Goal: Task Accomplishment & Management: Complete application form

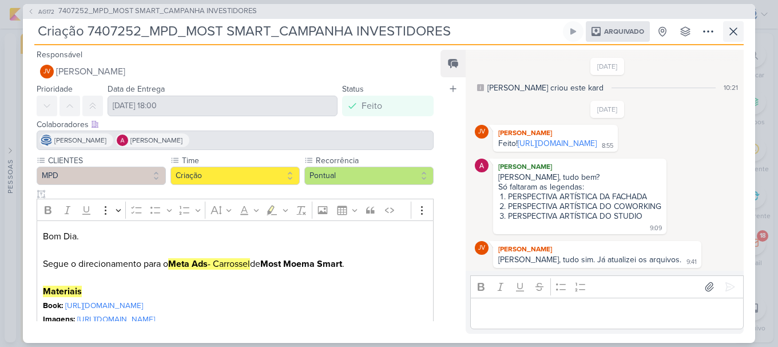
scroll to position [1068, 0]
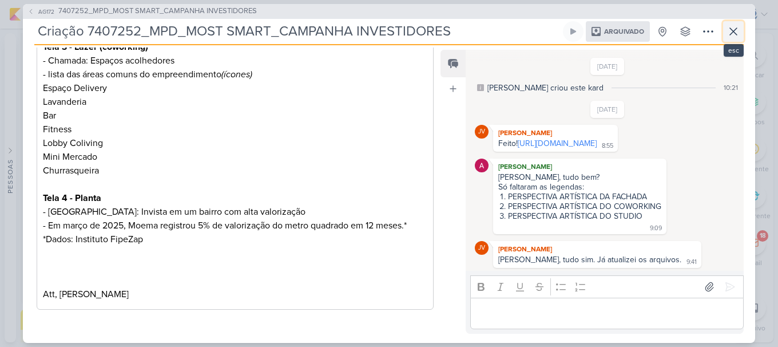
click at [734, 29] on icon at bounding box center [733, 32] width 14 height 14
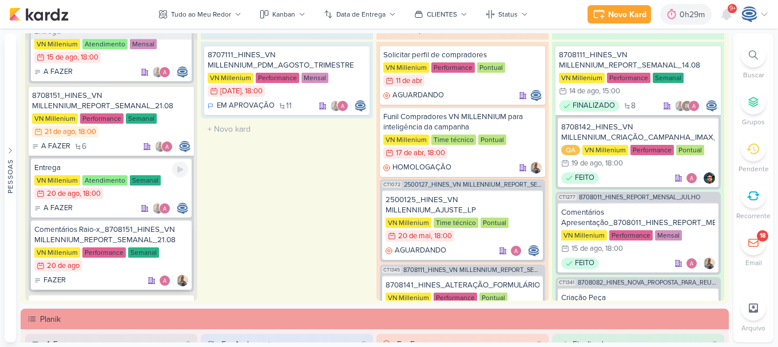
scroll to position [210, 0]
click at [146, 100] on div "8708151_HINES_VN MILLENNIUM_REPORT_SEMANAL_21.08" at bounding box center [111, 101] width 158 height 21
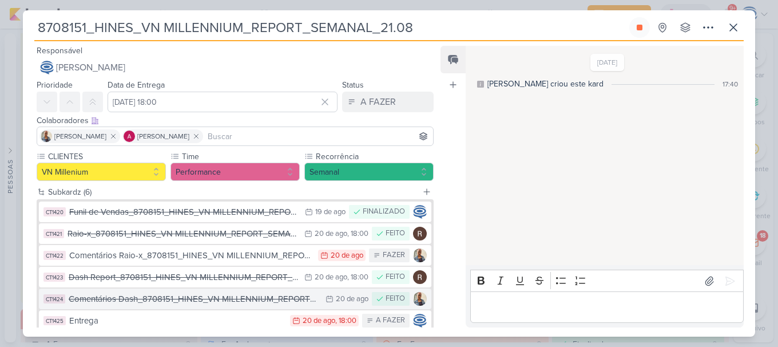
click at [240, 295] on div "Comentários Dash_8708151_HINES_VN MILLENNIUM_REPORT_SEMANAL_21.08" at bounding box center [194, 298] width 251 height 13
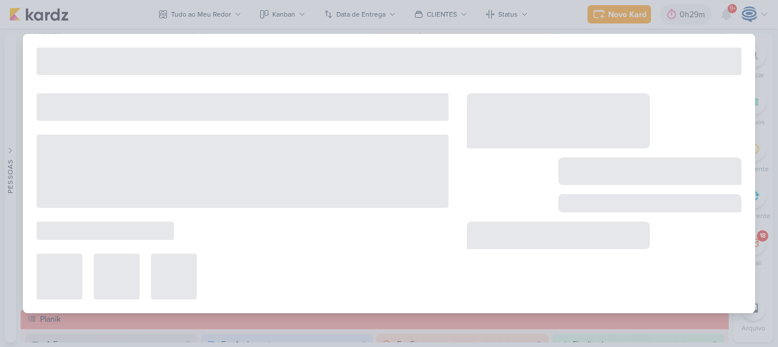
type input "Comentários Dash_8708151_HINES_VN MILLENNIUM_REPORT_SEMANAL_21.08"
type input "20 de agosto de 2025 às 23:59"
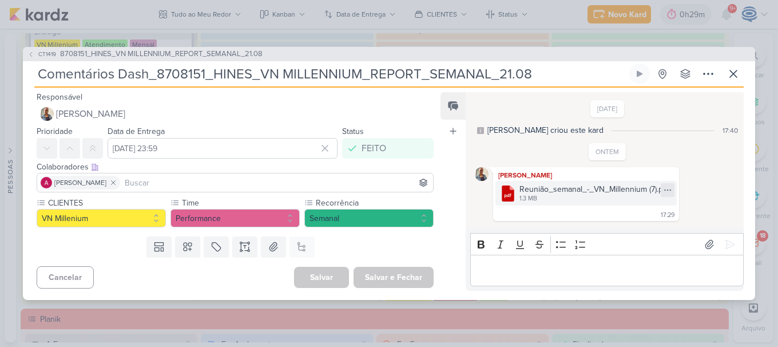
click at [664, 189] on icon at bounding box center [667, 189] width 9 height 9
click at [631, 224] on button "Baixar" at bounding box center [628, 228] width 92 height 17
click at [730, 76] on icon at bounding box center [733, 74] width 14 height 14
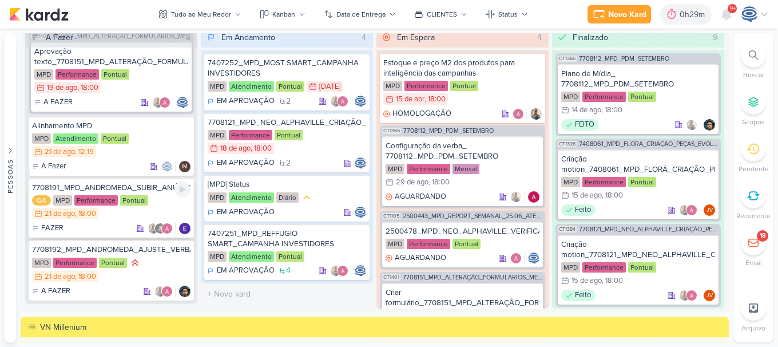
scroll to position [526, 0]
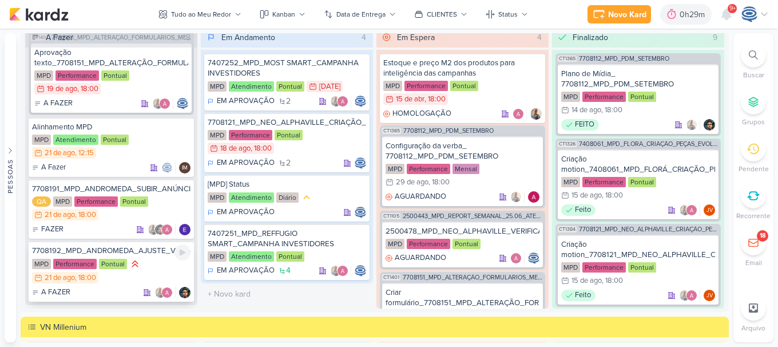
click at [142, 263] on div "MPD Performance Pontual 21/8 21 de ago , 18:00" at bounding box center [111, 271] width 158 height 26
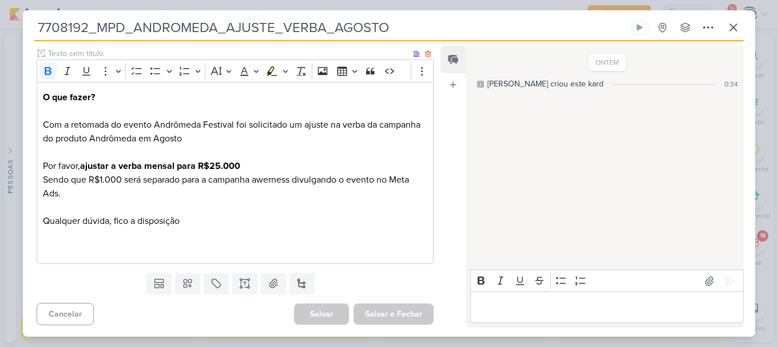
scroll to position [0, 0]
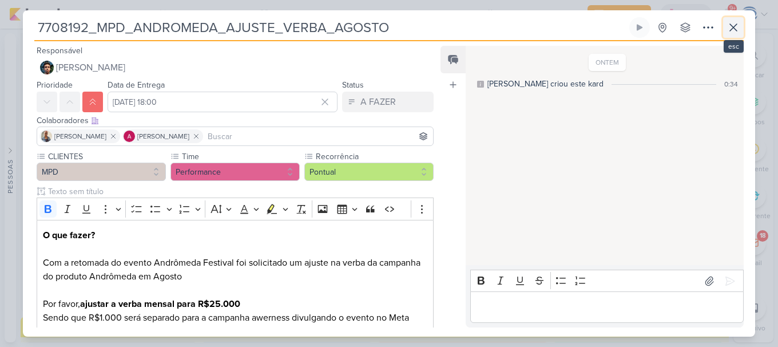
click at [733, 24] on icon at bounding box center [733, 28] width 14 height 14
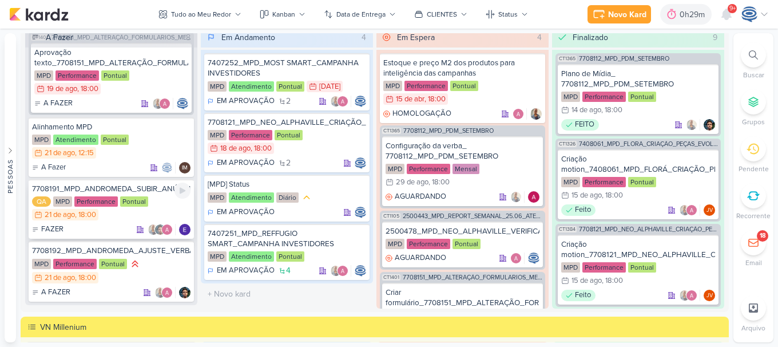
click at [116, 231] on div "FAZER" at bounding box center [111, 229] width 158 height 11
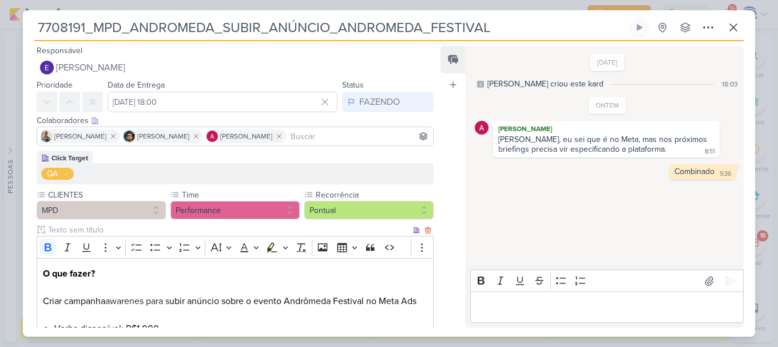
scroll to position [180, 0]
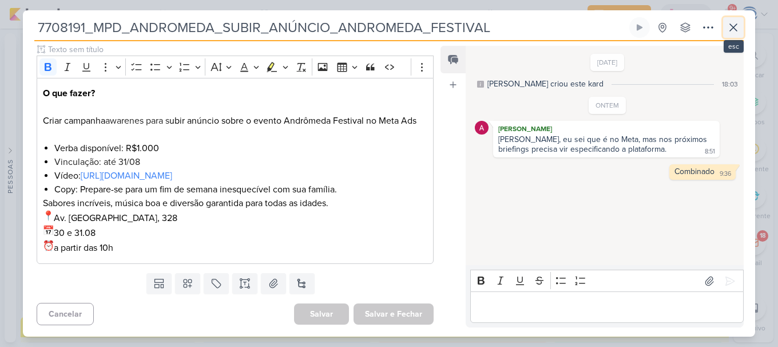
click at [730, 26] on icon at bounding box center [733, 28] width 14 height 14
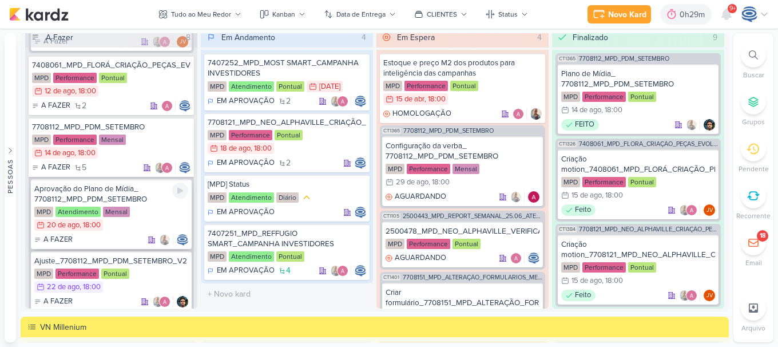
scroll to position [241, 0]
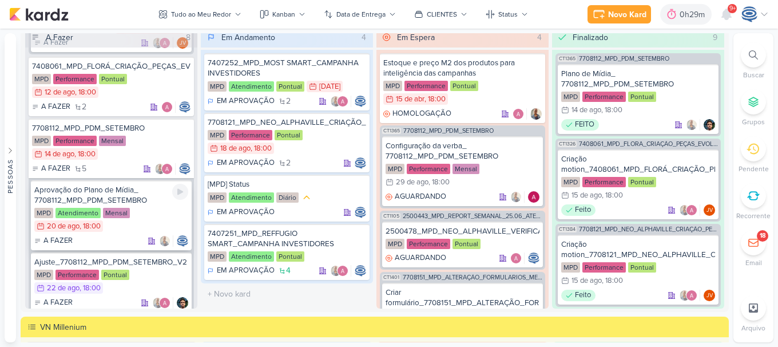
click at [152, 205] on div "Aprovação do Plano de Mídia_ 7708112_MPD_PDM_SETEMBRO" at bounding box center [111, 195] width 154 height 21
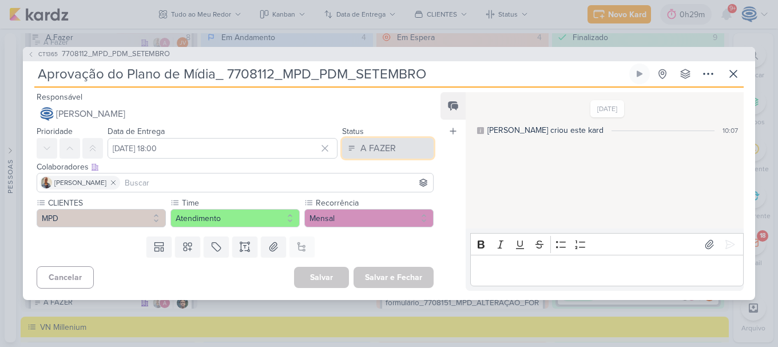
click at [373, 152] on div "A FAZER" at bounding box center [377, 148] width 35 height 14
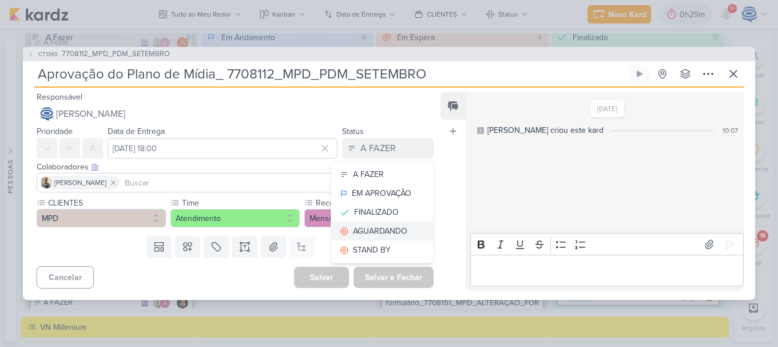
click at [398, 231] on div "AGUARDANDO" at bounding box center [380, 231] width 54 height 12
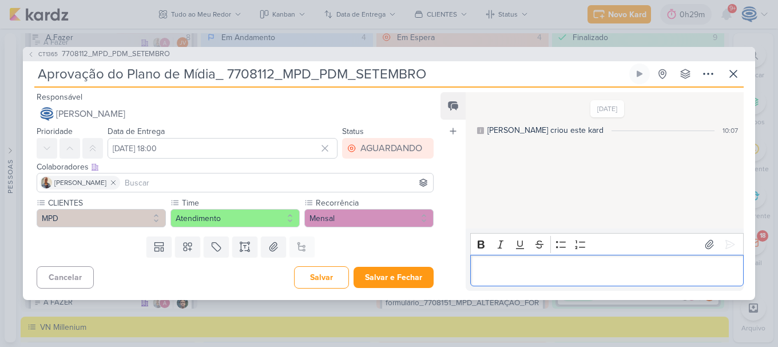
click at [515, 268] on p "Editor editing area: main" at bounding box center [606, 271] width 261 height 14
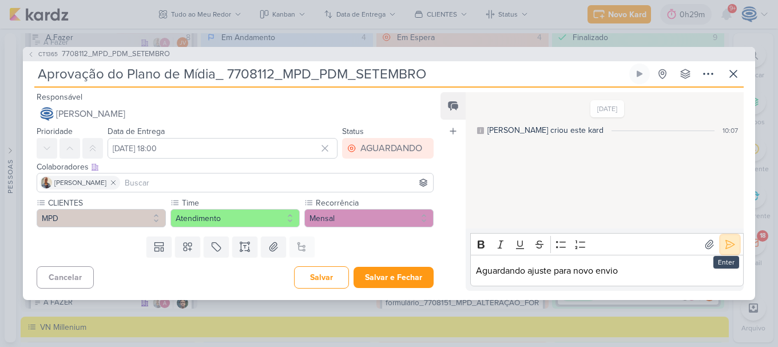
click at [730, 242] on icon at bounding box center [729, 244] width 11 height 11
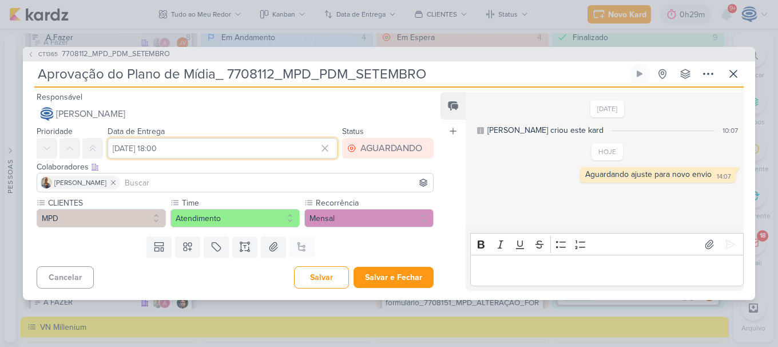
click at [213, 153] on input "20 de agosto de 2025 às 18:00" at bounding box center [223, 148] width 230 height 21
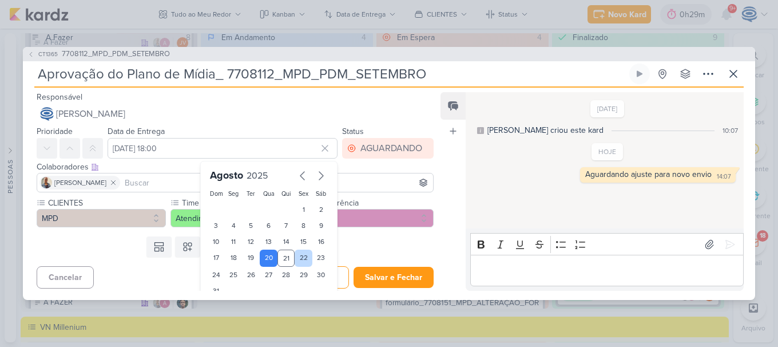
click at [299, 260] on div "22" at bounding box center [304, 257] width 18 height 17
type input "[DATE] 18:00"
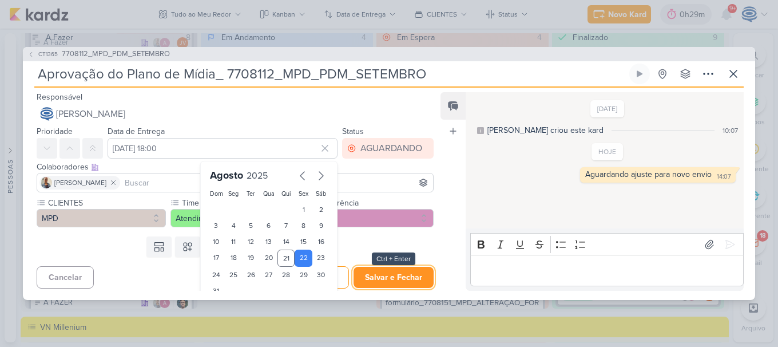
click at [379, 281] on button "Salvar e Fechar" at bounding box center [393, 277] width 80 height 21
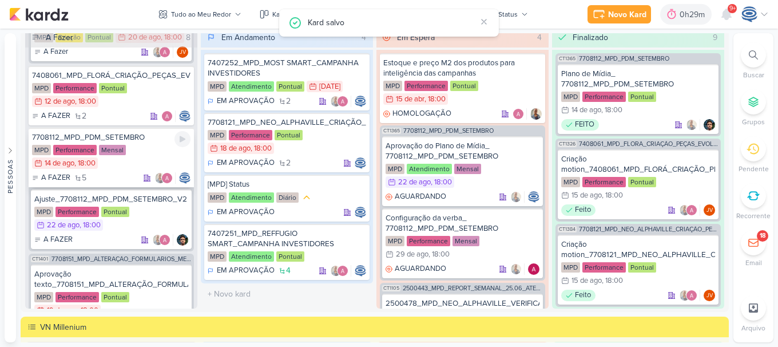
scroll to position [231, 0]
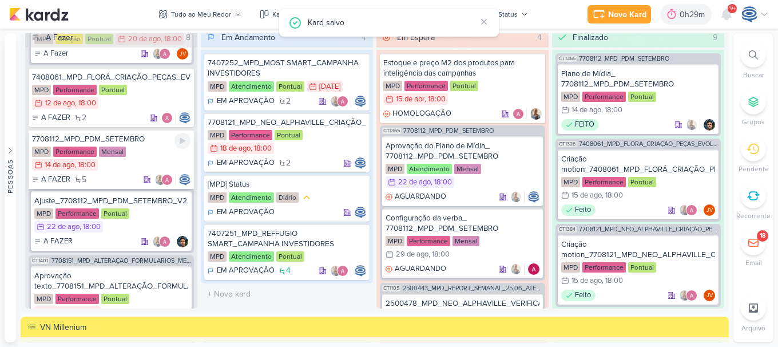
click at [113, 172] on div "7708112_MPD_PDM_SETEMBRO MPD Performance Mensal 14/8 14 de ago , 18:00 A FAZER 5" at bounding box center [111, 158] width 165 height 59
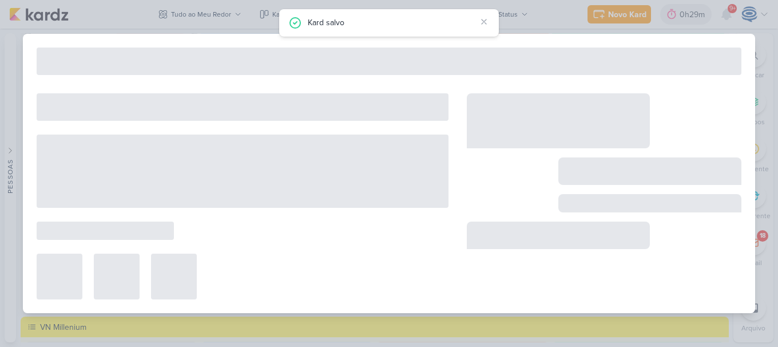
type input "7708112_MPD_PDM_SETEMBRO"
type input "14 de agosto de 2025 às 18:00"
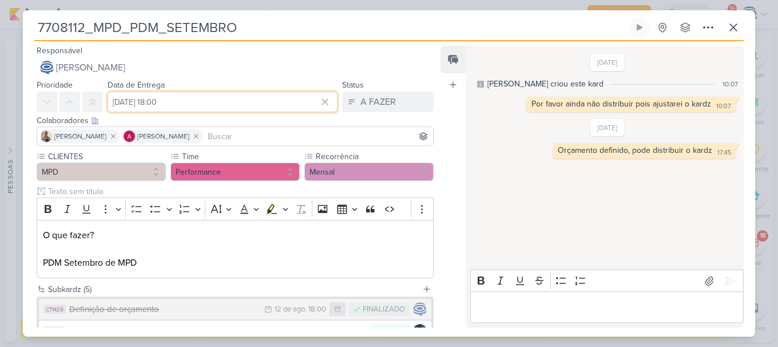
click at [165, 100] on input "14 de agosto de 2025 às 18:00" at bounding box center [223, 102] width 230 height 21
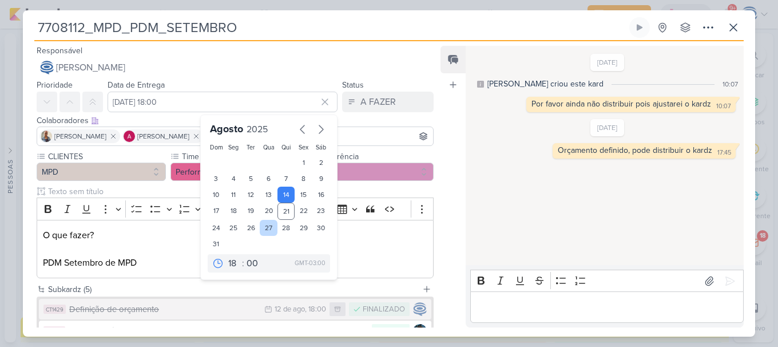
click at [263, 229] on div "27" at bounding box center [269, 228] width 18 height 16
type input "27 de agosto de 2025 às 18:00"
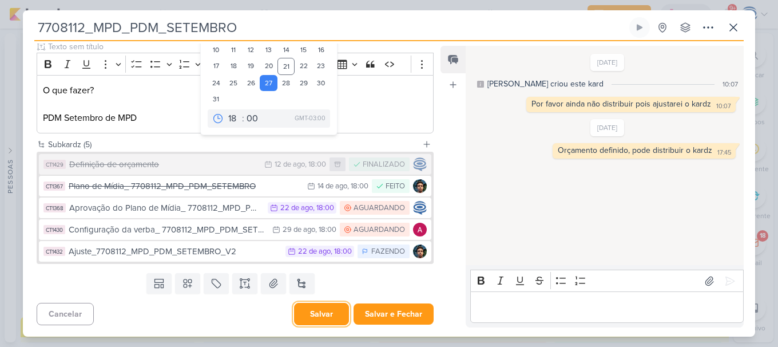
click at [320, 324] on button "Salvar" at bounding box center [321, 314] width 55 height 22
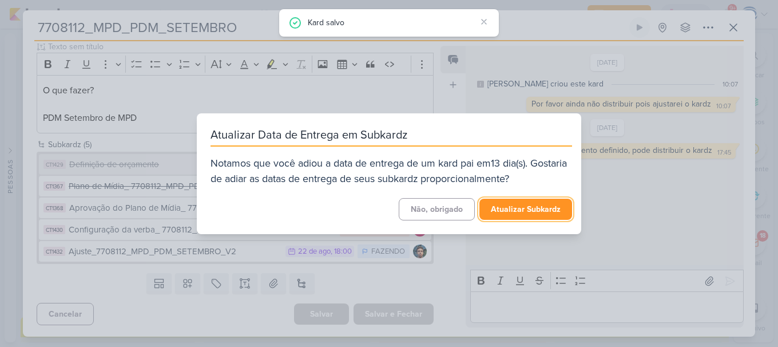
click at [507, 203] on button "Atualizar Subkardz" at bounding box center [525, 208] width 93 height 21
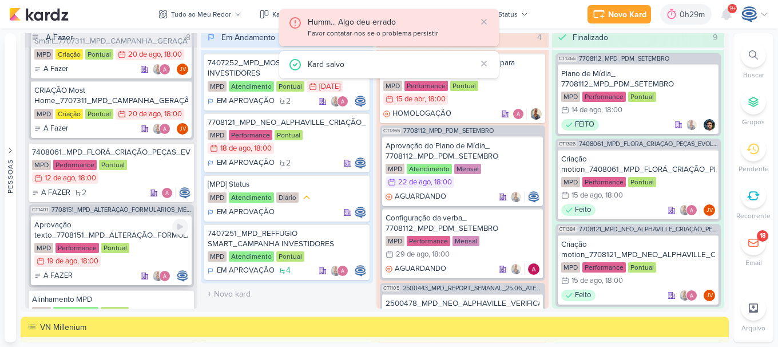
scroll to position [154, 0]
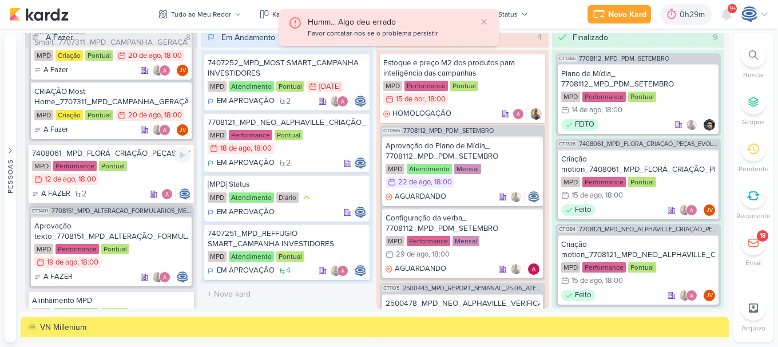
click at [123, 154] on div "7408061_MPD_FLORÁ_CRIAÇÃO_PEÇAS_EVOLUÇÃO_DE_OBRA" at bounding box center [111, 153] width 158 height 10
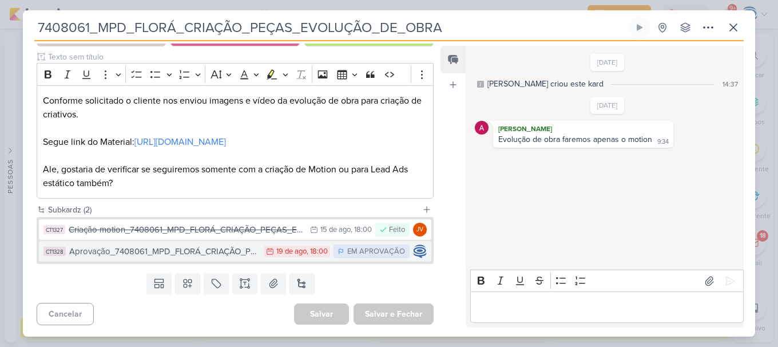
scroll to position [0, 0]
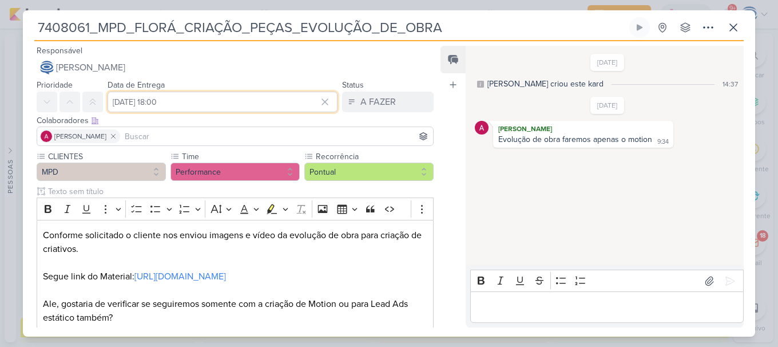
click at [182, 105] on input "12 de agosto de 2025 às 18:00" at bounding box center [223, 102] width 230 height 21
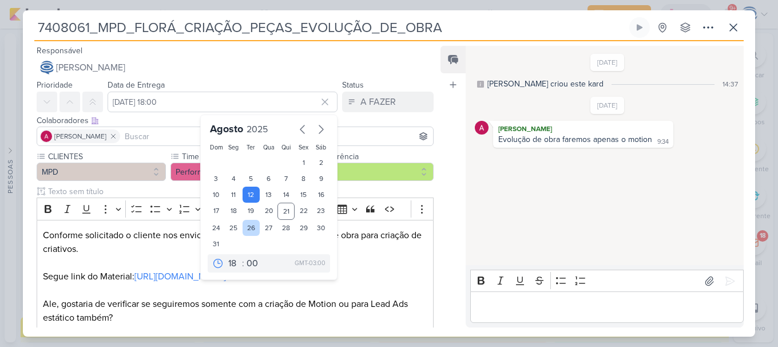
click at [248, 228] on div "26" at bounding box center [252, 228] width 18 height 16
type input "26 de agosto de 2025 às 18:00"
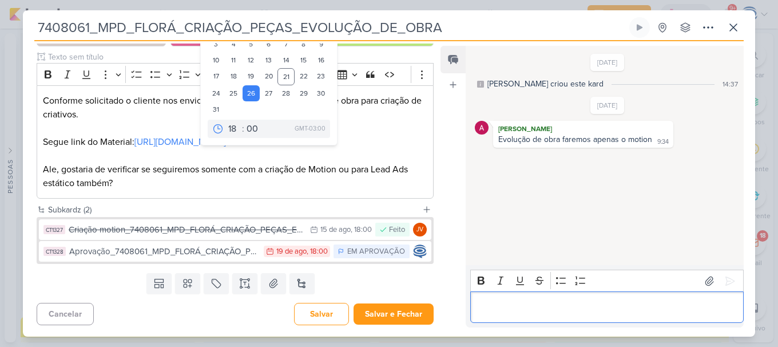
click at [495, 299] on div "Editor editing area: main" at bounding box center [606, 306] width 273 height 31
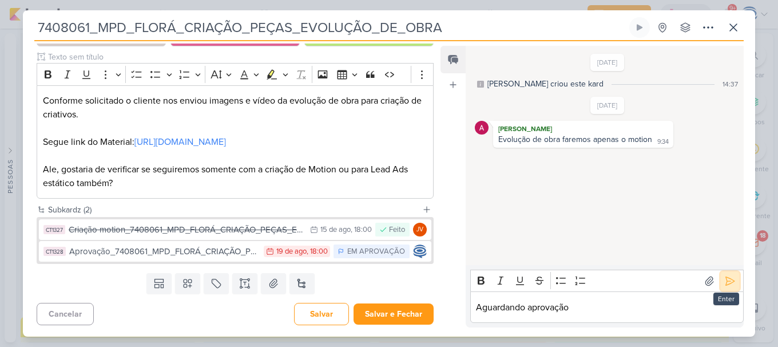
click at [725, 285] on icon at bounding box center [729, 280] width 11 height 11
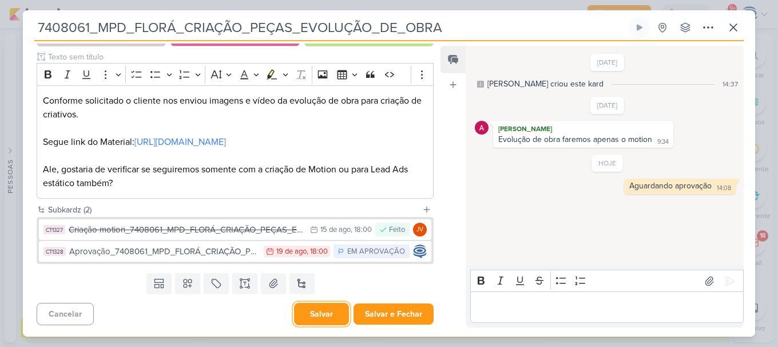
click at [312, 320] on button "Salvar" at bounding box center [321, 314] width 55 height 22
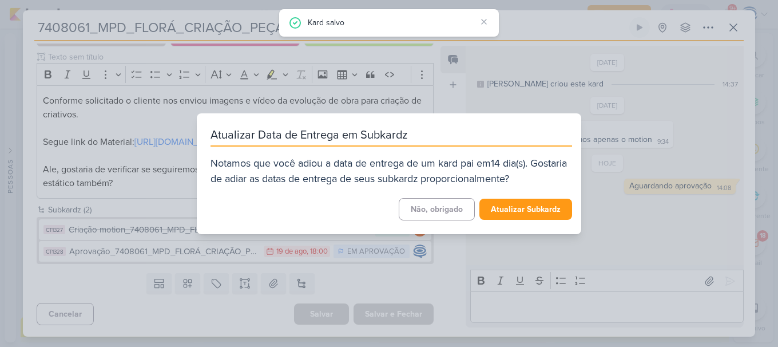
click at [198, 251] on div "Atualizar Data de Entrega em Subkardz Notamos que você adiou a data de entrega …" at bounding box center [389, 173] width 778 height 347
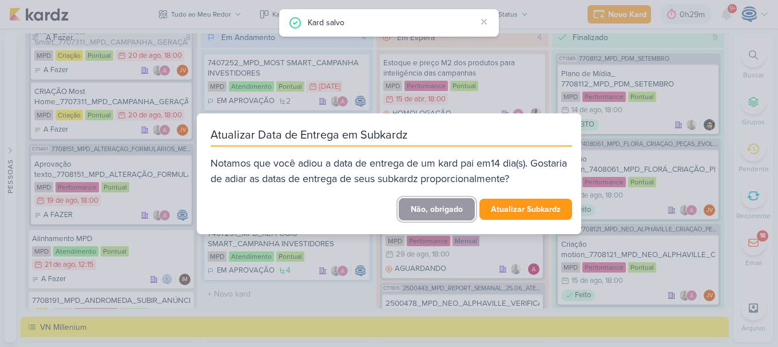
click at [432, 211] on button "Não, obrigado" at bounding box center [437, 209] width 76 height 22
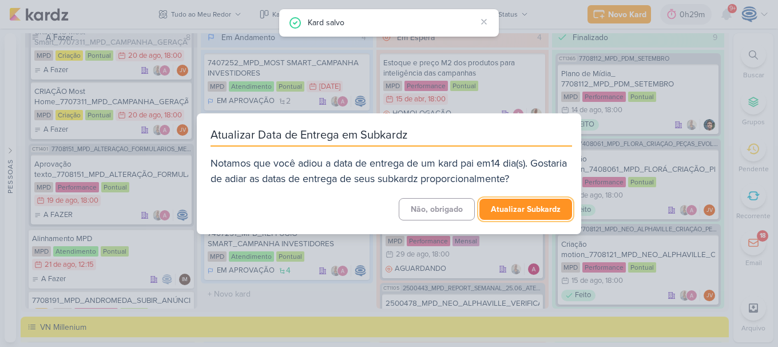
click at [519, 211] on button "Atualizar Subkardz" at bounding box center [525, 208] width 93 height 21
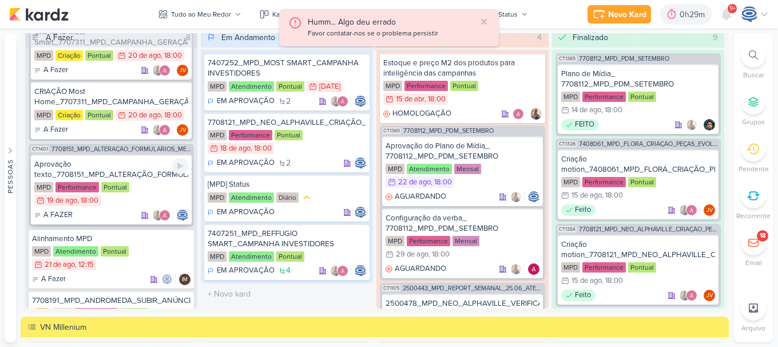
click at [100, 173] on div "Aprovação texto_7708151_MPD_ALTERAÇÃO_FORMULÁRIOS_META_ADS" at bounding box center [111, 169] width 154 height 21
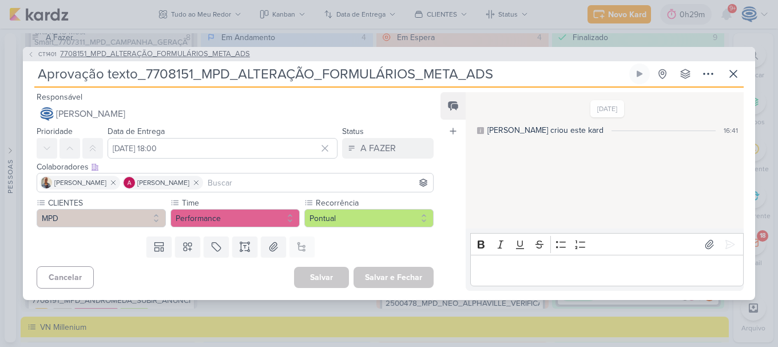
click at [130, 54] on span "7708151_MPD_ALTERAÇÃO_FORMULÁRIOS_META_ADS" at bounding box center [155, 54] width 190 height 11
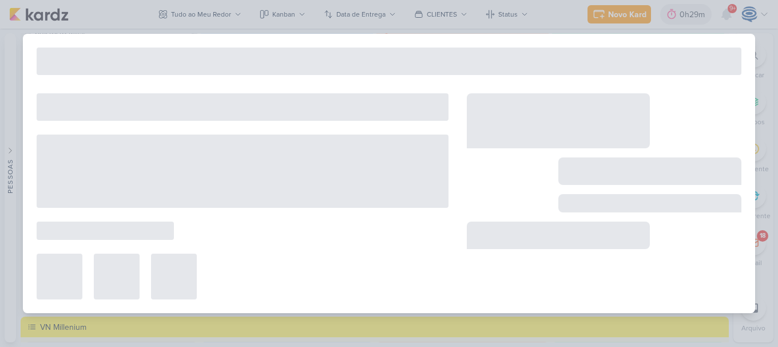
type input "7708151_MPD_ALTERAÇÃO_FORMULÁRIOS_META_ADS"
type input "20 de agosto de 2025 às 18:00"
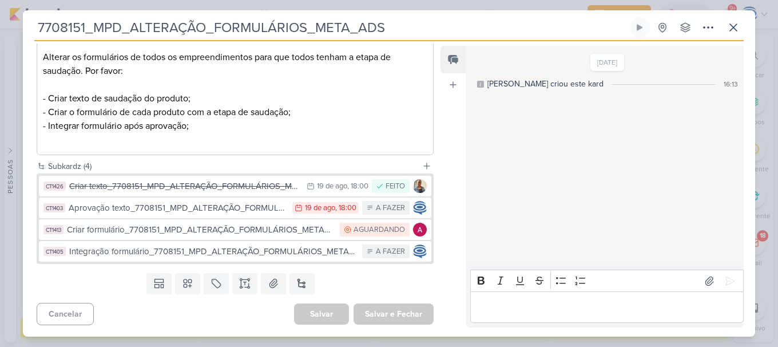
scroll to position [169, 0]
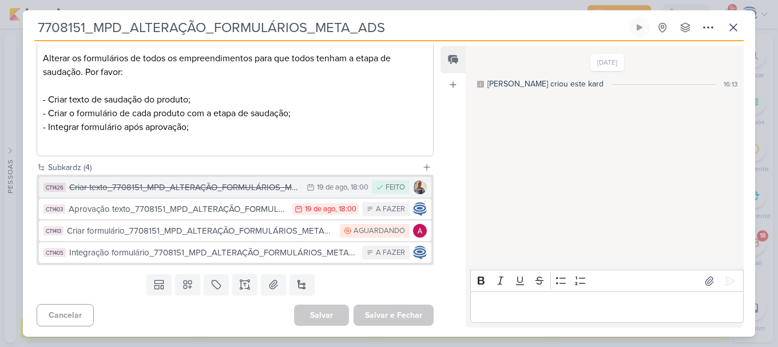
click at [168, 193] on div "Criar texto_7708151_MPD_ALTERAÇÃO_FORMULÁRIOS_META_ADS" at bounding box center [185, 187] width 232 height 13
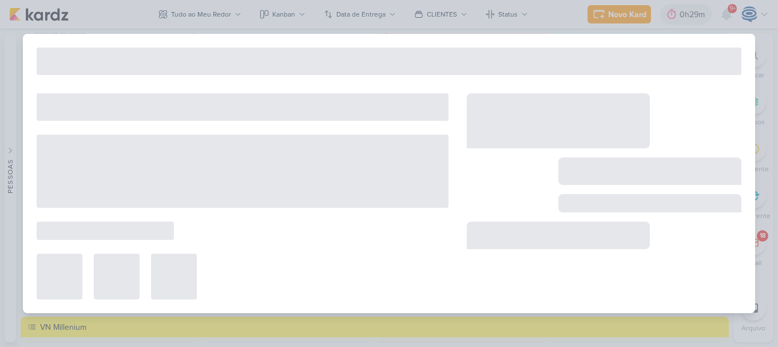
type input "Criar texto_7708151_MPD_ALTERAÇÃO_FORMULÁRIOS_META_ADS"
type input "19 de agosto de 2025 às 18:00"
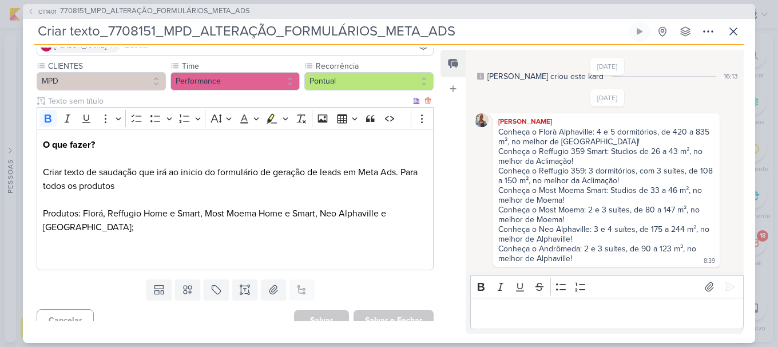
scroll to position [99, 0]
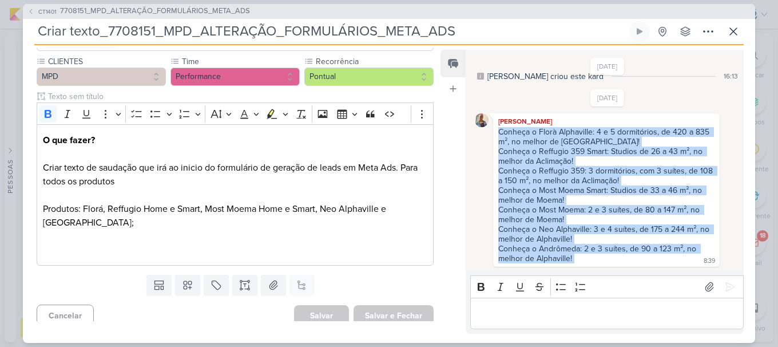
drag, startPoint x: 498, startPoint y: 134, endPoint x: 608, endPoint y: 255, distance: 163.2
click at [608, 255] on div "Conheça o Florà Alphaville: 4 e 5 dormitórios, de 420 a 835 m², no melhor de Al…" at bounding box center [606, 195] width 222 height 137
click at [467, 222] on div "15/8/25 Caroline criou este kard 16:13 18/8/25 Iara Santos 8:39 8:39" at bounding box center [604, 161] width 277 height 220
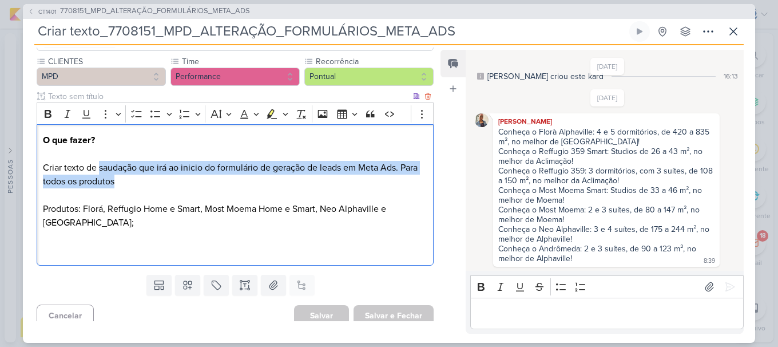
drag, startPoint x: 100, startPoint y: 170, endPoint x: 198, endPoint y: 184, distance: 98.8
click at [198, 184] on p "O que fazer? Criar texto de saudação que irá ao inicio do formulário de geração…" at bounding box center [235, 195] width 384 height 124
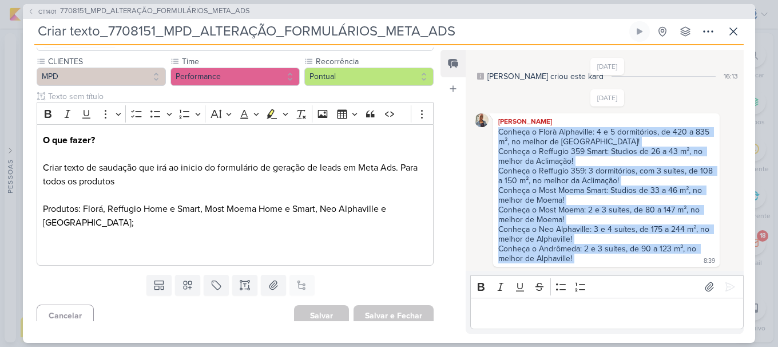
drag, startPoint x: 499, startPoint y: 132, endPoint x: 593, endPoint y: 260, distance: 159.1
click at [593, 260] on div "Conheça o Florà Alphaville: 4 e 5 dormitórios, de 420 a 835 m², no melhor de Al…" at bounding box center [606, 195] width 222 height 137
copy div "Conheça o Florà Alphaville: 4 e 5 dormitórios, de 420 a 835 m², no melhor de Al…"
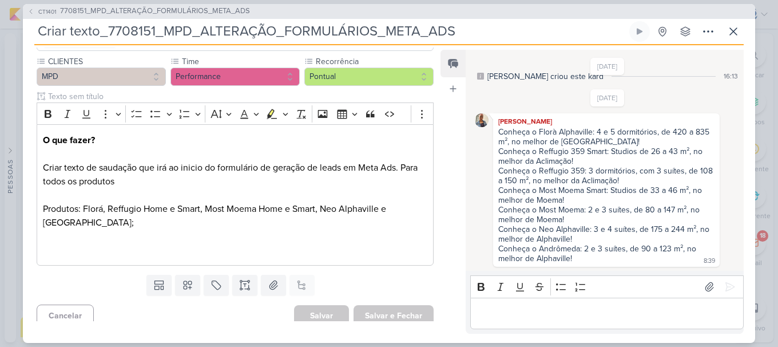
drag, startPoint x: 476, startPoint y: 27, endPoint x: 108, endPoint y: 39, distance: 368.5
click at [108, 39] on input "Criar texto_7708151_MPD_ALTERAÇÃO_FORMULÁRIOS_META_ADS" at bounding box center [330, 31] width 593 height 21
click at [116, 11] on span "7708151_MPD_ALTERAÇÃO_FORMULÁRIOS_META_ADS" at bounding box center [155, 11] width 190 height 11
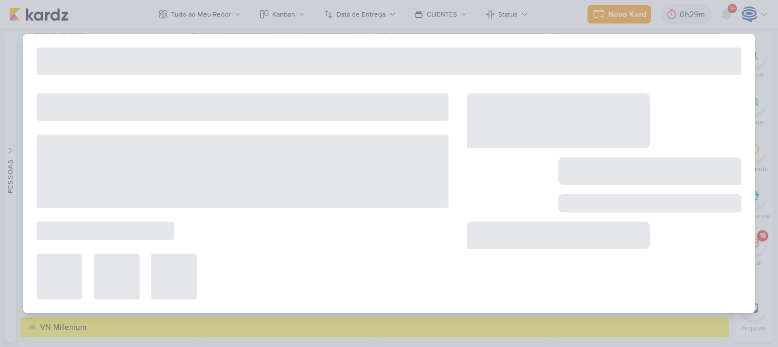
type input "7708151_MPD_ALTERAÇÃO_FORMULÁRIOS_META_ADS"
type input "20 de agosto de 2025 às 18:00"
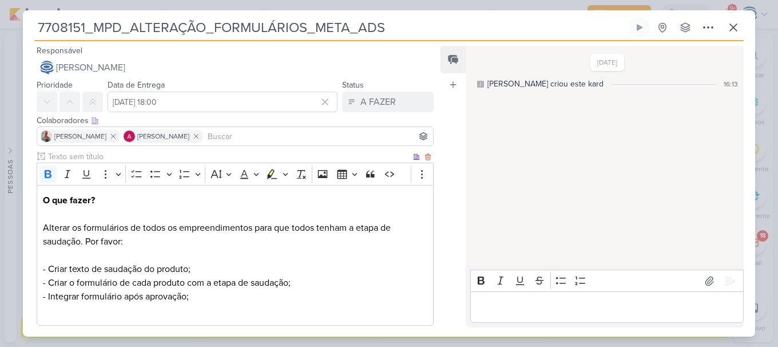
scroll to position [170, 0]
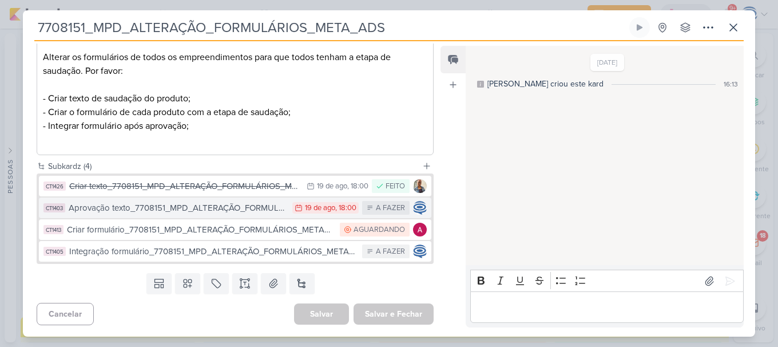
click at [145, 204] on div "Aprovação texto_7708151_MPD_ALTERAÇÃO_FORMULÁRIOS_META_ADS" at bounding box center [178, 207] width 218 height 13
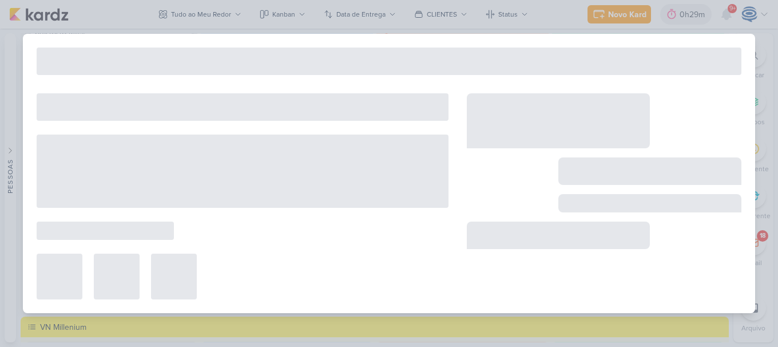
type input "Aprovação texto_7708151_MPD_ALTERAÇÃO_FORMULÁRIOS_META_ADS"
type input "19 de agosto de 2025 às 18:00"
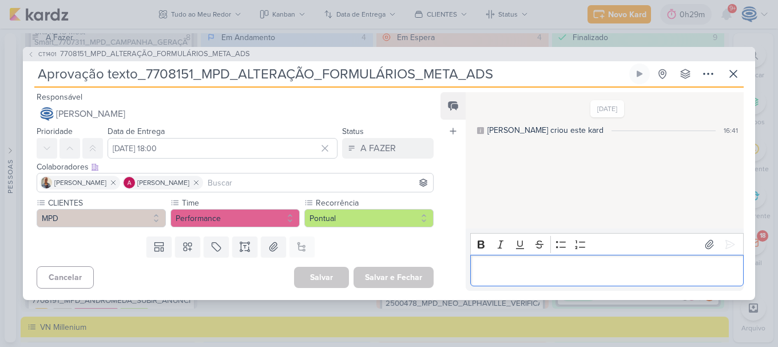
click at [576, 266] on p "Editor editing area: main" at bounding box center [606, 271] width 261 height 14
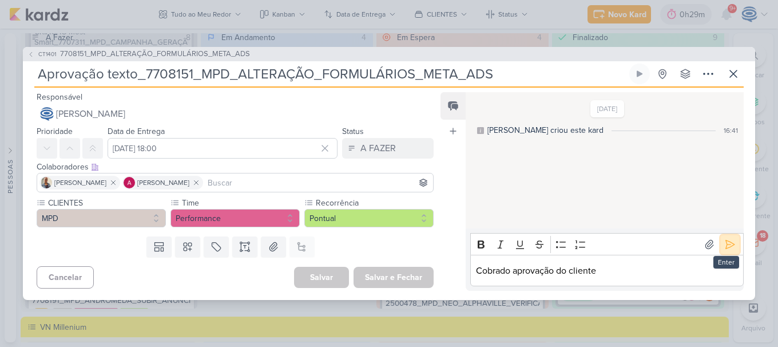
click at [724, 243] on icon at bounding box center [729, 244] width 11 height 11
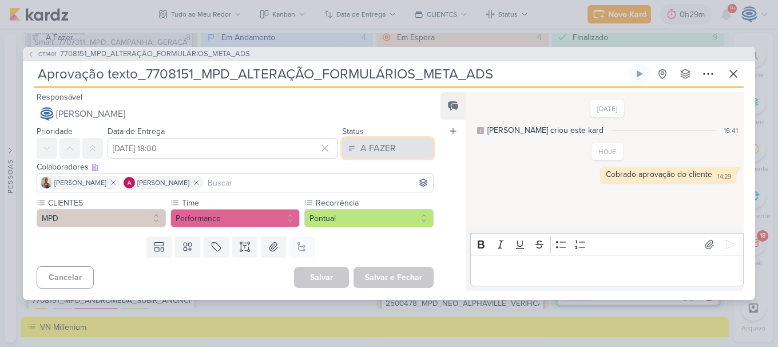
click at [379, 149] on div "A FAZER" at bounding box center [377, 148] width 35 height 14
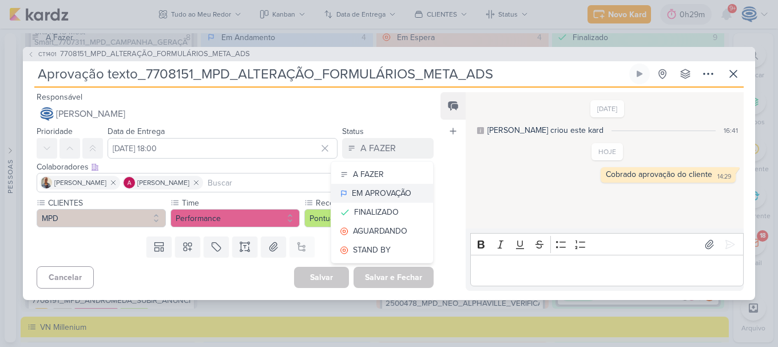
click at [380, 190] on div "EM APROVAÇÃO" at bounding box center [381, 193] width 59 height 12
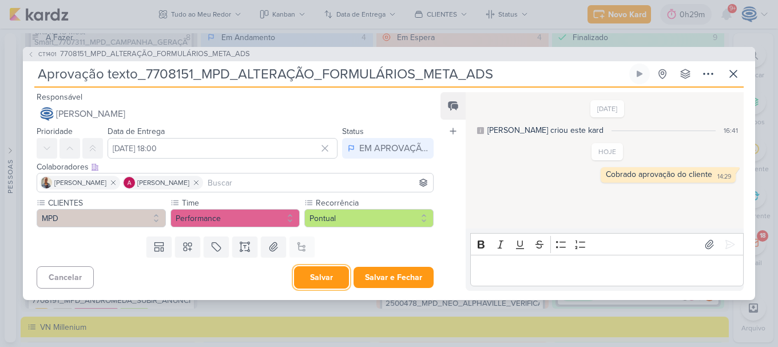
click at [320, 279] on button "Salvar" at bounding box center [321, 277] width 55 height 22
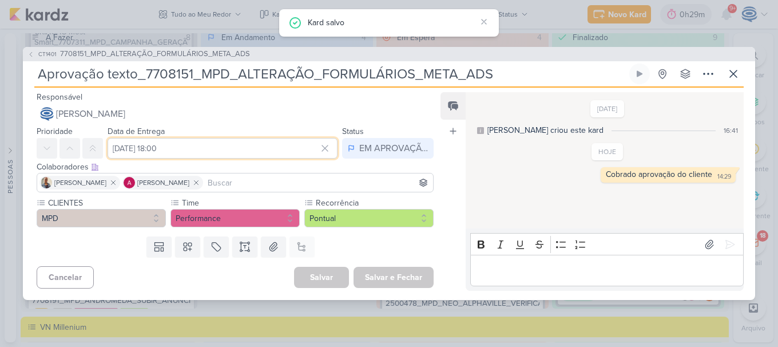
click at [173, 147] on input "19 de agosto de 2025 às 18:00" at bounding box center [223, 148] width 230 height 21
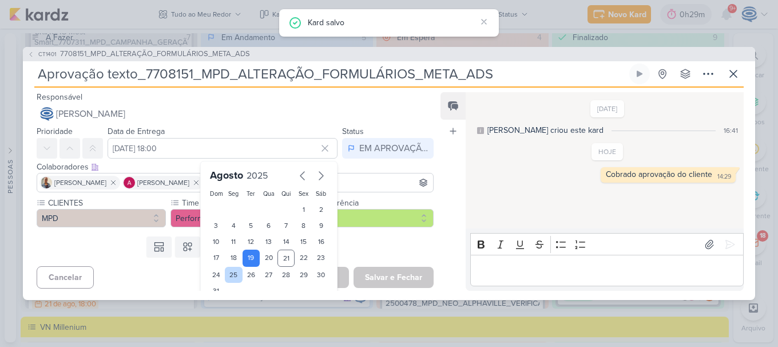
click at [233, 272] on div "25" at bounding box center [234, 275] width 18 height 16
type input "25 de agosto de 2025 às 18:00"
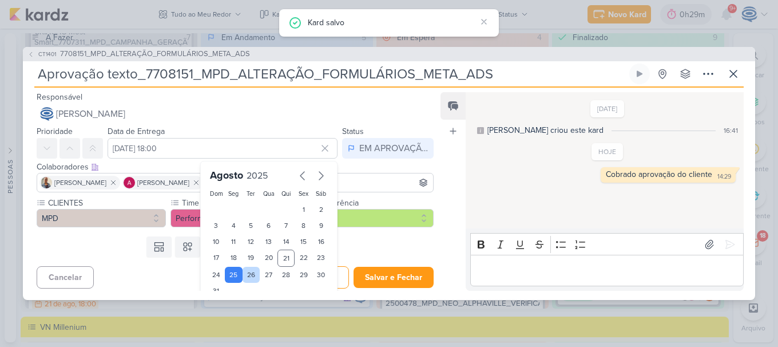
scroll to position [35, 0]
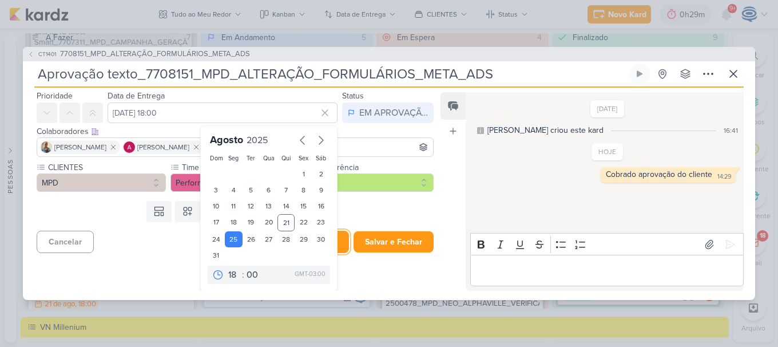
click at [338, 243] on button "Salvar" at bounding box center [321, 242] width 55 height 22
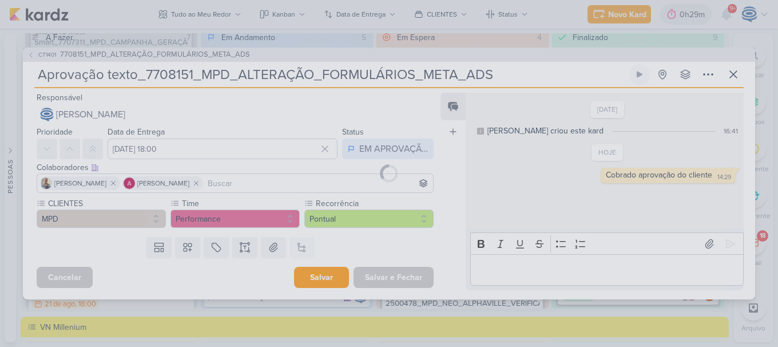
scroll to position [0, 0]
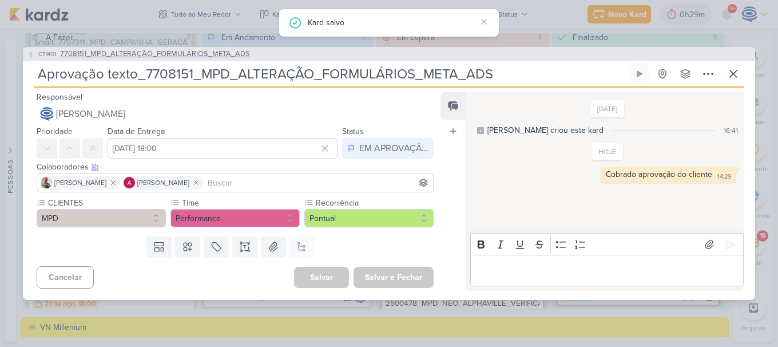
click at [209, 58] on span "7708151_MPD_ALTERAÇÃO_FORMULÁRIOS_META_ADS" at bounding box center [155, 54] width 190 height 11
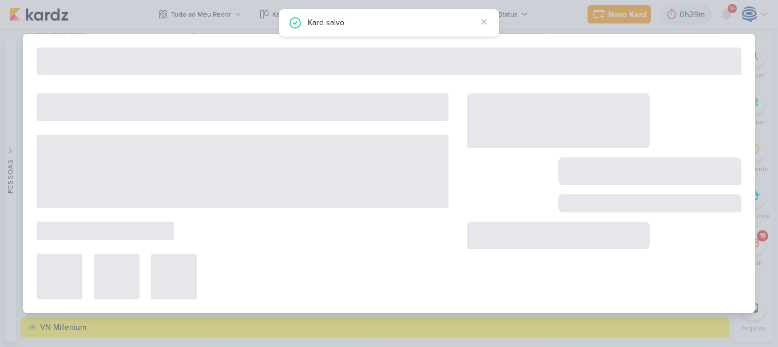
type input "7708151_MPD_ALTERAÇÃO_FORMULÁRIOS_META_ADS"
type input "20 de agosto de 2025 às 18:00"
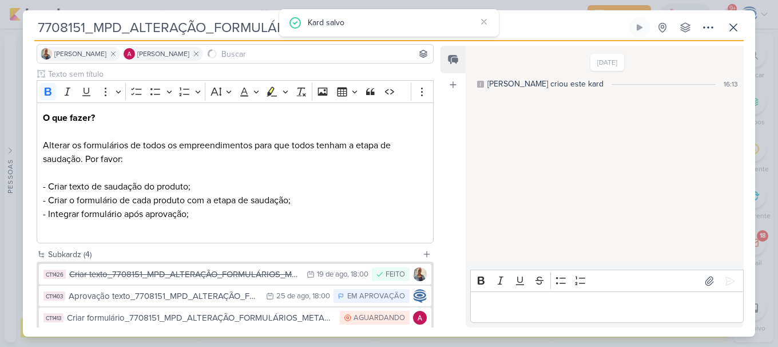
scroll to position [170, 0]
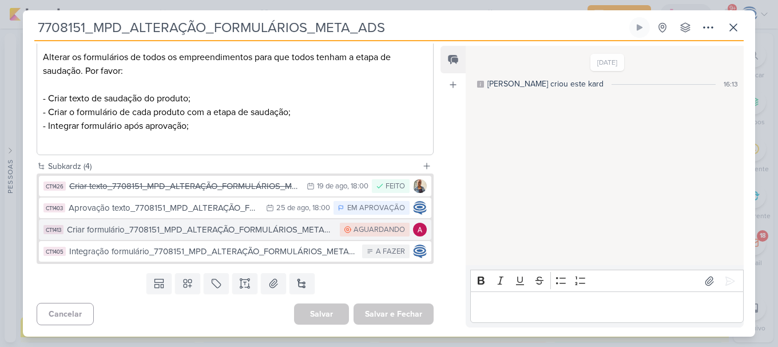
click at [253, 230] on div "Criar formulário_7708151_MPD_ALTERAÇÃO_FORMULÁRIOS_META_ADS" at bounding box center [200, 229] width 267 height 13
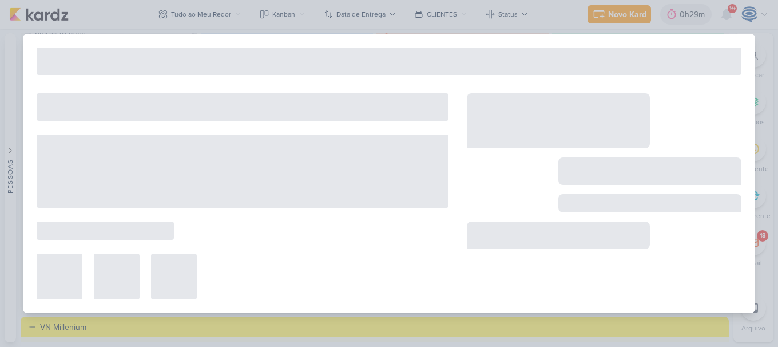
type input "Criar formulário_7708151_MPD_ALTERAÇÃO_FORMULÁRIOS_META_ADS"
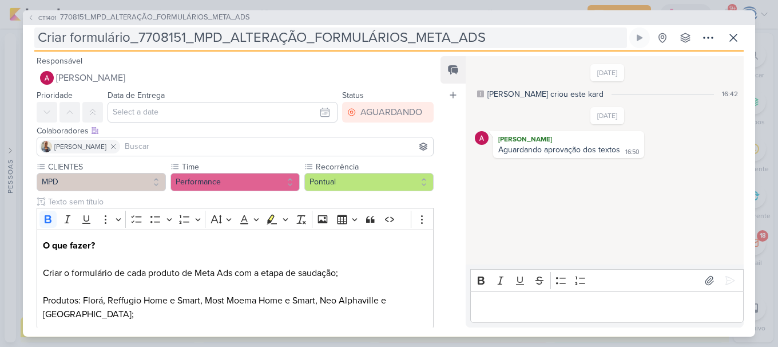
scroll to position [1, 0]
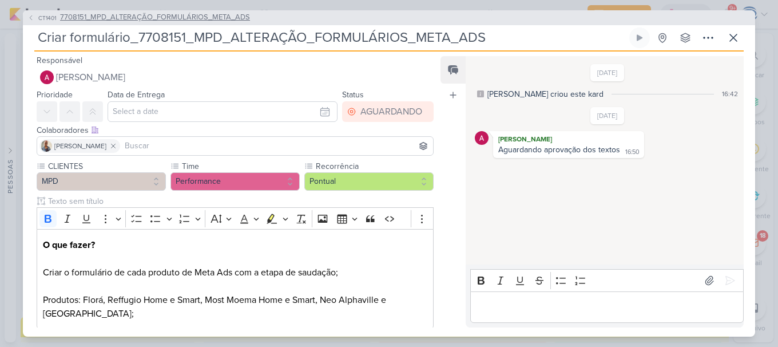
click at [127, 18] on span "7708151_MPD_ALTERAÇÃO_FORMULÁRIOS_META_ADS" at bounding box center [155, 17] width 190 height 11
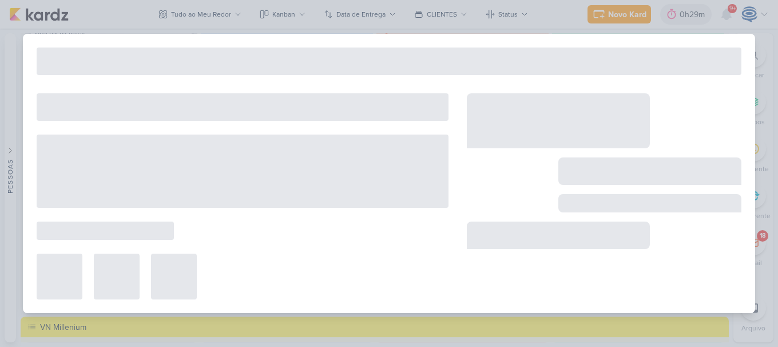
type input "7708151_MPD_ALTERAÇÃO_FORMULÁRIOS_META_ADS"
type input "20 de agosto de 2025 às 18:00"
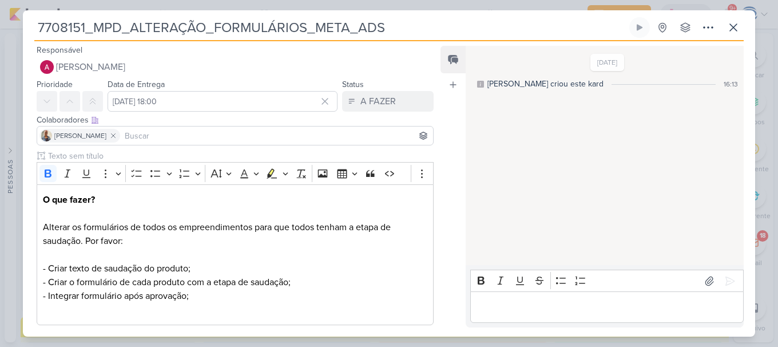
scroll to position [0, 0]
click at [736, 22] on icon at bounding box center [733, 28] width 14 height 14
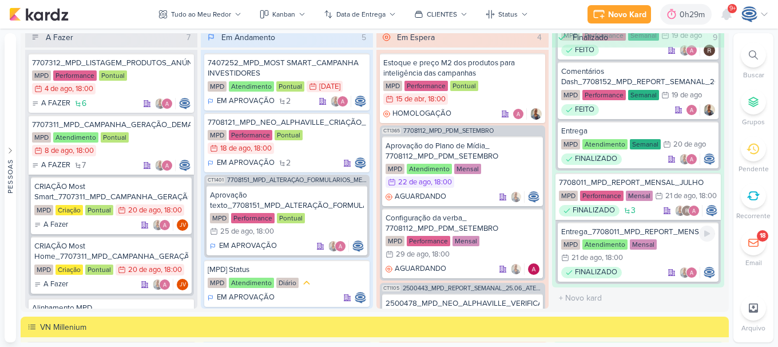
scroll to position [781, 0]
click at [649, 232] on div "Entrega_7708011_MPD_REPORT_MENSAL_JULHO" at bounding box center [638, 232] width 154 height 10
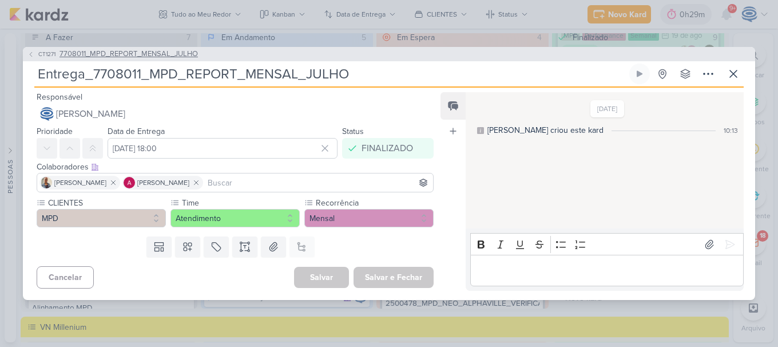
click at [159, 49] on span "7708011_MPD_REPORT_MENSAL_JULHO" at bounding box center [128, 54] width 138 height 11
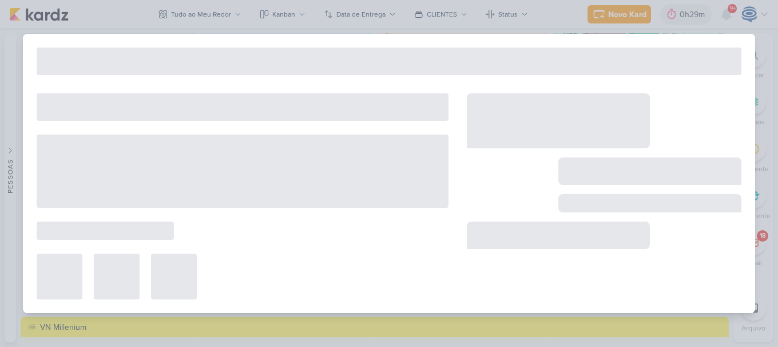
type input "7708011_MPD_REPORT_MENSAL_JULHO"
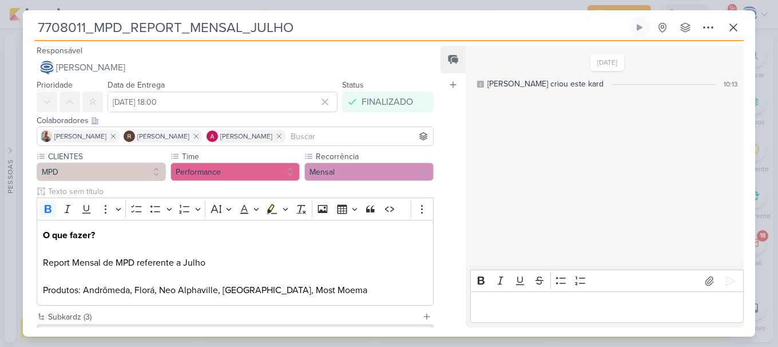
drag, startPoint x: 325, startPoint y: 22, endPoint x: -1, endPoint y: 30, distance: 326.7
click at [0, 30] on html "1.99.0 Novo Kard Ctrl + k 0h29m Sessão desligada... Hoje 0h29m Semana 0h29m Mês…" at bounding box center [389, 173] width 778 height 347
click at [735, 29] on icon at bounding box center [733, 27] width 7 height 7
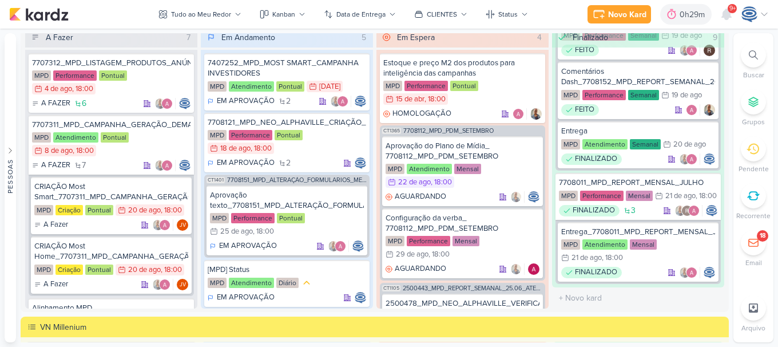
click at [755, 54] on icon at bounding box center [753, 54] width 9 height 9
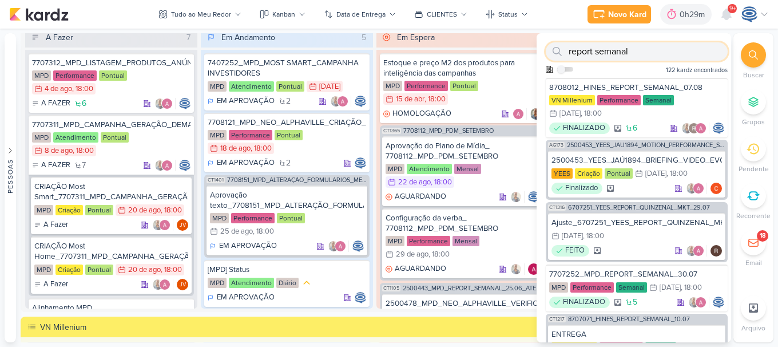
paste input "8708141"
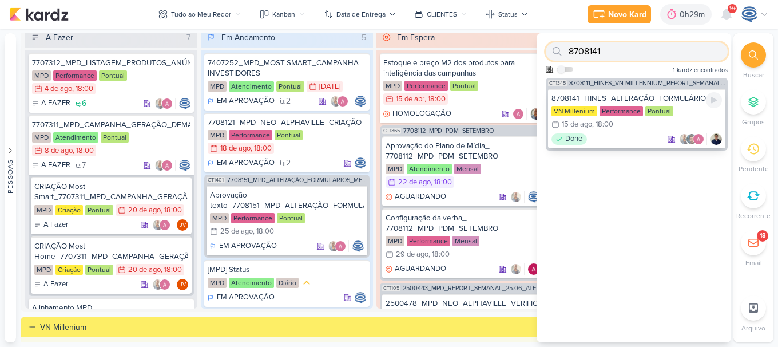
type input "8708141"
click at [621, 95] on div "8708141_HINES_ALTERAÇÃO_FORMULÁRIO" at bounding box center [636, 98] width 170 height 10
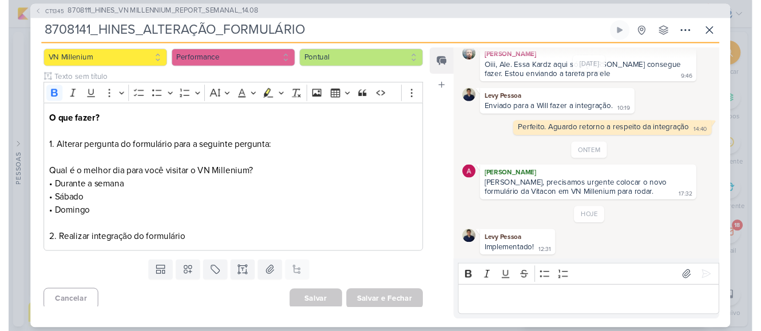
scroll to position [116, 0]
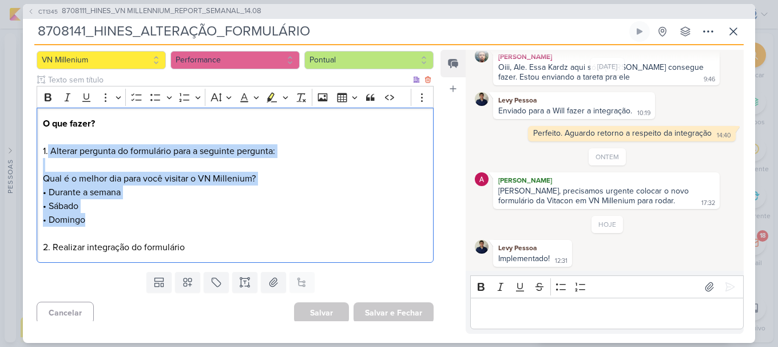
drag, startPoint x: 49, startPoint y: 149, endPoint x: 114, endPoint y: 216, distance: 93.4
click at [114, 216] on div "O que fazer? 1. Alterar pergunta do formulário para a seguinte pergunta: Qual é…" at bounding box center [235, 185] width 397 height 155
copy div "Alterar pergunta do formulário para a seguinte pergunta: Qual é o melhor dia pa…"
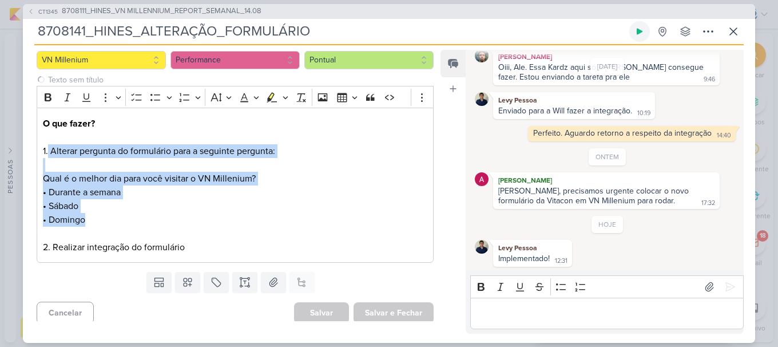
click at [638, 30] on icon at bounding box center [640, 31] width 6 height 6
click at [735, 29] on icon at bounding box center [733, 31] width 7 height 7
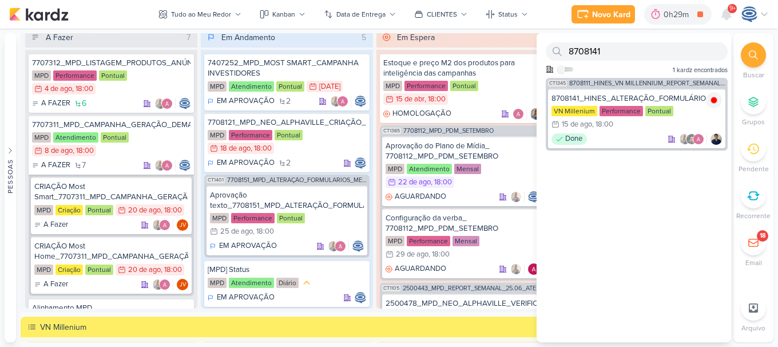
click at [749, 50] on div at bounding box center [753, 54] width 25 height 25
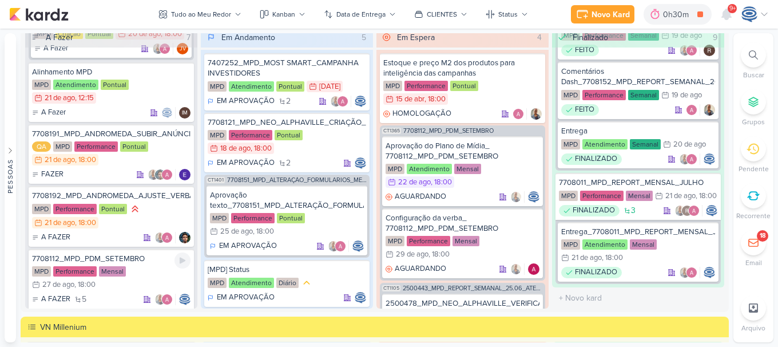
scroll to position [235, 0]
click at [143, 217] on div "MPD Performance Pontual 21/8 21 de ago , 18:00" at bounding box center [111, 217] width 158 height 26
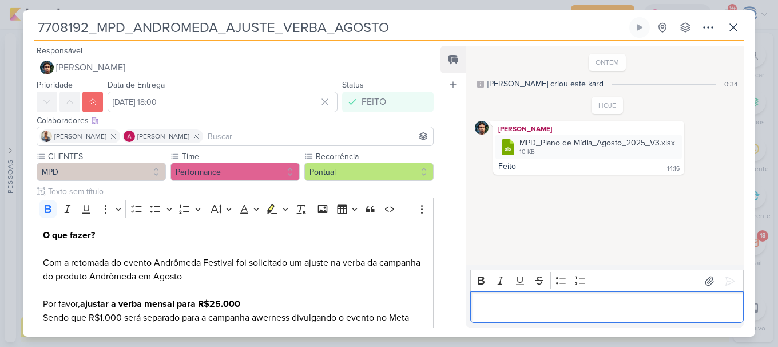
click at [603, 312] on p "Editor editing area: main" at bounding box center [606, 307] width 261 height 14
click at [724, 278] on icon at bounding box center [729, 280] width 11 height 11
click at [734, 22] on icon at bounding box center [733, 28] width 14 height 14
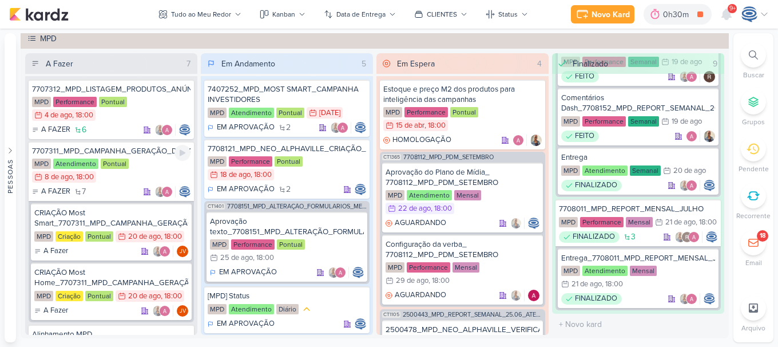
scroll to position [1034, 0]
click at [312, 97] on div "7407252_MPD_MOST SMART_CAMPANHA INVESTIDORES" at bounding box center [287, 95] width 158 height 21
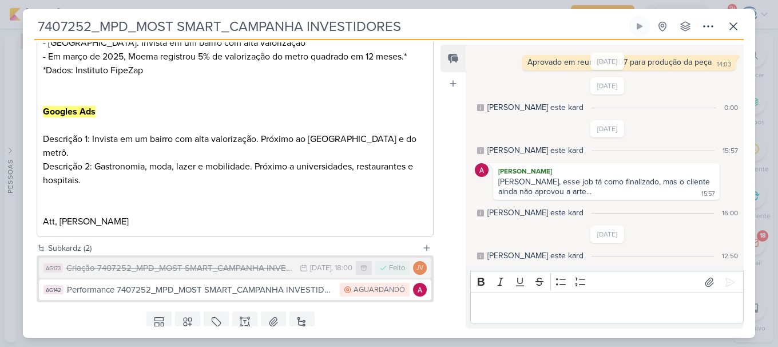
scroll to position [533, 0]
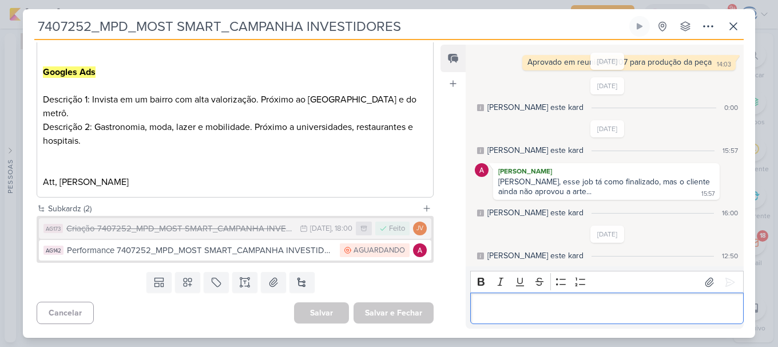
click at [509, 301] on p "Editor editing area: main" at bounding box center [606, 308] width 261 height 14
click at [724, 284] on icon at bounding box center [729, 281] width 11 height 11
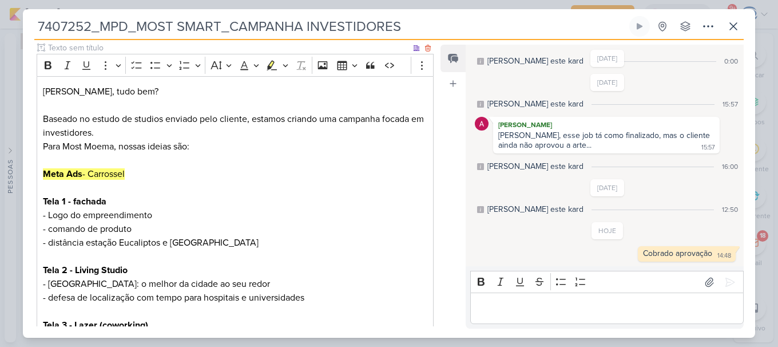
scroll to position [58, 0]
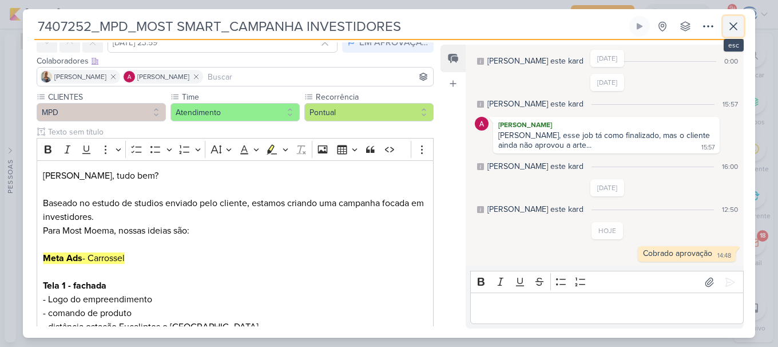
click at [734, 21] on icon at bounding box center [733, 26] width 14 height 14
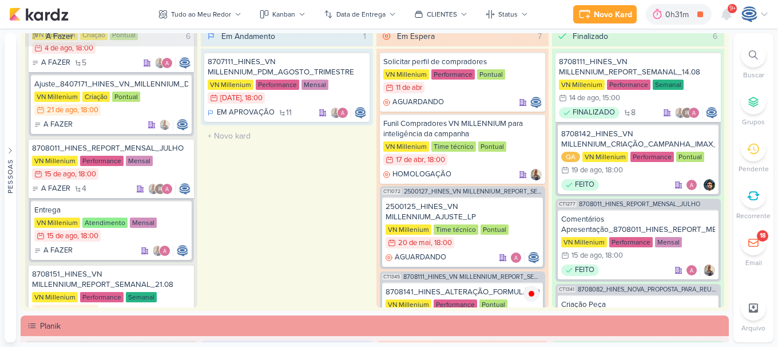
scroll to position [1381, 0]
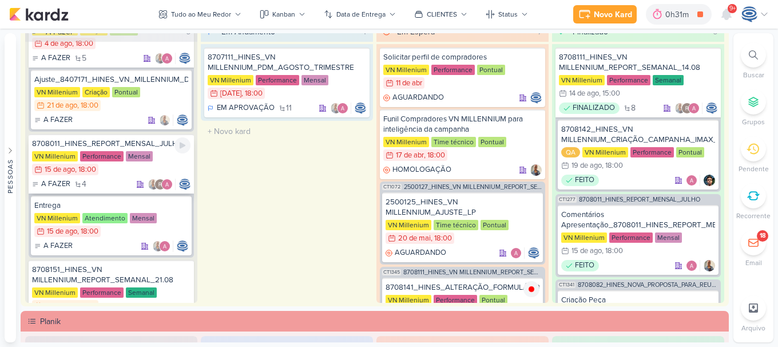
click at [156, 145] on div "8708011_HINES_REPORT_MENSAL_JULHO" at bounding box center [111, 143] width 158 height 10
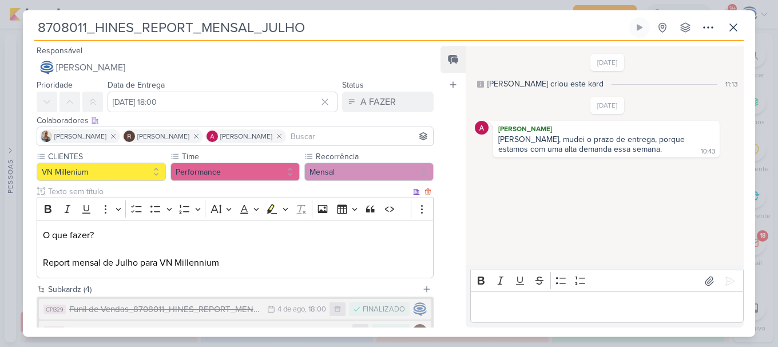
scroll to position [123, 0]
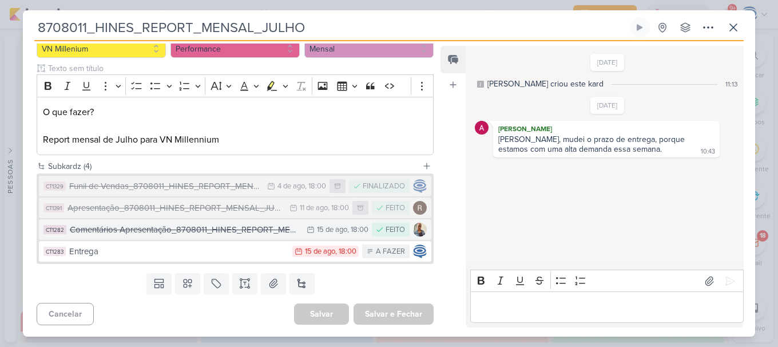
click at [201, 236] on button "CT1282 Comentários Apresentação_8708011_HINES_REPORT_MENSAL_JULHO 15/8 15 de ag…" at bounding box center [235, 229] width 392 height 21
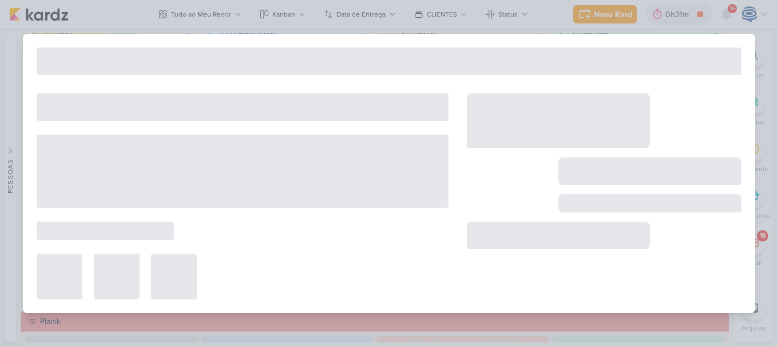
type input "Comentários Apresentação_8708011_HINES_REPORT_MENSAL_JULHO"
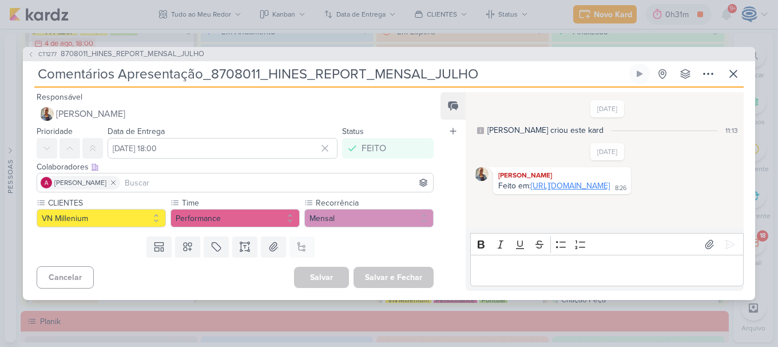
click at [609, 190] on link "https://www.canva.com/design/DAGsl799Etc/1gbpnzvMVNTWnUpxXFZhtA/edit?utm_conten…" at bounding box center [570, 186] width 79 height 10
drag, startPoint x: 511, startPoint y: 72, endPoint x: 212, endPoint y: 69, distance: 298.6
click at [212, 69] on input "Comentários Apresentação_8708011_HINES_REPORT_MENSAL_JULHO" at bounding box center [330, 73] width 593 height 21
click at [128, 50] on span "8708011_HINES_REPORT_MENSAL_JULHO" at bounding box center [133, 54] width 144 height 11
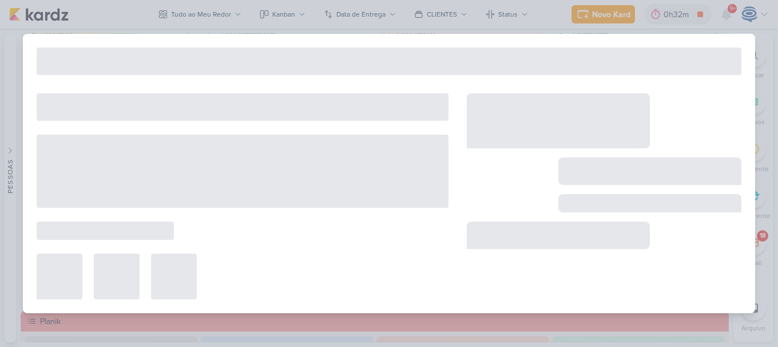
type input "8708011_HINES_REPORT_MENSAL_JULHO"
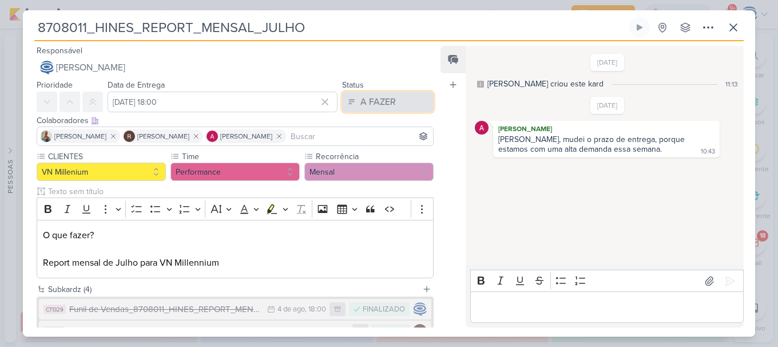
click at [352, 102] on button "A FAZER" at bounding box center [388, 102] width 92 height 21
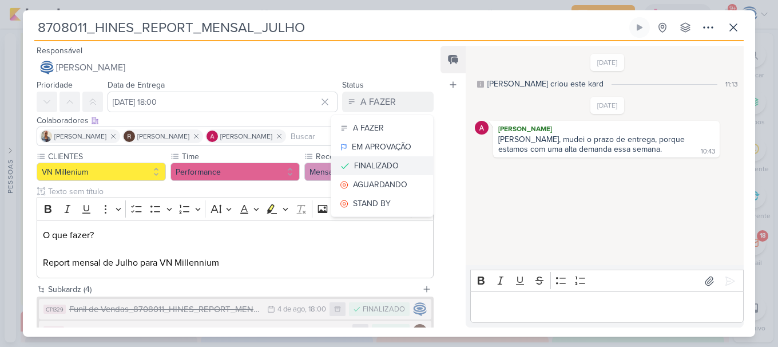
click at [375, 166] on div "FINALIZADO" at bounding box center [376, 166] width 45 height 12
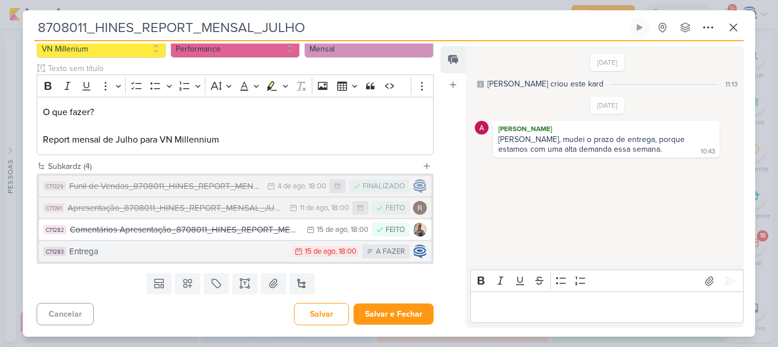
click at [264, 252] on div "Entrega" at bounding box center [177, 251] width 217 height 13
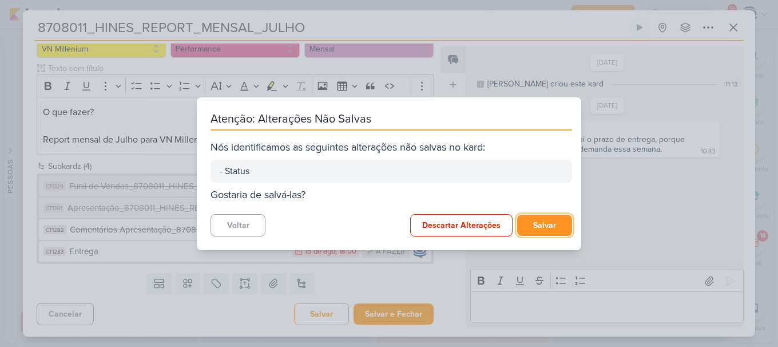
click at [529, 225] on button "Salvar" at bounding box center [544, 224] width 55 height 21
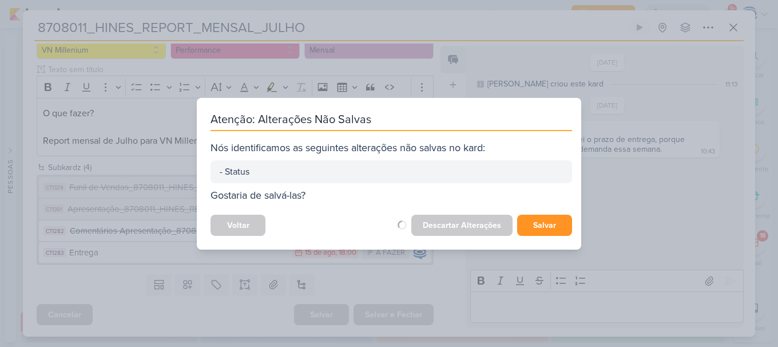
scroll to position [122, 0]
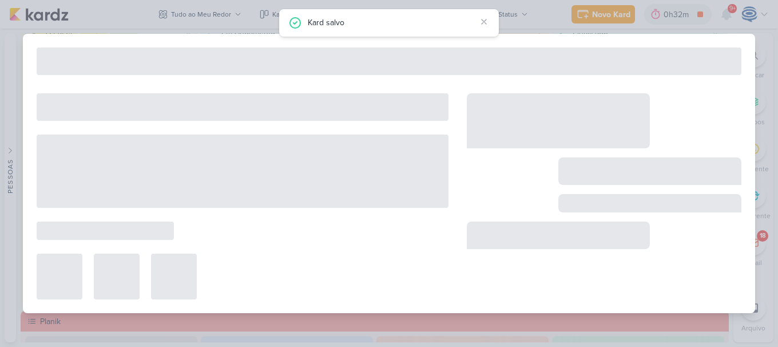
type input "Entrega"
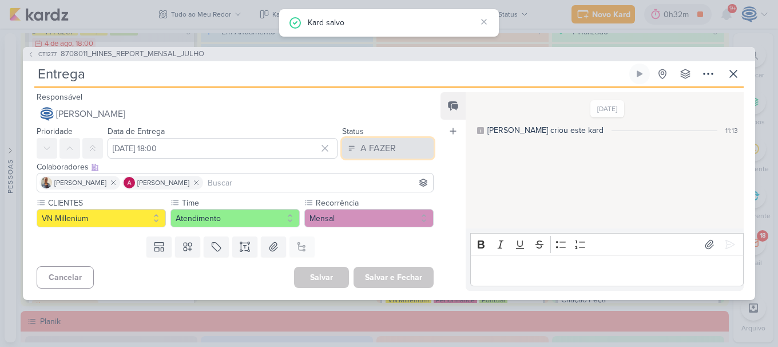
click at [396, 138] on button "A FAZER" at bounding box center [388, 148] width 92 height 21
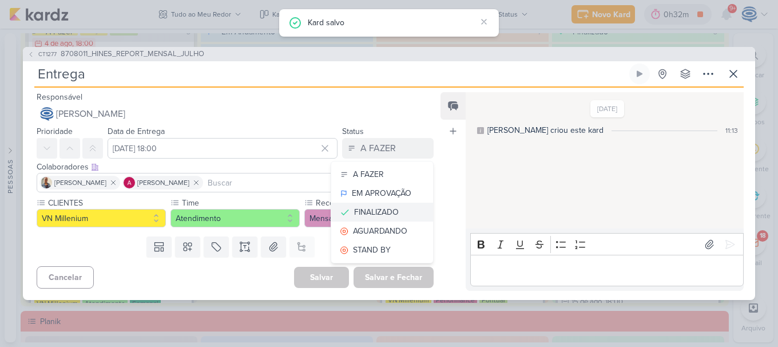
click at [384, 202] on button "FINALIZADO" at bounding box center [382, 211] width 102 height 19
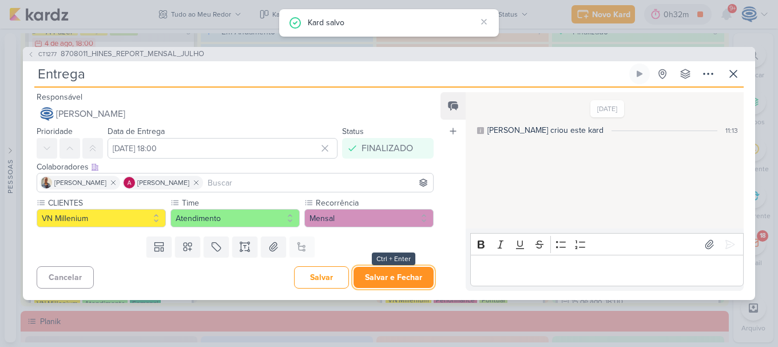
click at [371, 279] on button "Salvar e Fechar" at bounding box center [393, 277] width 80 height 21
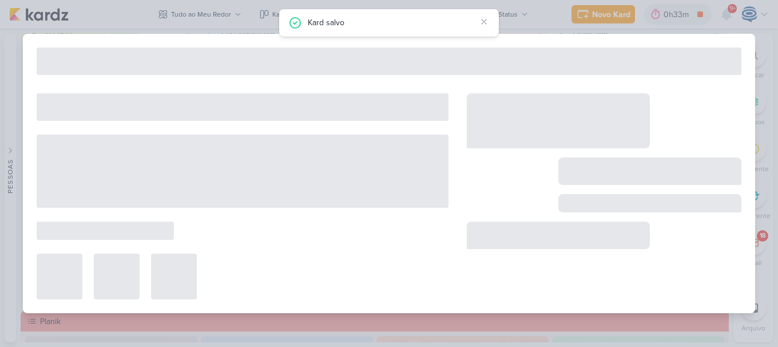
type input "8708011_HINES_REPORT_MENSAL_JULHO"
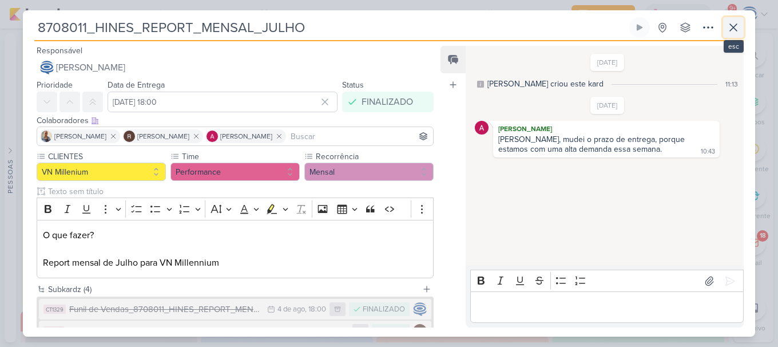
click at [730, 21] on icon at bounding box center [733, 28] width 14 height 14
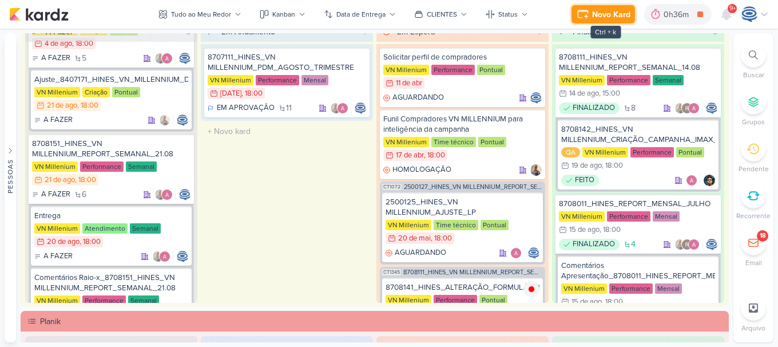
click at [578, 18] on icon at bounding box center [583, 14] width 14 height 14
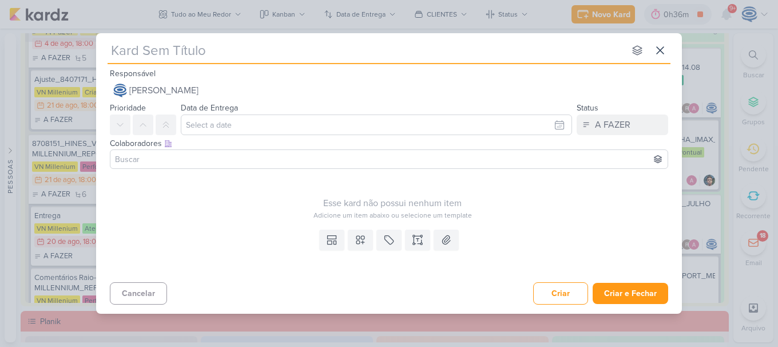
type input "7708211_MPD_FLORÁ_AJUSTE_ANÚNCIO_GOOGLE ADS"
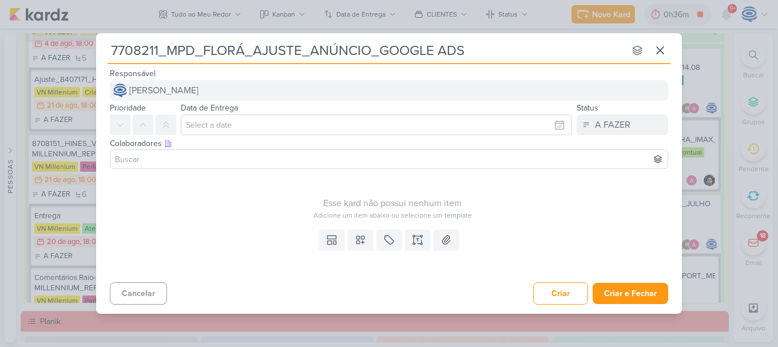
type input "7708211_MPD_FLORÁ_AJUSTE_ANÚNCIO_GOOGLE ADS"
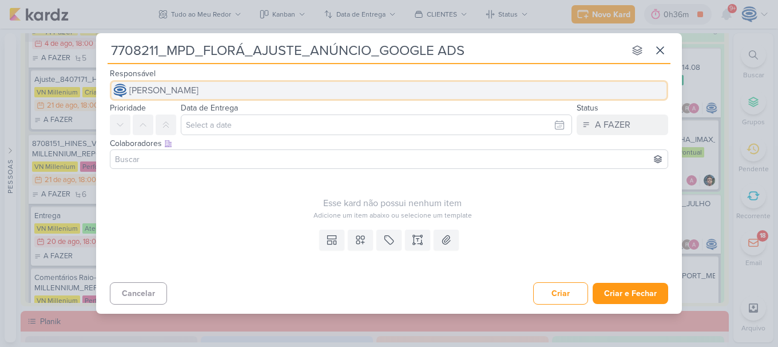
click at [283, 92] on button "[PERSON_NAME]" at bounding box center [389, 90] width 558 height 21
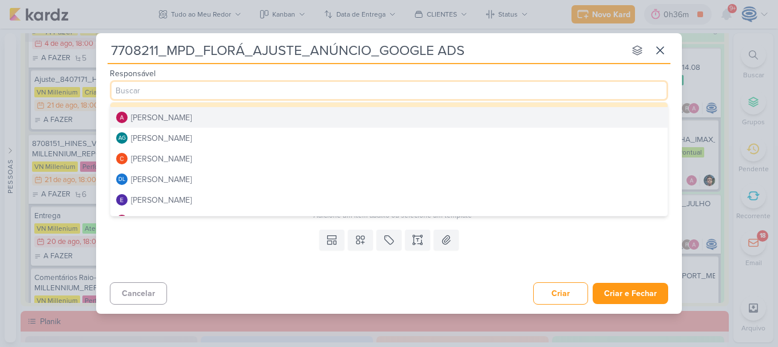
scroll to position [0, 0]
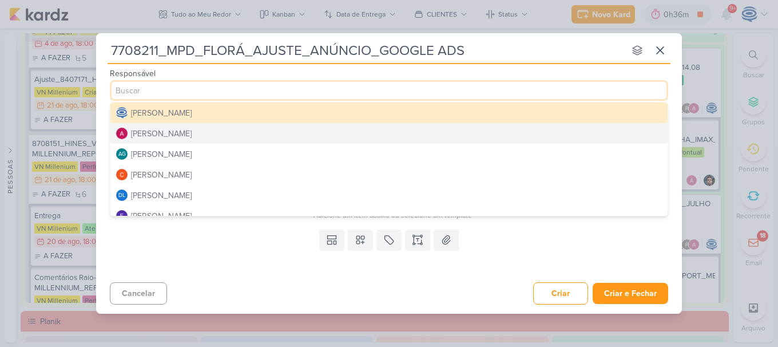
click at [172, 133] on div "[PERSON_NAME]" at bounding box center [161, 134] width 61 height 12
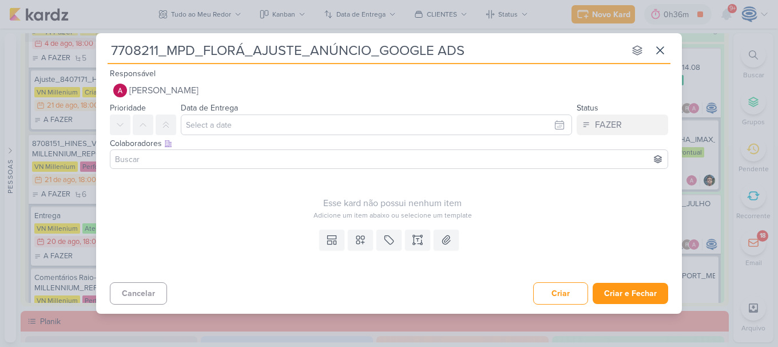
click at [174, 161] on input at bounding box center [389, 159] width 553 height 14
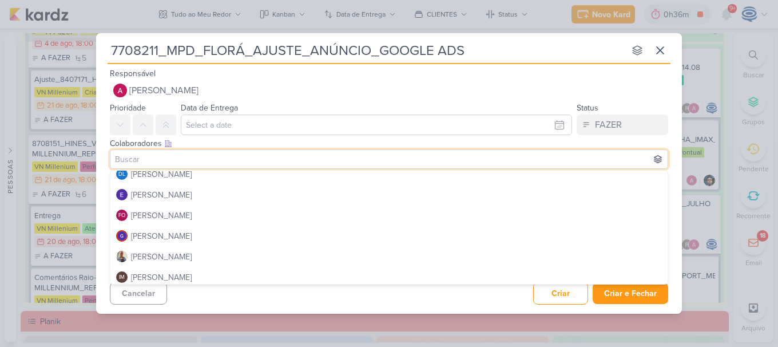
scroll to position [90, 0]
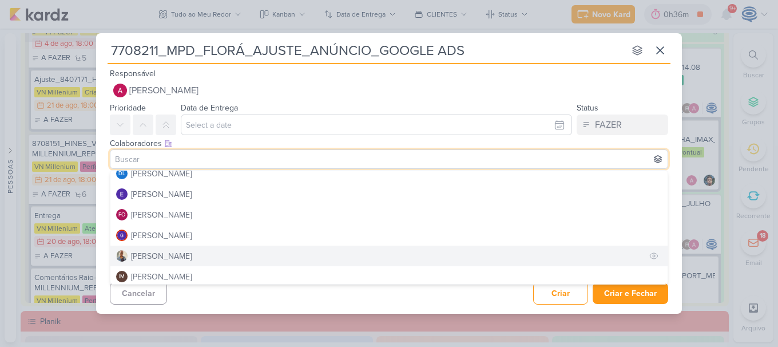
click at [164, 253] on div "[PERSON_NAME]" at bounding box center [161, 256] width 61 height 12
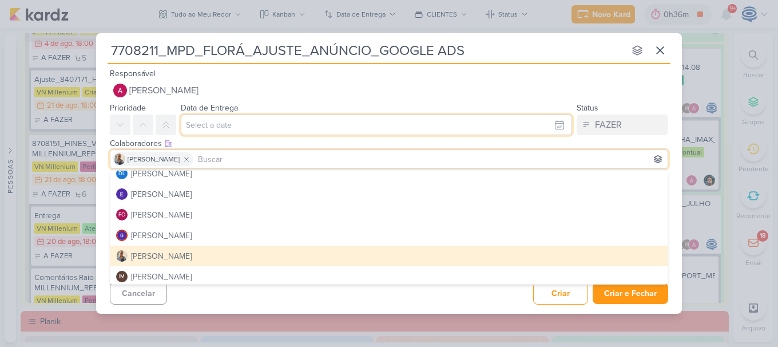
click at [228, 120] on input "text" at bounding box center [376, 124] width 391 height 21
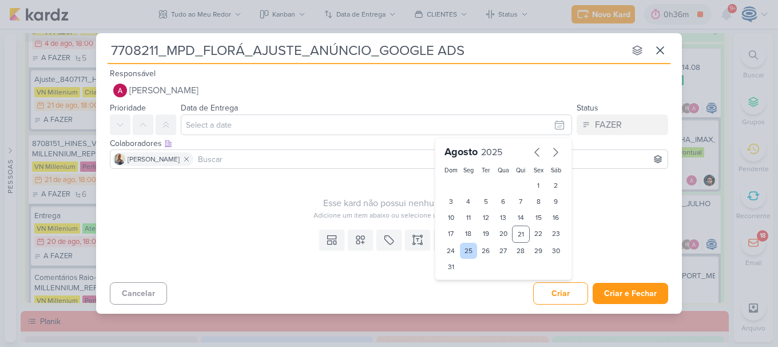
click at [468, 247] on div "25" at bounding box center [469, 251] width 18 height 16
click at [539, 225] on div "22" at bounding box center [539, 233] width 18 height 17
type input "[DATE] 23:59"
click at [464, 284] on select "00 01 02 03 04 05 06 07 08 09 10 11 12 13 14 15 16 17 18 19 20 21 22 23" at bounding box center [468, 286] width 16 height 14
select select "18"
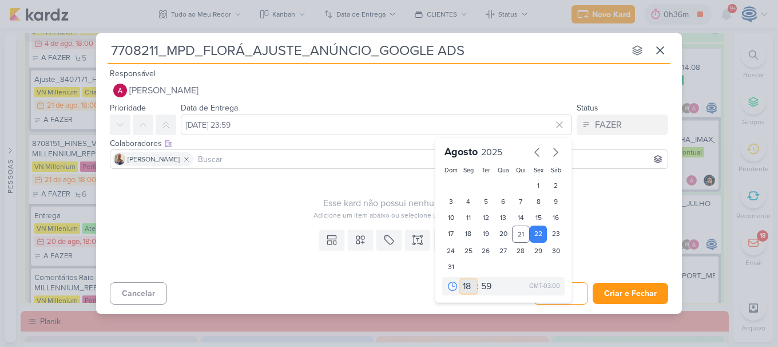
click at [460, 279] on select "00 01 02 03 04 05 06 07 08 09 10 11 12 13 14 15 16 17 18 19 20 21 22 23" at bounding box center [468, 286] width 16 height 14
type input "[DATE] 18:59"
click at [489, 289] on select "00 05 10 15 20 25 30 35 40 45 50 55 59" at bounding box center [487, 286] width 16 height 14
select select "0"
click at [479, 279] on select "00 05 10 15 20 25 30 35 40 45 50 55 59" at bounding box center [487, 286] width 16 height 14
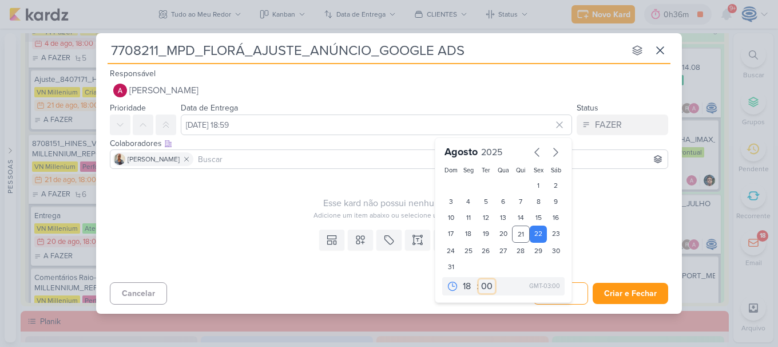
type input "[DATE] 18:00"
click at [414, 235] on icon at bounding box center [414, 236] width 2 height 2
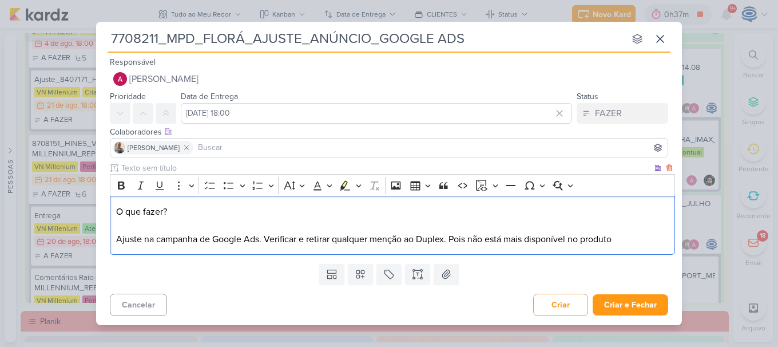
click at [264, 240] on p "O que fazer? Ajuste na campanha de Google Ads. Verificar e retirar qualquer men…" at bounding box center [392, 225] width 553 height 41
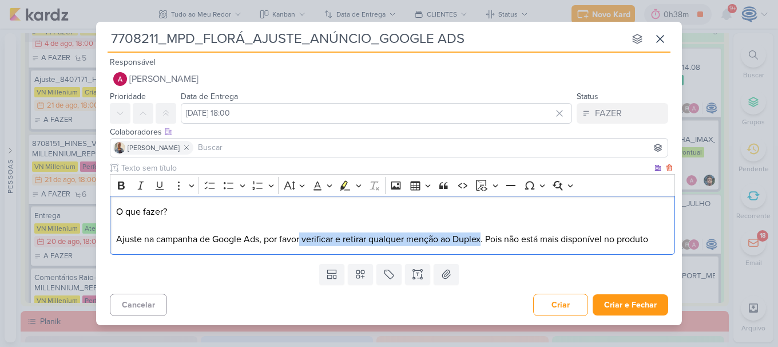
drag, startPoint x: 301, startPoint y: 237, endPoint x: 484, endPoint y: 237, distance: 183.0
click at [484, 237] on p "O que fazer? Ajuste na campanha de Google Ads, por favor verificar e retirar qu…" at bounding box center [392, 225] width 553 height 41
click at [120, 185] on icon "Editor toolbar" at bounding box center [121, 185] width 7 height 8
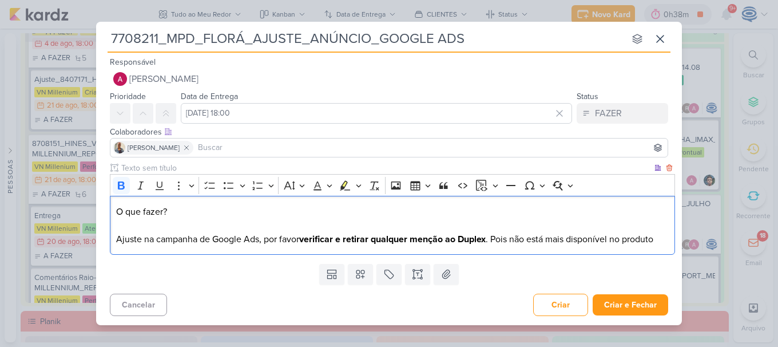
click at [492, 240] on p "O que fazer? Ajuste na campanha de Google Ads, por favor verificar e retirar qu…" at bounding box center [392, 225] width 553 height 41
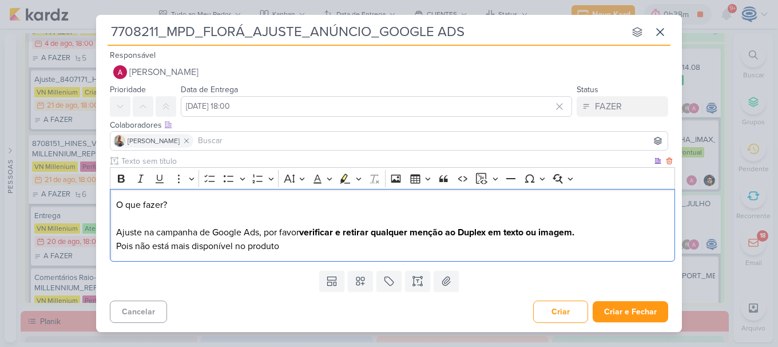
click at [130, 245] on p "O que fazer? Ajuste na campanha de Google Ads, por favor verificar e retirar qu…" at bounding box center [392, 225] width 553 height 55
click at [133, 248] on p "O que fazer? Ajuste na campanha de Google Ads, por favor verificar e retirar qu…" at bounding box center [392, 225] width 553 height 55
click at [372, 247] on p "O que fazer? Ajuste na campanha de Google Ads, por favor verificar e retirar qu…" at bounding box center [392, 225] width 553 height 55
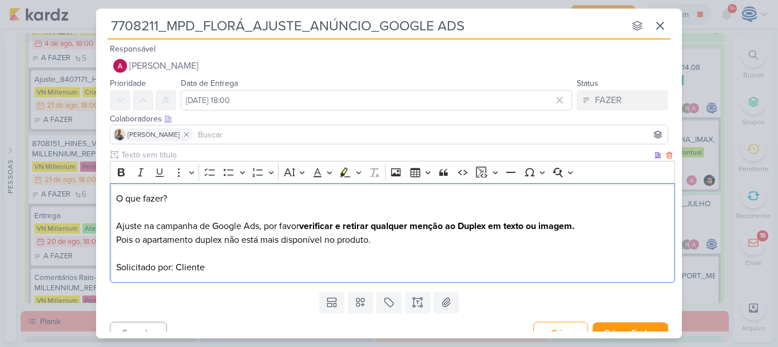
click at [411, 236] on p "O que fazer? Ajuste na campanha de Google Ads, por favor verificar e retirar qu…" at bounding box center [392, 219] width 553 height 55
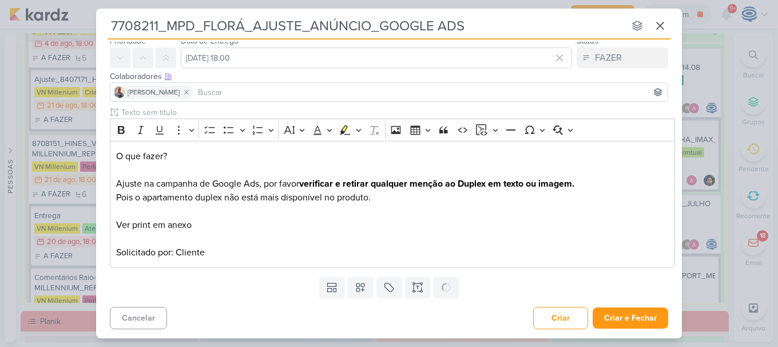
scroll to position [43, 0]
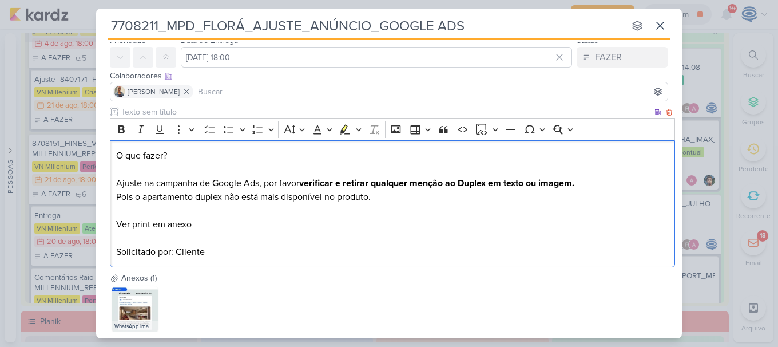
click at [212, 196] on p "O que fazer? Ajuste na campanha de Google Ads, por favor verificar e retirar qu…" at bounding box center [392, 190] width 553 height 82
click at [439, 192] on p "O que fazer? Ajuste na campanha de Google Ads, por favor verificar e retirar qu…" at bounding box center [392, 190] width 553 height 82
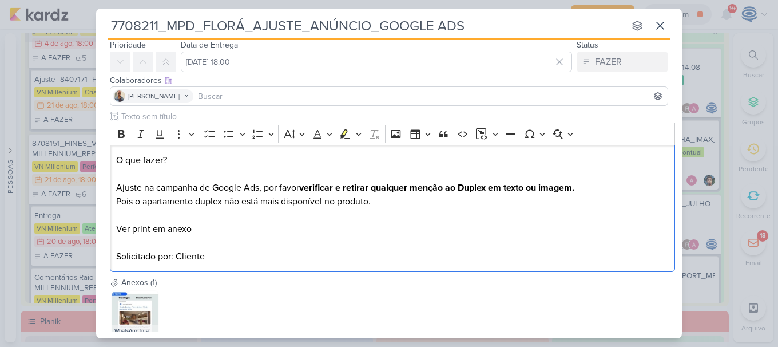
scroll to position [109, 0]
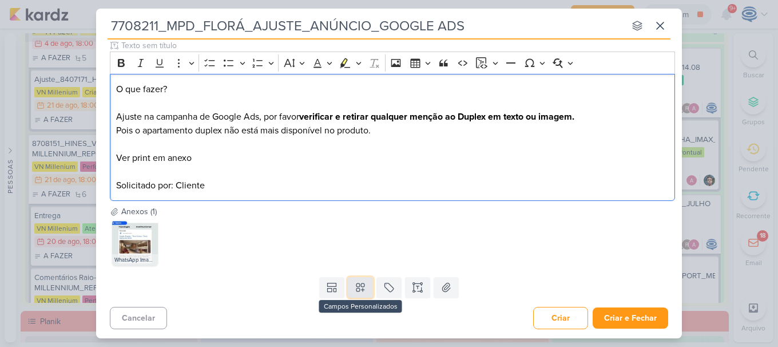
click at [355, 289] on icon at bounding box center [360, 286] width 11 height 11
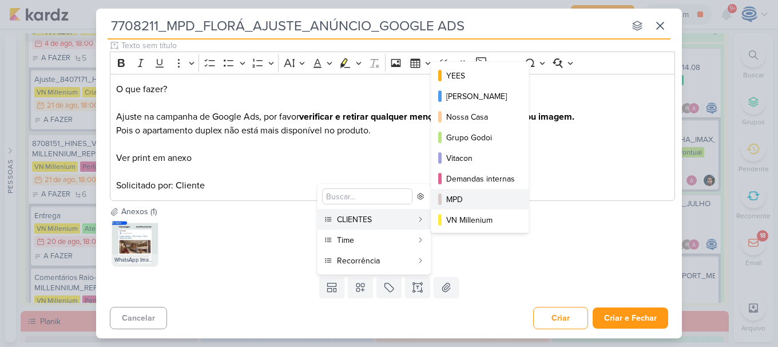
click at [461, 202] on div "MPD" at bounding box center [480, 199] width 69 height 12
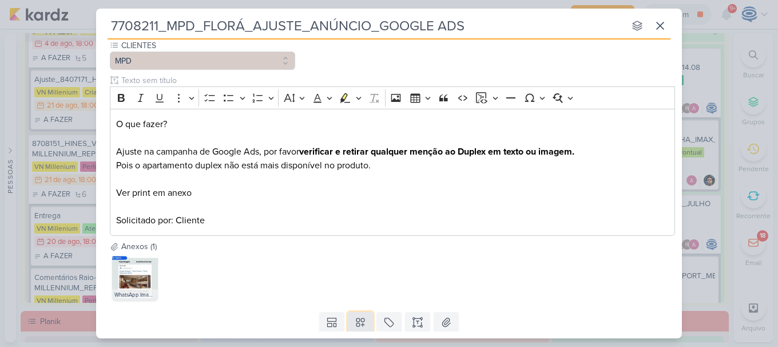
click at [356, 323] on icon at bounding box center [360, 321] width 11 height 11
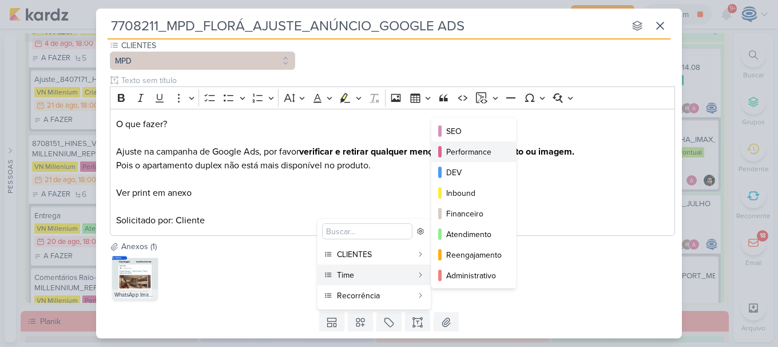
click at [467, 153] on div "Performance" at bounding box center [474, 152] width 56 height 12
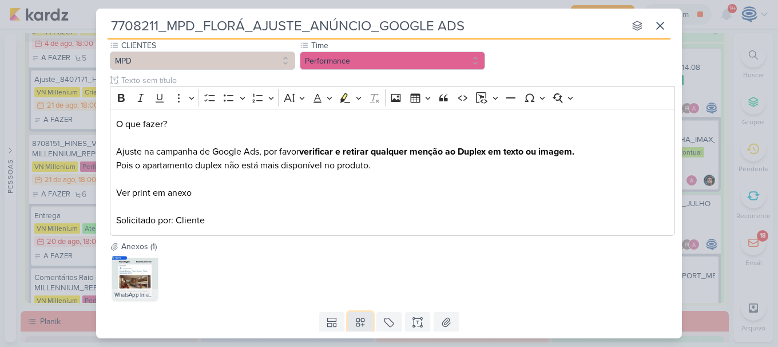
click at [360, 320] on icon at bounding box center [360, 321] width 11 height 11
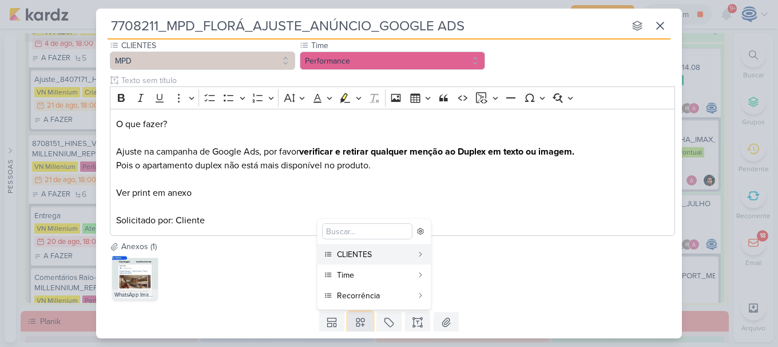
click at [360, 320] on icon at bounding box center [360, 321] width 11 height 11
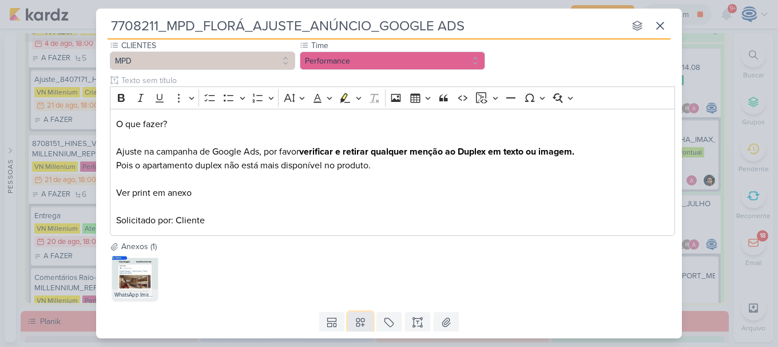
click at [360, 320] on icon at bounding box center [360, 321] width 11 height 11
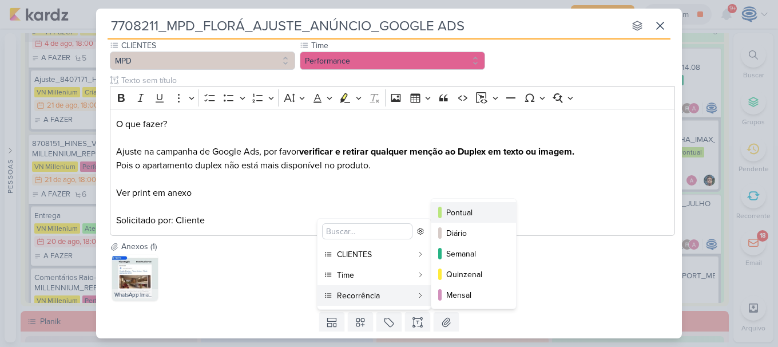
click at [443, 211] on button "Pontual" at bounding box center [473, 212] width 85 height 21
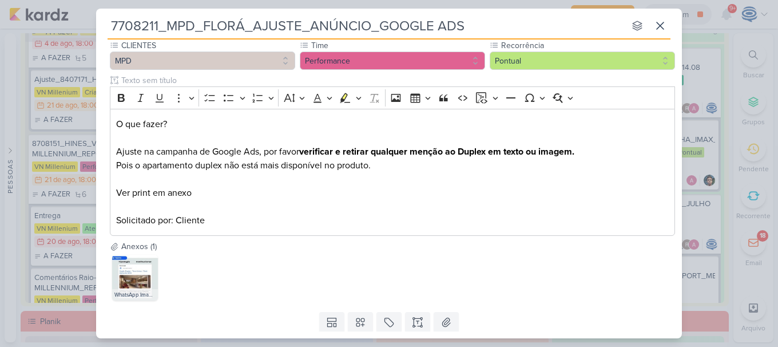
scroll to position [144, 0]
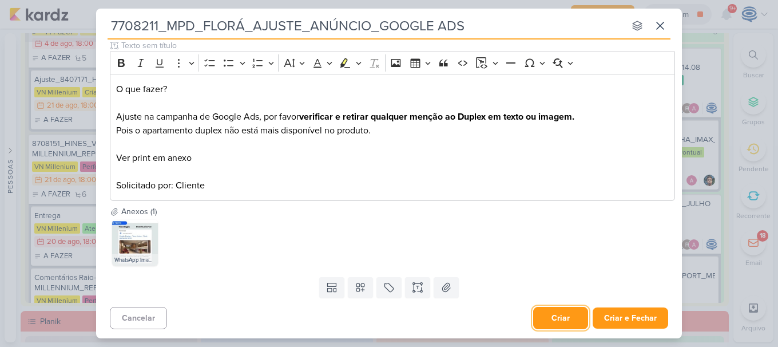
click at [542, 320] on button "Criar" at bounding box center [560, 318] width 55 height 22
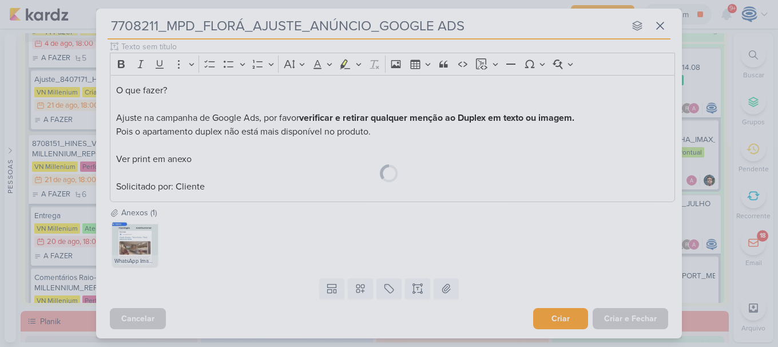
scroll to position [143, 0]
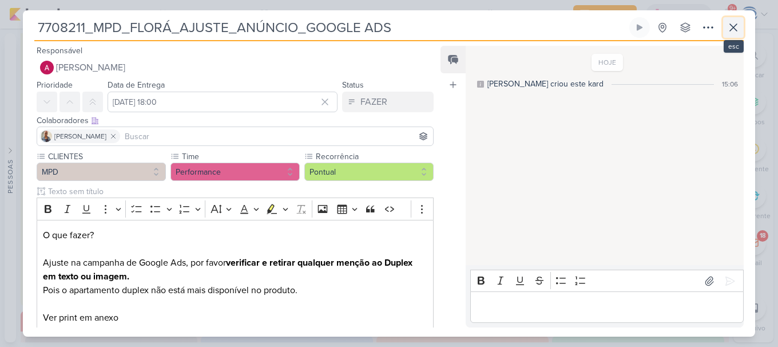
click at [736, 33] on icon at bounding box center [733, 28] width 14 height 14
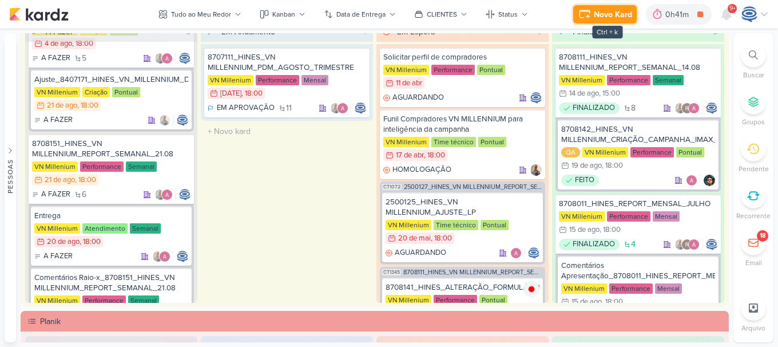
click at [597, 13] on div "Novo Kard" at bounding box center [613, 15] width 38 height 12
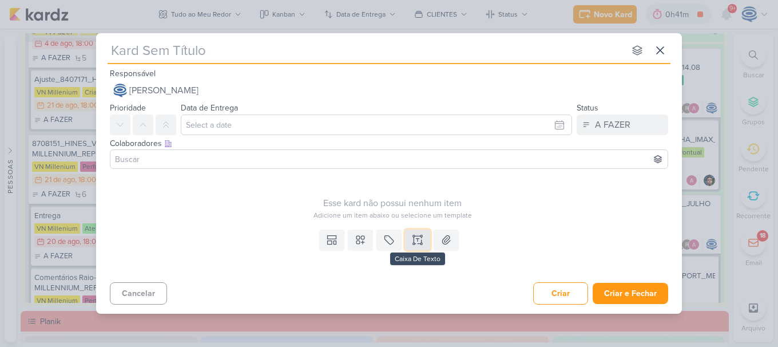
click at [420, 239] on icon at bounding box center [417, 239] width 11 height 11
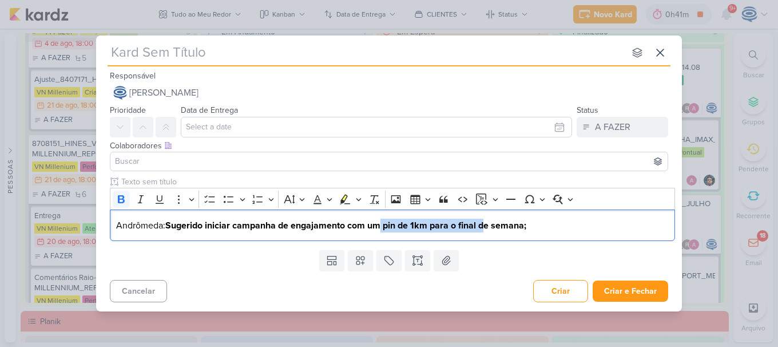
drag, startPoint x: 383, startPoint y: 214, endPoint x: 486, endPoint y: -59, distance: 292.3
click at [486, 0] on html "1.99.0 Novo Kard Ctrl + k 0h41m 8708141_HINES_ALTERAÇÃO_FORMULÁRIO 0h12m Hoje 0…" at bounding box center [389, 173] width 778 height 347
click at [210, 57] on input "text" at bounding box center [366, 52] width 517 height 21
paste input "7708212_MPD_ANDRÔMEDA_CRIAÇÃO_CAMPANHA_CONCORRENTE"
type input "7708212_MPD_ANDRÔMEDA_CRIAÇÃO_CAMPANHA_CONCORRENTE"
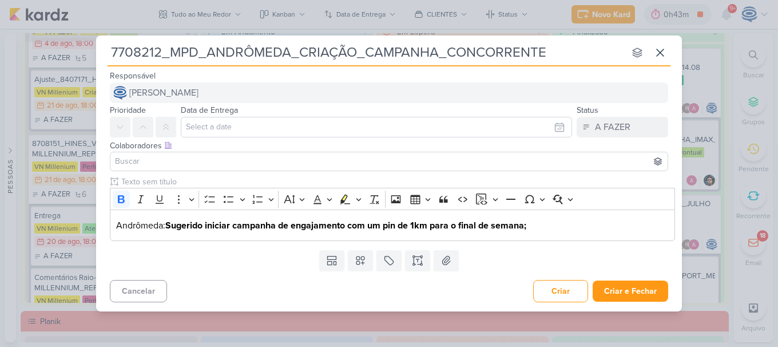
type input "7708212_MPD_ANDRÔMEDA_CRIAÇÃO_CAMPANHA_CONCORRENTE"
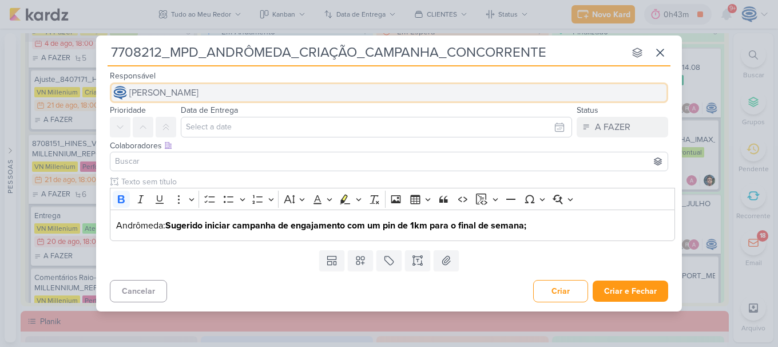
click at [198, 86] on span "[PERSON_NAME]" at bounding box center [163, 93] width 69 height 14
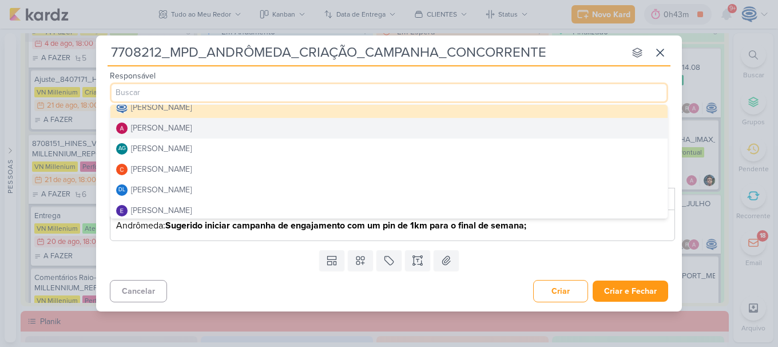
scroll to position [7, 0]
click at [199, 129] on button "[PERSON_NAME]" at bounding box center [388, 128] width 557 height 21
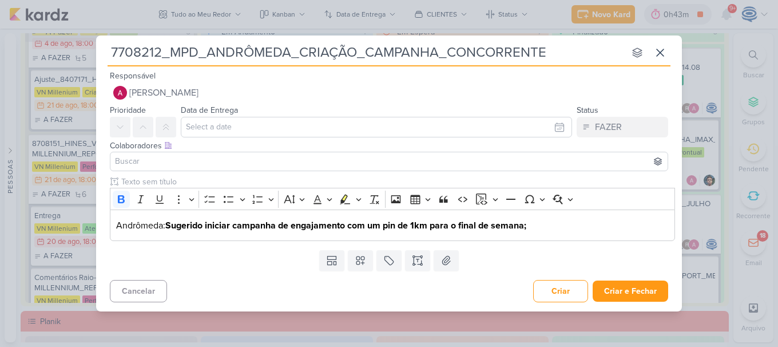
click at [195, 159] on input at bounding box center [389, 161] width 553 height 14
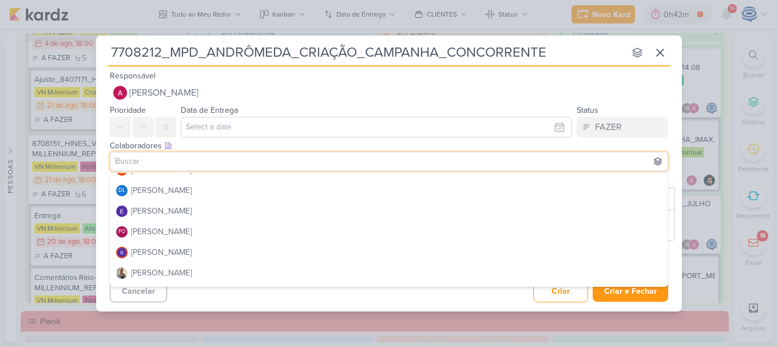
scroll to position [110, 0]
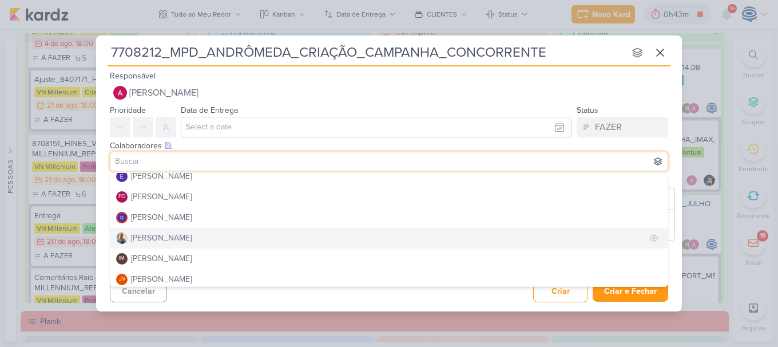
click at [173, 237] on button "[PERSON_NAME]" at bounding box center [388, 238] width 557 height 21
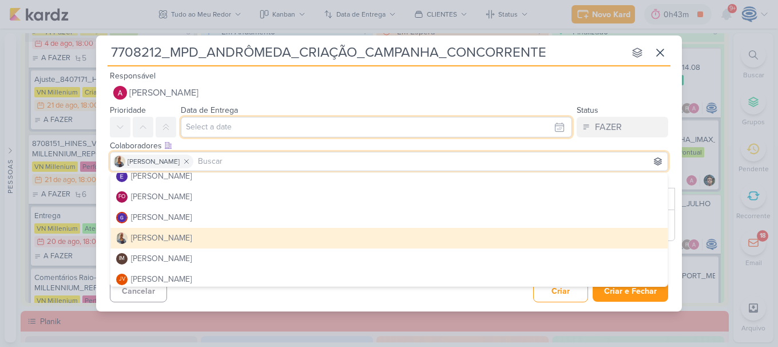
click at [228, 126] on input "text" at bounding box center [376, 127] width 391 height 21
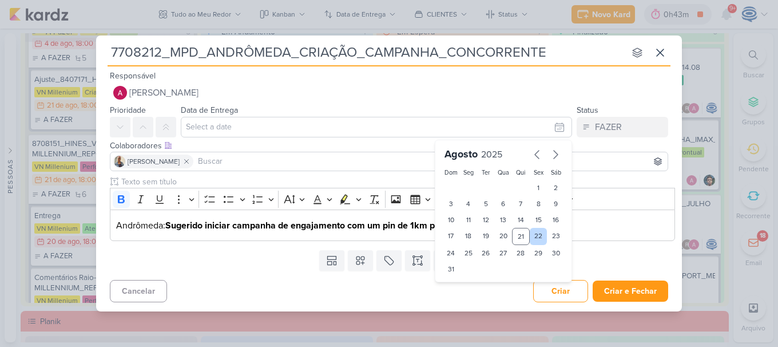
click at [535, 234] on div "22" at bounding box center [539, 236] width 18 height 17
type input "[DATE] 23:59"
click at [466, 289] on select "00 01 02 03 04 05 06 07 08 09 10 11 12 13 14 15 16 17 18 19 20 21 22 23" at bounding box center [468, 288] width 16 height 14
select select "18"
click at [460, 281] on select "00 01 02 03 04 05 06 07 08 09 10 11 12 13 14 15 16 17 18 19 20 21 22 23" at bounding box center [468, 288] width 16 height 14
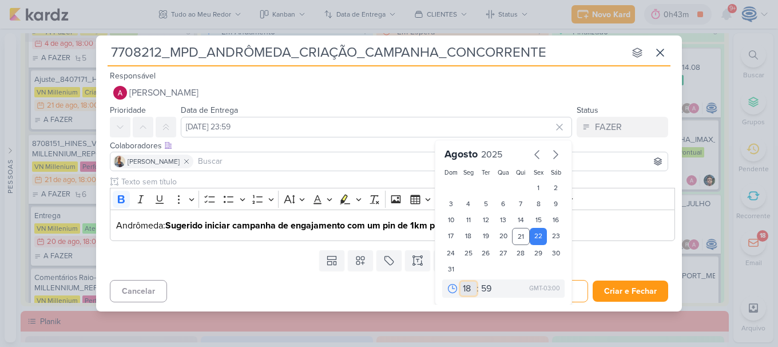
type input "[DATE] 18:59"
click at [484, 287] on select "00 05 10 15 20 25 30 35 40 45 50 55 59" at bounding box center [487, 288] width 16 height 14
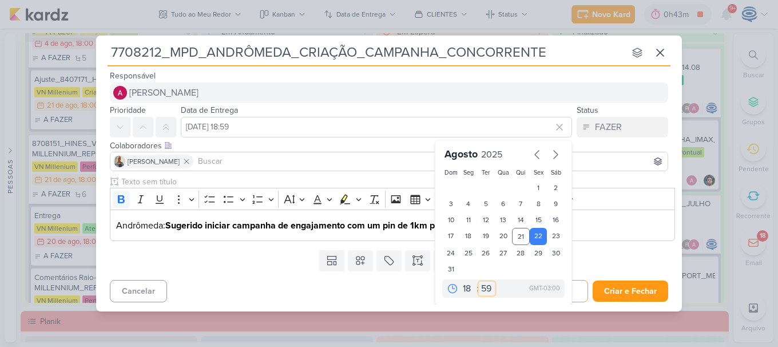
select select "0"
click at [479, 281] on select "00 05 10 15 20 25 30 35 40 45 50 55 59" at bounding box center [487, 288] width 16 height 14
type input "[DATE] 18:00"
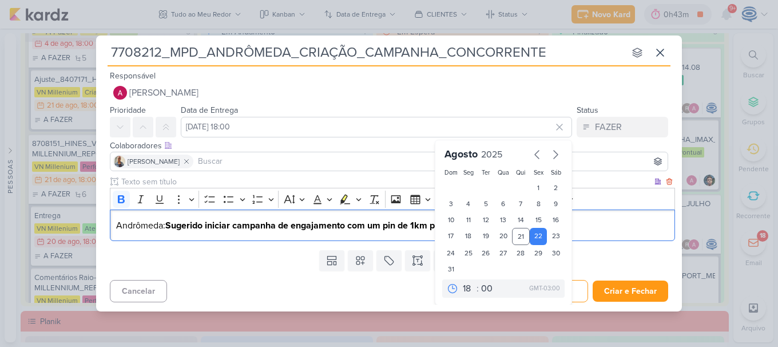
click at [116, 226] on span "Andrômeda: Sugerido iniciar campanha de engajamento com um pin de 1km para o fi…" at bounding box center [321, 225] width 410 height 11
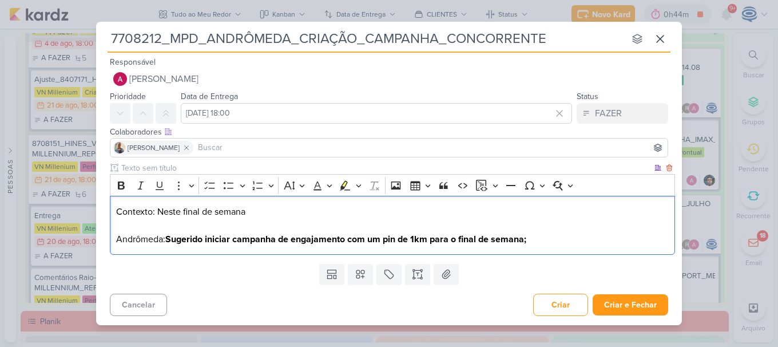
click at [264, 206] on p "⁠⁠⁠⁠⁠⁠⁠Contexto: Neste final de semana Andrômeda: Sugerido iniciar campanha de …" at bounding box center [392, 225] width 553 height 41
click at [246, 213] on p "⁠⁠⁠⁠⁠⁠⁠Contexto: Neste final de semana 23.08 e 24.08 um concorrente da MPD farã…" at bounding box center [392, 225] width 553 height 41
click at [307, 216] on p "⁠⁠⁠⁠⁠⁠⁠Contexto: Neste final de semana (23.08 e 24.08 um concorrente da MPD far…" at bounding box center [392, 225] width 553 height 41
click at [466, 212] on p "⁠⁠⁠⁠⁠⁠⁠Contexto: Neste final de semana (23.08 e 24.08) um concorrente da MPD fa…" at bounding box center [392, 225] width 553 height 41
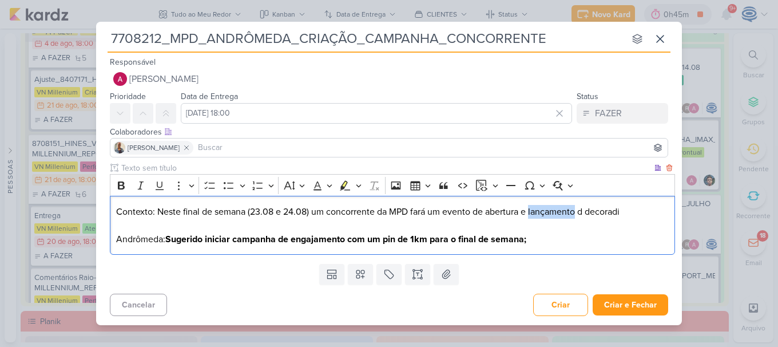
drag, startPoint x: 578, startPoint y: 210, endPoint x: 531, endPoint y: 210, distance: 46.9
click at [531, 210] on p "⁠⁠⁠⁠⁠⁠⁠Contexto: Neste final de semana (23.08 e 24.08) um concorrente da MPD fa…" at bounding box center [392, 225] width 553 height 41
copy p "tura e lan"
click at [587, 214] on p "Contexto: Neste final de semana (23.08 e 24.08) um concorrente da MPD fará um e…" at bounding box center [392, 225] width 553 height 41
click at [646, 207] on p "Contexto: Neste final de semana (23.08 e 24.08) um concorrente da MPD fará um e…" at bounding box center [392, 225] width 553 height 41
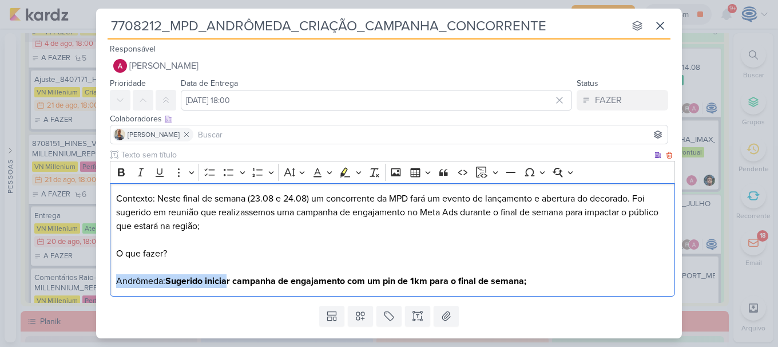
drag, startPoint x: 231, startPoint y: 281, endPoint x: 112, endPoint y: 291, distance: 118.8
click at [112, 291] on div "Contexto: Neste final de semana (23.08 e 24.08) um concorrente da MPD fará um e…" at bounding box center [392, 240] width 565 height 114
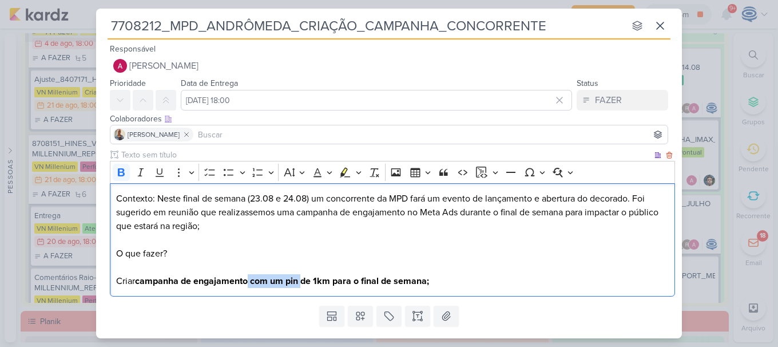
drag, startPoint x: 251, startPoint y: 282, endPoint x: 303, endPoint y: 283, distance: 52.1
click at [303, 283] on strong "campanha de engajamento com um pin de 1km para o final de semana;" at bounding box center [282, 280] width 294 height 11
click at [336, 282] on strong "campanha de engajamento com um pin de 1km para o final de semana;" at bounding box center [282, 280] width 294 height 11
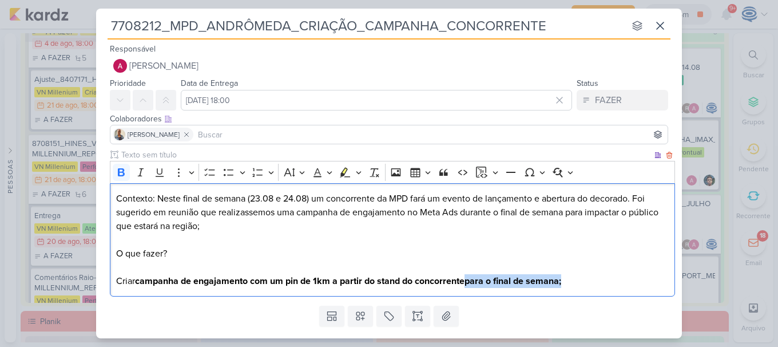
drag, startPoint x: 583, startPoint y: 280, endPoint x: 470, endPoint y: 285, distance: 113.3
click at [470, 285] on p "O que fazer? Criar campanha de engajamento com um pin de 1km a partir do stand …" at bounding box center [392, 267] width 553 height 41
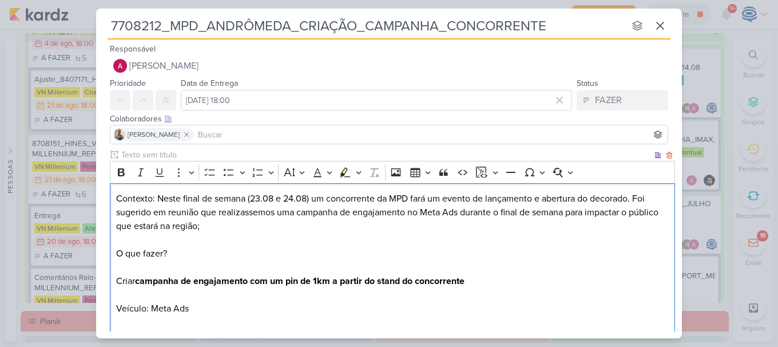
click at [245, 214] on p "Contexto: Neste final de semana (23.08 e 24.08) um concorrente da MPD fará um e…" at bounding box center [392, 212] width 553 height 41
click at [197, 213] on p "Contexto: Neste final de semana (23.08 e 24.08) um concorrente da MPD fará um e…" at bounding box center [392, 212] width 553 height 41
click at [210, 315] on p "O que fazer? Criar campanha de engajamento com um pin de 1km a partir do stand …" at bounding box center [392, 288] width 553 height 82
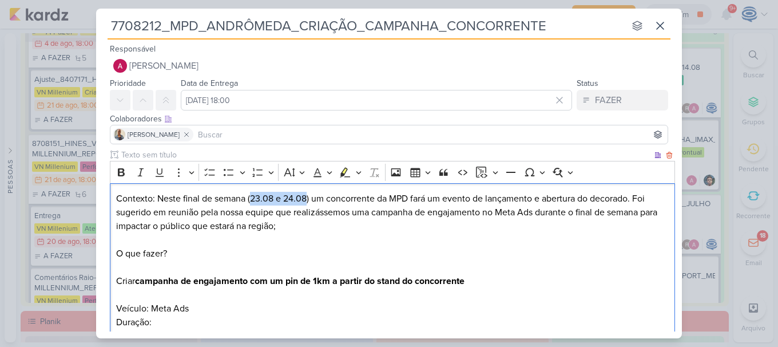
drag, startPoint x: 251, startPoint y: 197, endPoint x: 308, endPoint y: 201, distance: 57.9
click at [308, 201] on p "Contexto: Neste final de semana (23.08 e 24.08) um concorrente da MPD fará um e…" at bounding box center [392, 212] width 553 height 41
copy p "23.08 e 24.08"
click at [177, 320] on p "Duração:" at bounding box center [392, 328] width 553 height 27
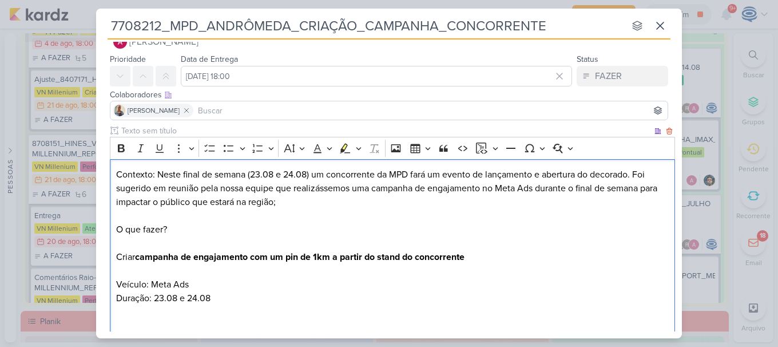
scroll to position [38, 0]
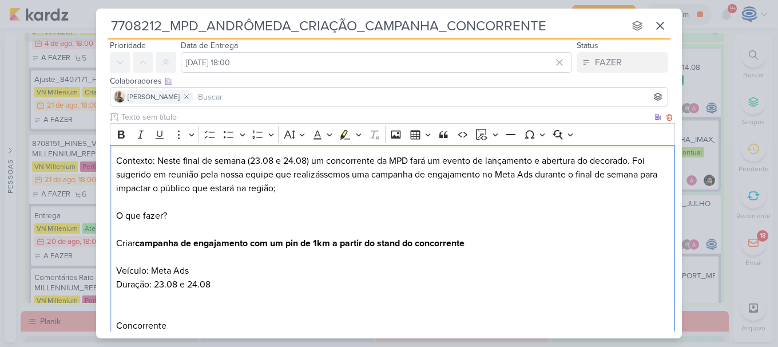
click at [202, 303] on p "Duração: 23.08 e 24.08 ⁠⁠⁠⁠⁠⁠⁠Concorrente" at bounding box center [392, 311] width 553 height 69
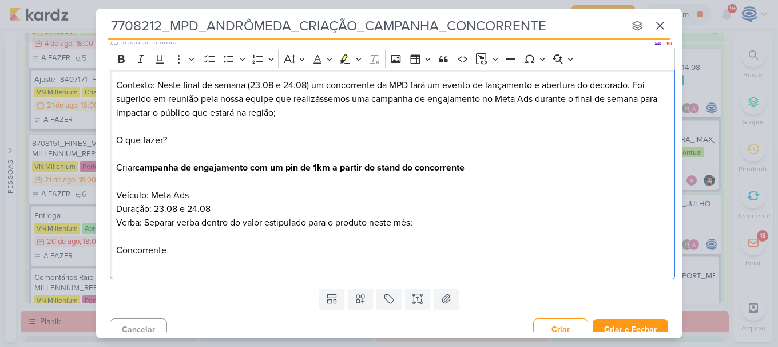
scroll to position [114, 0]
click at [165, 252] on p "Duração: 23.08 e 24.08 ⁠⁠⁠⁠⁠⁠⁠Verba: Separar verba dentro do valor estipulado p…" at bounding box center [392, 235] width 553 height 69
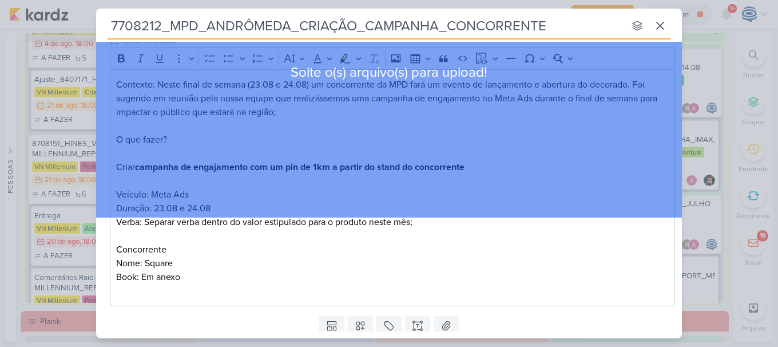
scroll to position [152, 0]
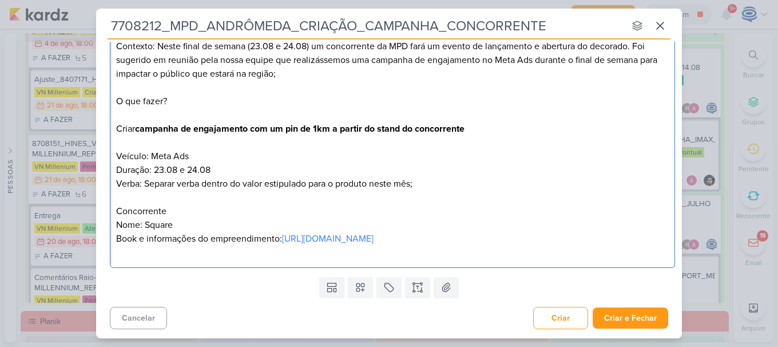
click at [240, 229] on p "Duração: 23.08 e 24.08 Verba: Separar verba dentro do valor estipulado para o p…" at bounding box center [392, 197] width 553 height 69
click at [413, 186] on p "Duração: 23.08 e 24.08 Verba: Separar verba dentro do valor estipulado para o p…" at bounding box center [392, 197] width 553 height 69
click at [516, 182] on p "Duração: 23.08 e 24.08 Verba: Separar verba dentro do valor estipulado para o p…" at bounding box center [392, 197] width 553 height 69
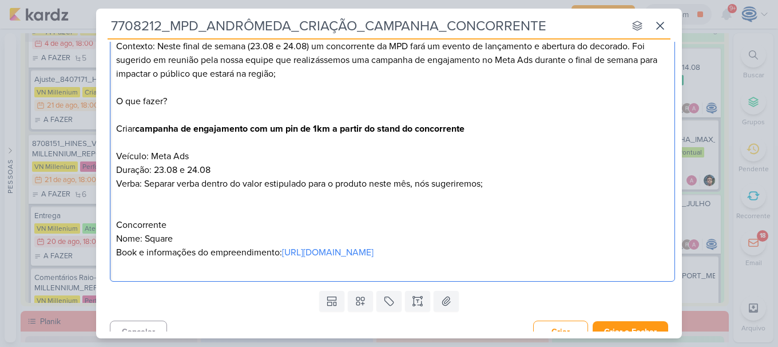
drag, startPoint x: 181, startPoint y: 104, endPoint x: 116, endPoint y: 101, distance: 65.3
click at [116, 101] on p "O que fazer? Criar campanha de engajamento com um pin de 1km a partir do stand …" at bounding box center [392, 128] width 553 height 69
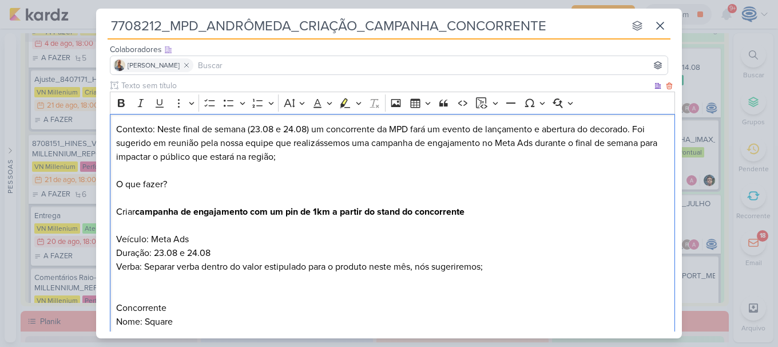
scroll to position [69, 0]
click at [123, 98] on icon "Editor toolbar" at bounding box center [121, 103] width 11 height 11
click at [197, 295] on p "Concorrente Nome: Square" at bounding box center [392, 301] width 553 height 55
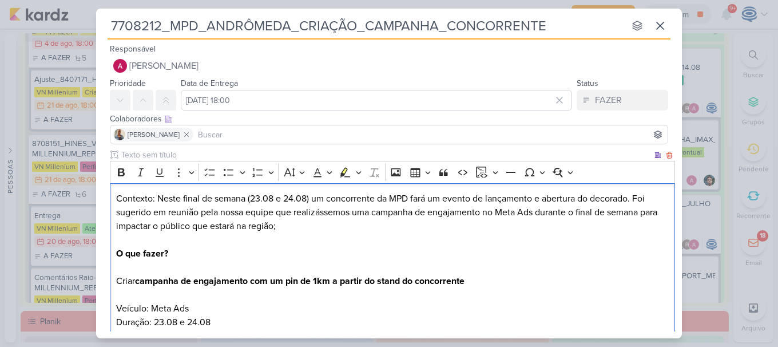
scroll to position [152, 0]
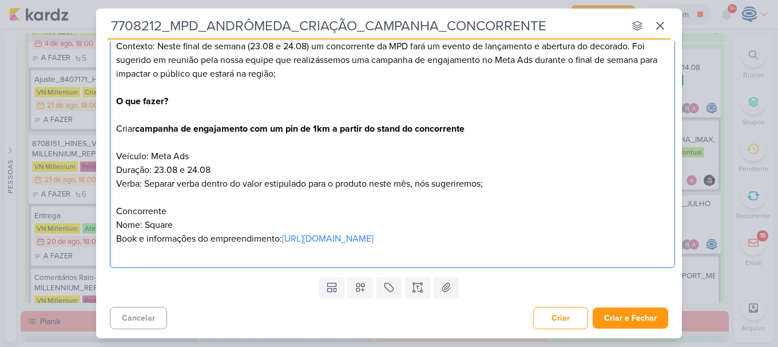
click at [535, 182] on p "Duração: 23.08 e 24.08 Verba: Separar verba dentro do valor estipulado para o p…" at bounding box center [392, 176] width 553 height 27
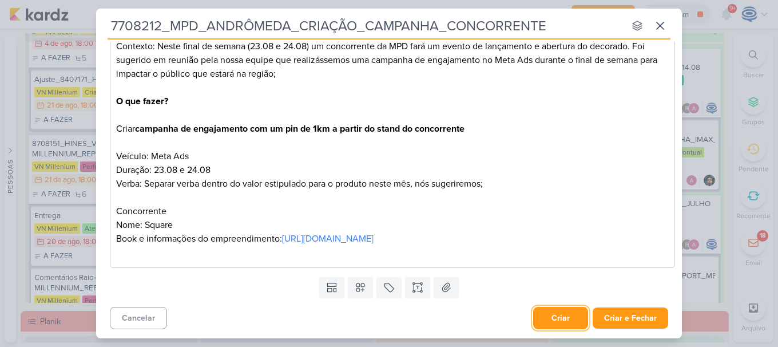
click at [562, 323] on button "Criar" at bounding box center [560, 318] width 55 height 22
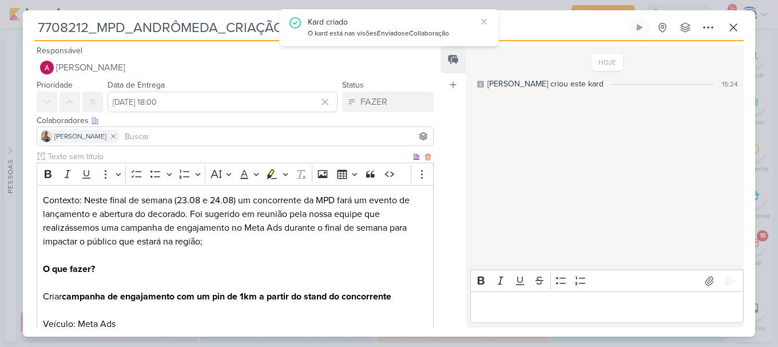
scroll to position [185, 0]
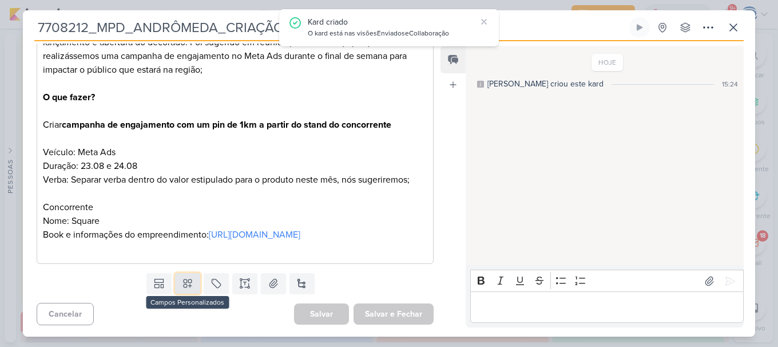
click at [178, 293] on button at bounding box center [187, 283] width 25 height 21
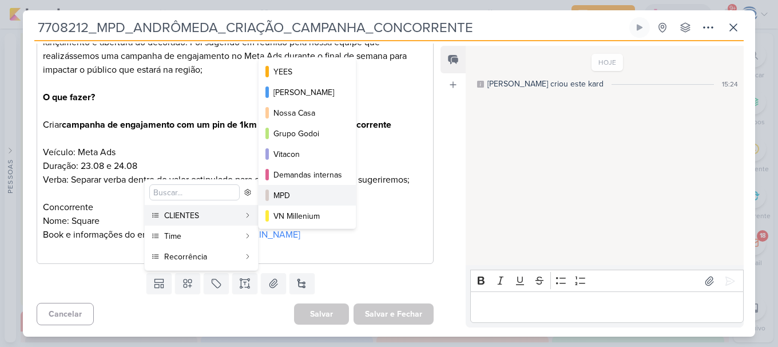
click at [311, 190] on div "MPD" at bounding box center [307, 195] width 69 height 12
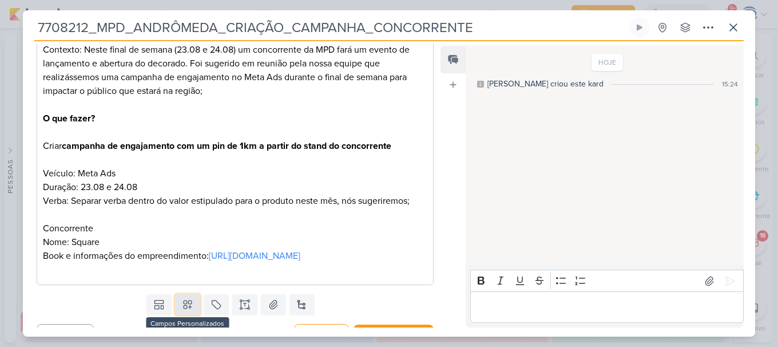
click at [182, 311] on button at bounding box center [187, 304] width 25 height 21
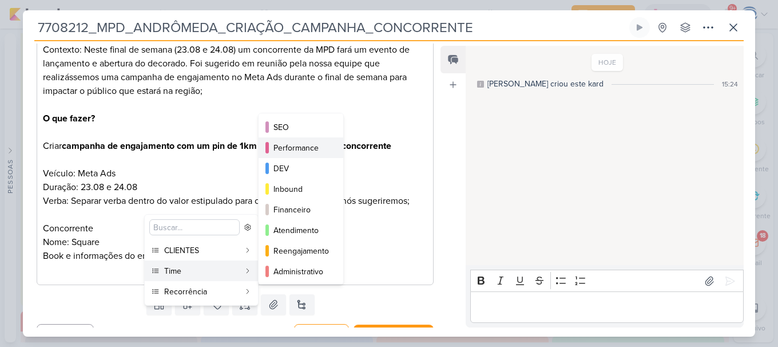
click at [294, 152] on div "Performance" at bounding box center [301, 148] width 56 height 12
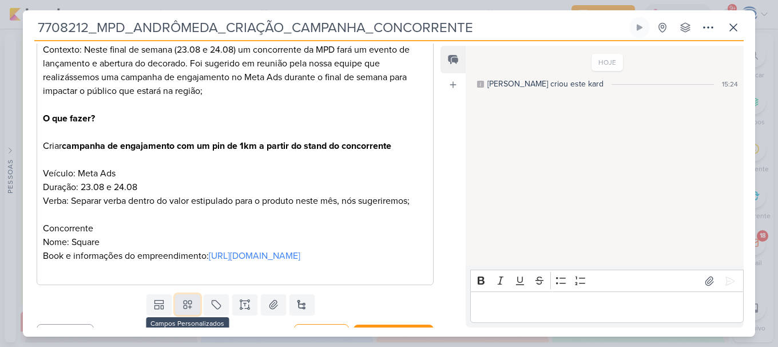
click at [184, 309] on icon at bounding box center [188, 305] width 8 height 8
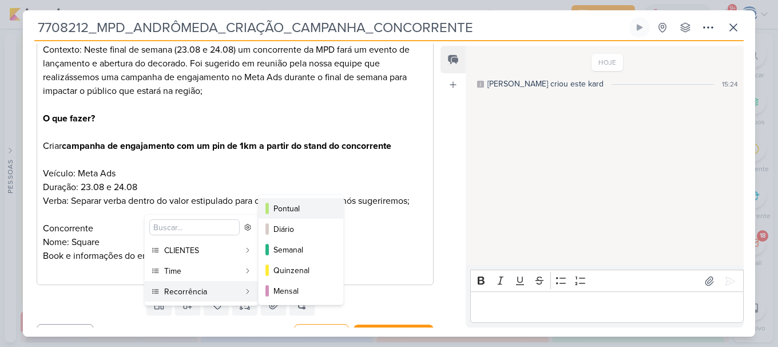
click at [302, 212] on div "Pontual" at bounding box center [301, 208] width 56 height 12
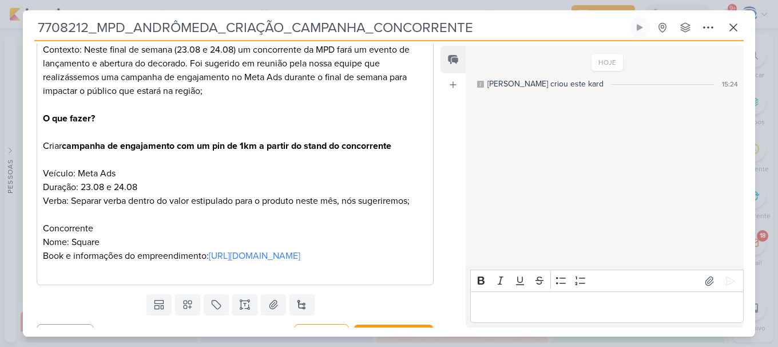
scroll to position [220, 0]
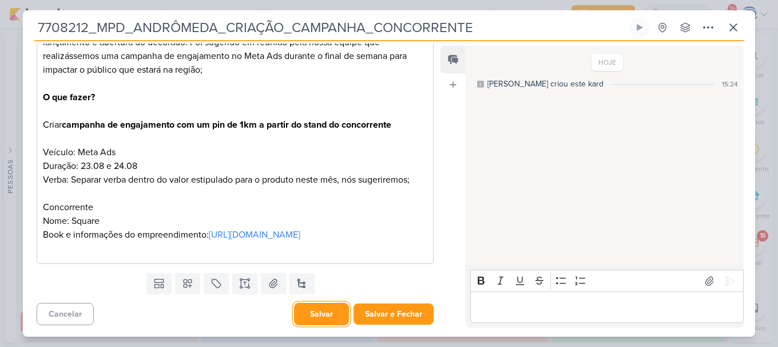
click at [327, 304] on button "Salvar" at bounding box center [321, 314] width 55 height 22
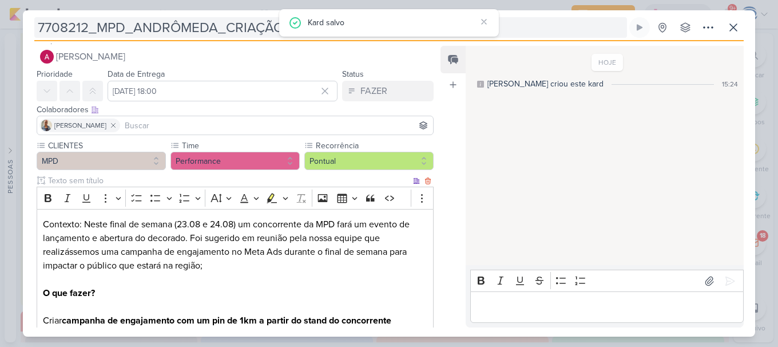
scroll to position [7, 0]
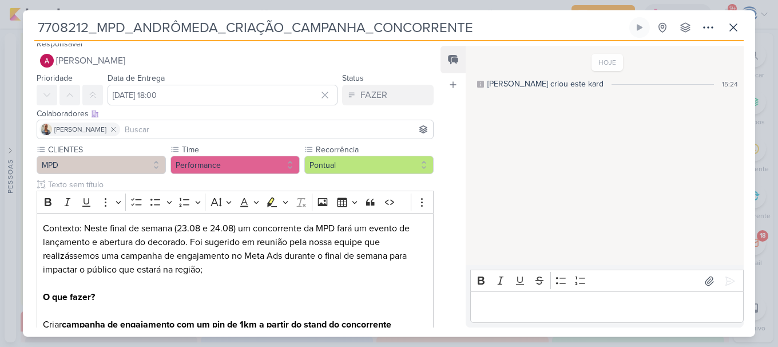
drag, startPoint x: 35, startPoint y: 30, endPoint x: 256, endPoint y: 14, distance: 221.4
click at [256, 14] on div "7708212_MPD_ANDRÔMEDA_CRIAÇÃO_CAMPANHA_CONCORRENTE Criado por mim" at bounding box center [389, 173] width 732 height 326
click at [454, 144] on div "Feed Atrelar email Solte o email para atrelar ao kard" at bounding box center [452, 186] width 25 height 281
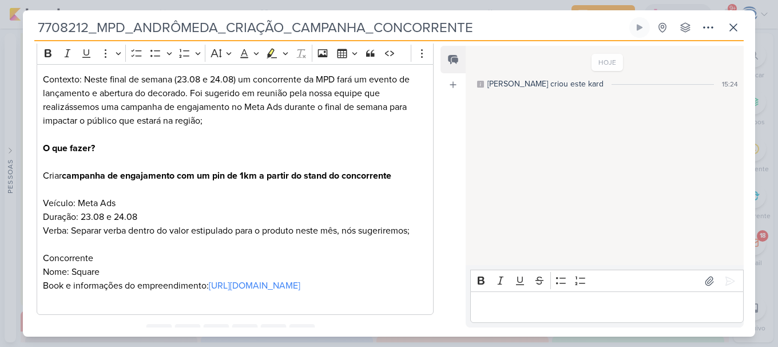
scroll to position [160, 0]
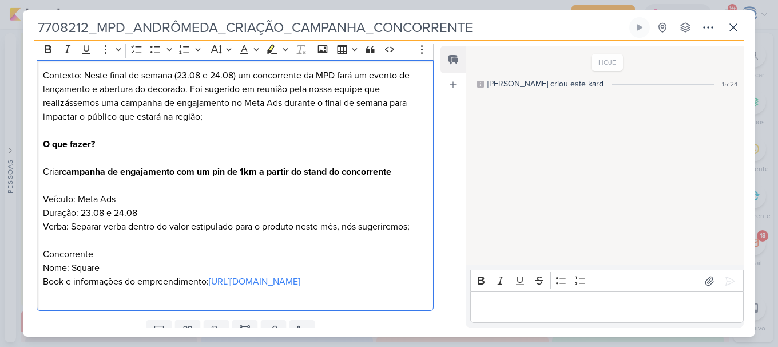
click at [423, 223] on div "Contexto: Neste final de semana (23.08 e 24.08) um concorrente da MPD fará um e…" at bounding box center [235, 185] width 397 height 251
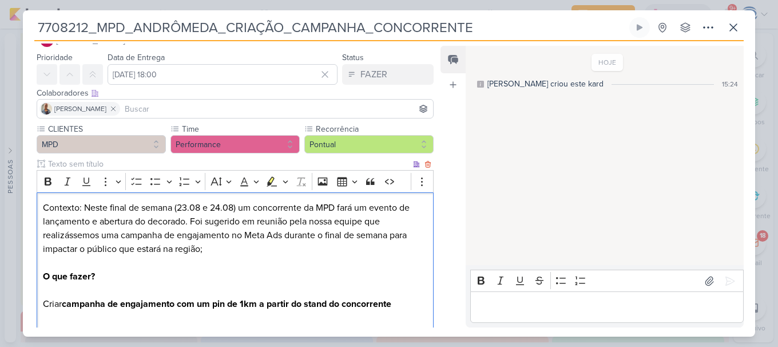
scroll to position [234, 0]
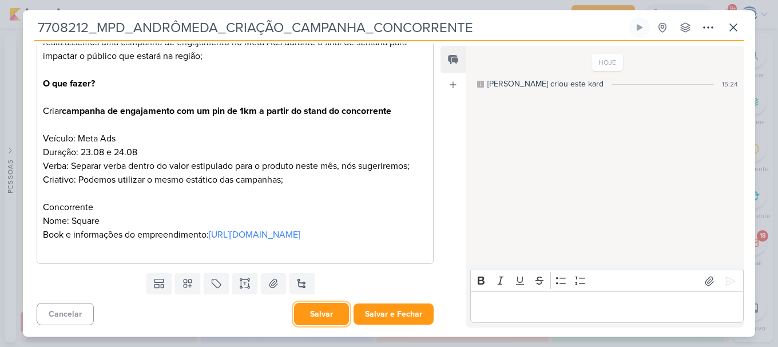
click at [309, 320] on button "Salvar" at bounding box center [321, 314] width 55 height 22
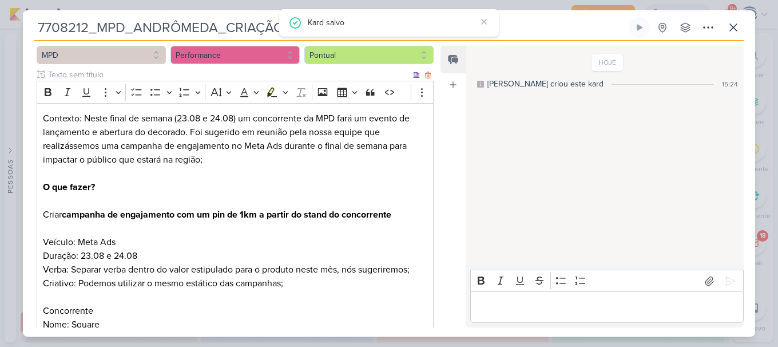
scroll to position [116, 0]
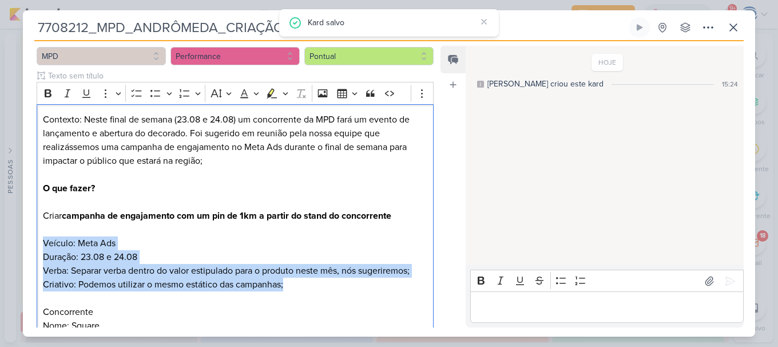
drag, startPoint x: 301, startPoint y: 285, endPoint x: 34, endPoint y: 245, distance: 269.6
click at [34, 245] on div "CLIENTES MPD Time" at bounding box center [230, 204] width 415 height 338
click at [152, 99] on button "Bulleted List" at bounding box center [155, 93] width 17 height 17
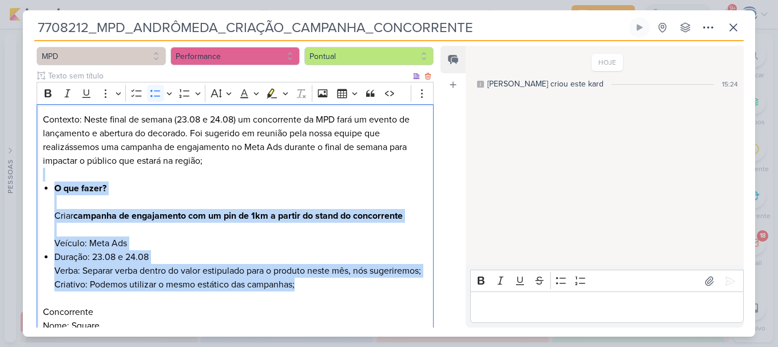
click at [46, 237] on div "Contexto: Neste final de semana (23.08 e 24.08) um concorrente da MPD fará um e…" at bounding box center [235, 236] width 397 height 265
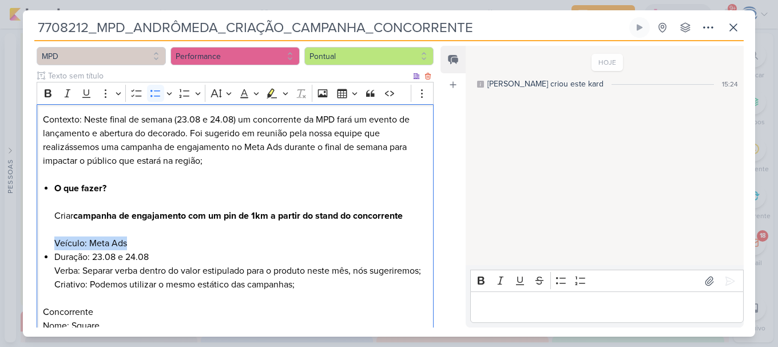
drag, startPoint x: 51, startPoint y: 240, endPoint x: 139, endPoint y: 239, distance: 88.1
click at [139, 239] on div "Contexto: Neste final de semana (23.08 e 24.08) um concorrente da MPD fará um e…" at bounding box center [235, 236] width 397 height 265
copy li "Veículo: Meta Ads"
click at [55, 256] on li "Duração: 23.08 e 24.08 Verba: Separar verba dentro do valor estipulado para o p…" at bounding box center [240, 270] width 373 height 41
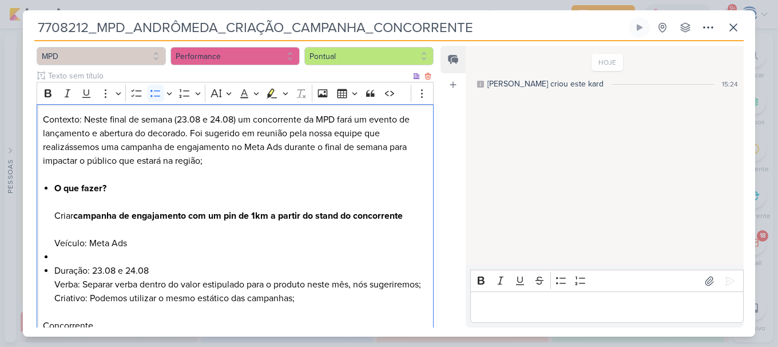
click at [55, 256] on li "Editor editing area: main" at bounding box center [240, 257] width 373 height 14
click at [55, 256] on li "Veículo: Meta Ads" at bounding box center [240, 257] width 373 height 14
drag, startPoint x: 149, startPoint y: 236, endPoint x: 131, endPoint y: 240, distance: 18.7
click at [131, 240] on li "O que fazer? Criar campanha de engajamento com um pin de 1km a partir do stand …" at bounding box center [240, 215] width 373 height 69
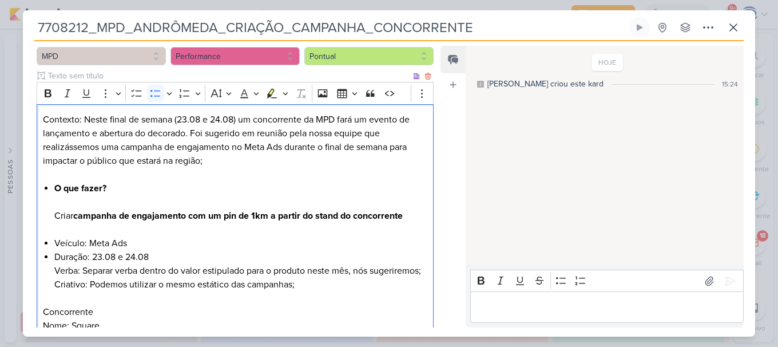
click at [52, 269] on div "Contexto: Neste final de semana (23.08 e 24.08) um concorrente da MPD fará um e…" at bounding box center [235, 236] width 397 height 265
click at [54, 291] on li "Verba: Separar verba dentro do valor estipulado para o produto neste mês, nós s…" at bounding box center [240, 277] width 373 height 27
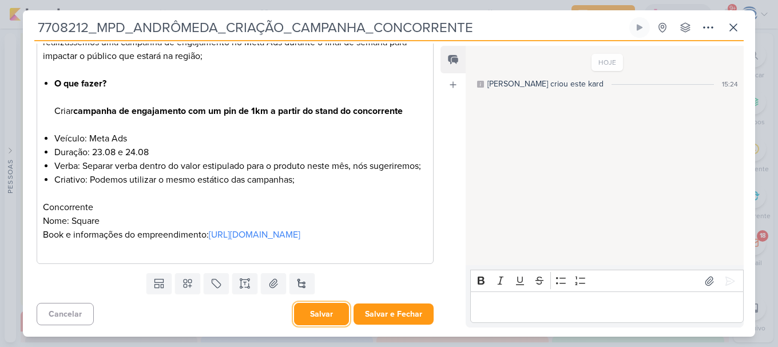
click at [322, 310] on button "Salvar" at bounding box center [321, 314] width 55 height 22
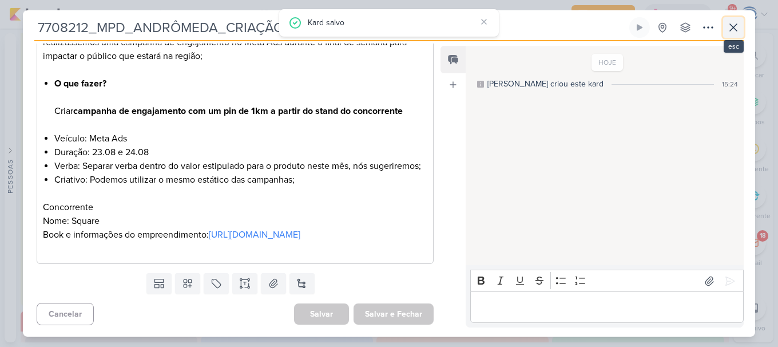
click at [728, 19] on button at bounding box center [733, 27] width 21 height 21
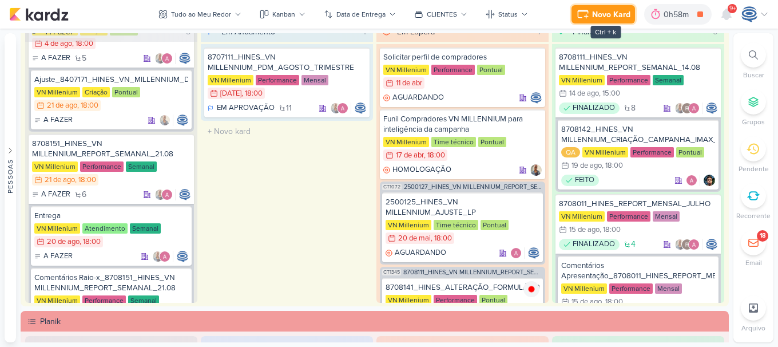
click at [590, 7] on button "Novo Kard" at bounding box center [602, 14] width 63 height 18
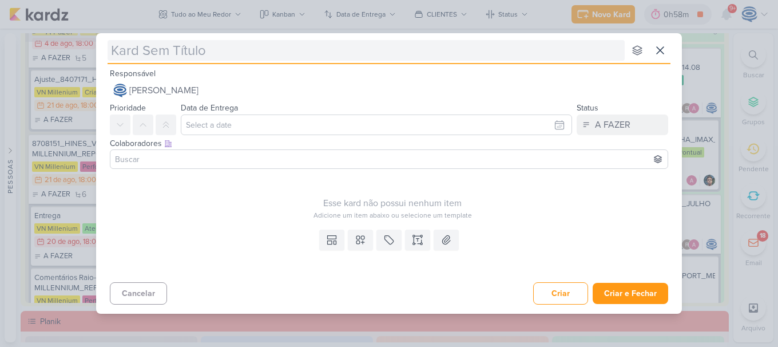
type input "7708213_MPD_ANDRÔMEDA_CRIAÇÃO_ANÚNCIO_WAZE"
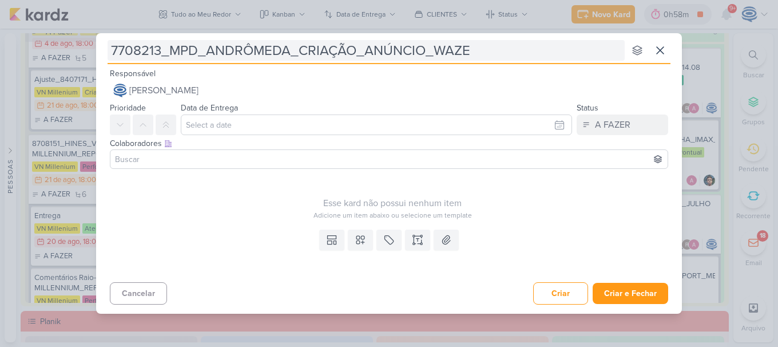
click at [262, 50] on input "7708213_MPD_ANDRÔMEDA_CRIAÇÃO_ANÚNCIO_WAZE" at bounding box center [366, 50] width 517 height 21
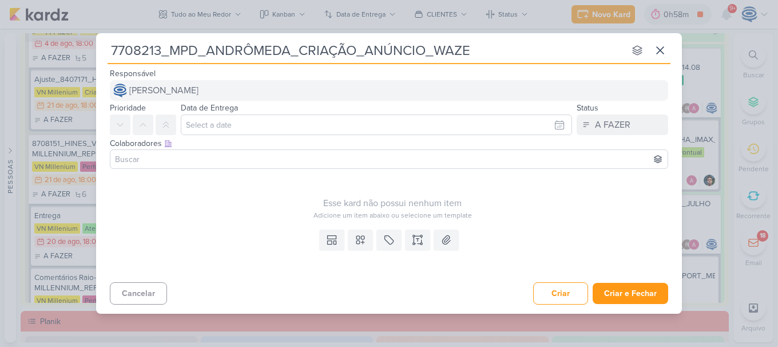
type input "7708213_MPD_ANDRÔMEDA_CRIAÇÃO_ANÚNCIO_WAZE"
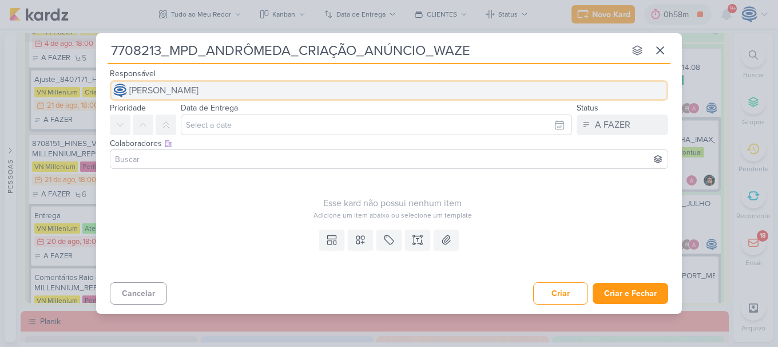
click at [182, 95] on span "[PERSON_NAME]" at bounding box center [163, 91] width 69 height 14
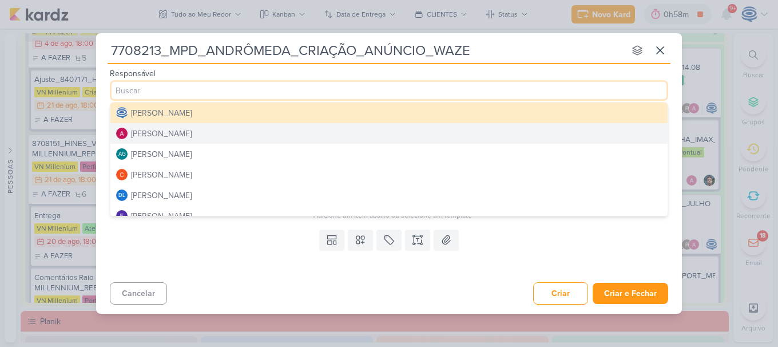
click at [188, 134] on div "[PERSON_NAME]" at bounding box center [161, 134] width 61 height 12
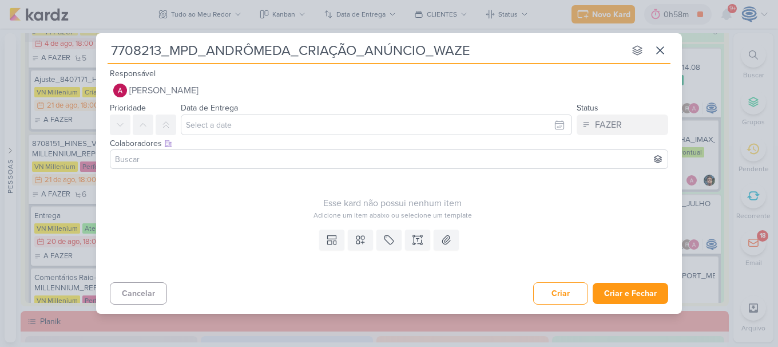
click at [332, 162] on input at bounding box center [389, 159] width 553 height 14
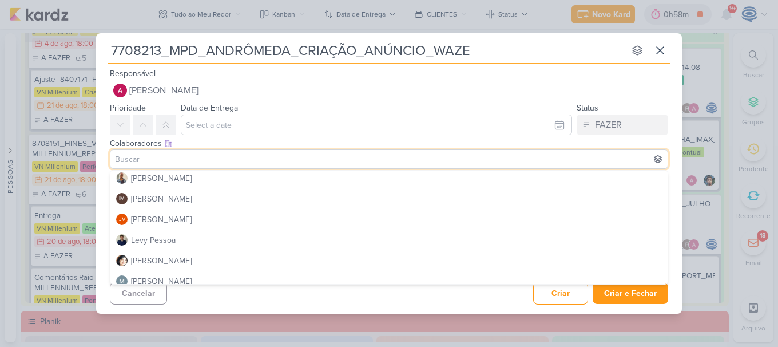
scroll to position [168, 0]
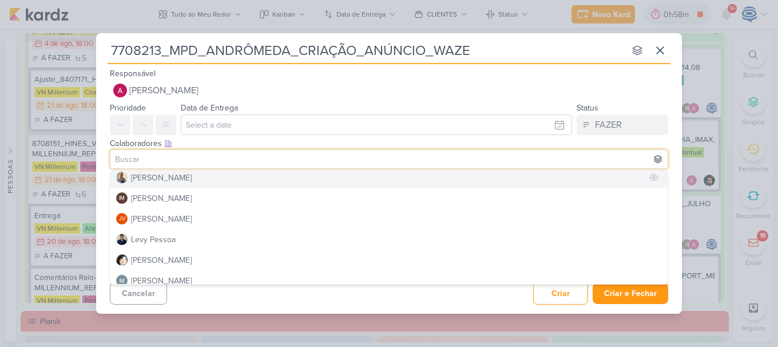
click at [179, 179] on button "[PERSON_NAME]" at bounding box center [388, 177] width 557 height 21
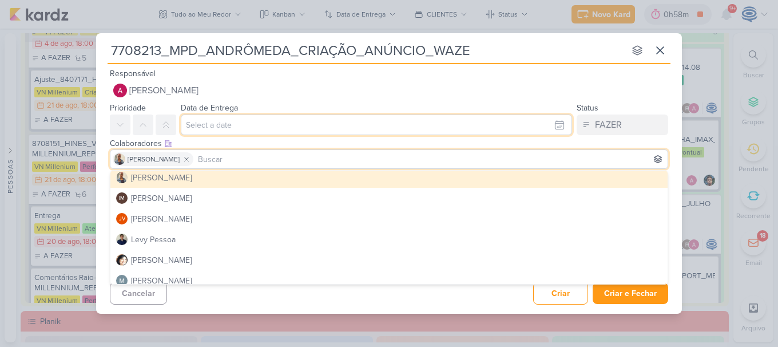
click at [231, 121] on input "text" at bounding box center [376, 124] width 391 height 21
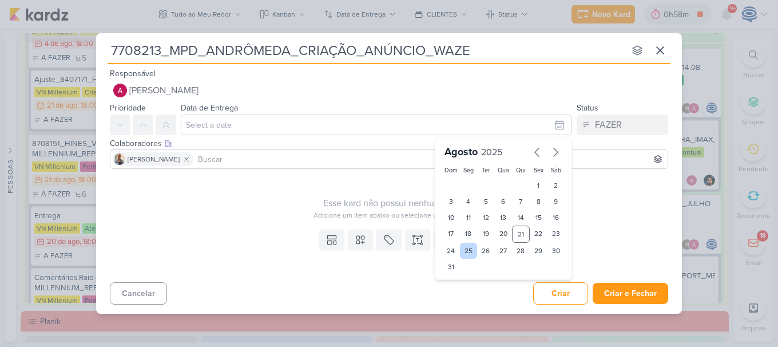
click at [468, 246] on div "25" at bounding box center [469, 251] width 18 height 16
type input "25 de agosto de 2025 às 23:59"
click at [463, 283] on select "00 01 02 03 04 05 06 07 08 09 10 11 12 13 14 15 16 17 18 19 20 21 22 23" at bounding box center [468, 286] width 16 height 14
select select "18"
click at [460, 279] on select "00 01 02 03 04 05 06 07 08 09 10 11 12 13 14 15 16 17 18 19 20 21 22 23" at bounding box center [468, 286] width 16 height 14
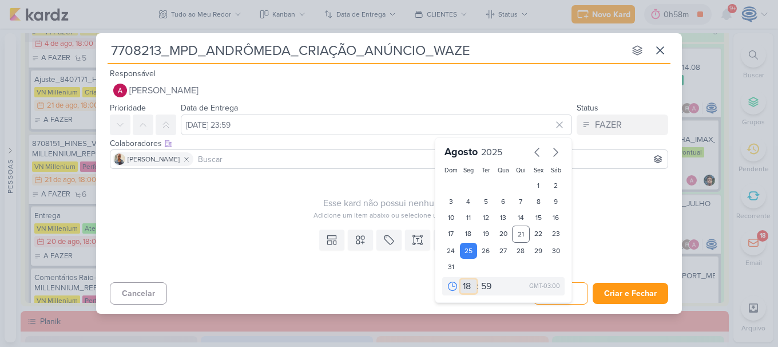
type input "25 de agosto de 2025 às 18:59"
click at [486, 287] on select "00 05 10 15 20 25 30 35 40 45 50 55 59" at bounding box center [487, 286] width 16 height 14
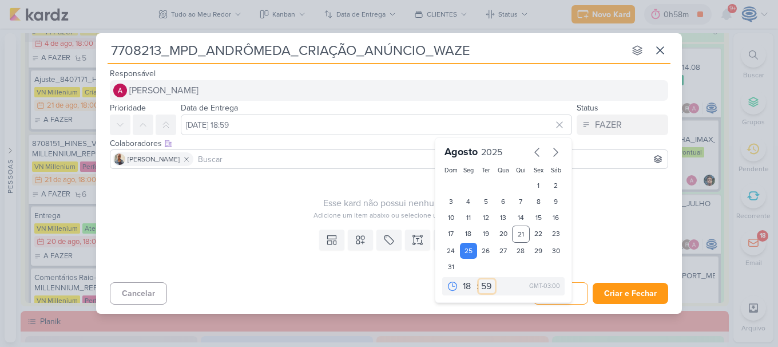
select select "0"
click at [479, 279] on select "00 05 10 15 20 25 30 35 40 45 50 55 59" at bounding box center [487, 286] width 16 height 14
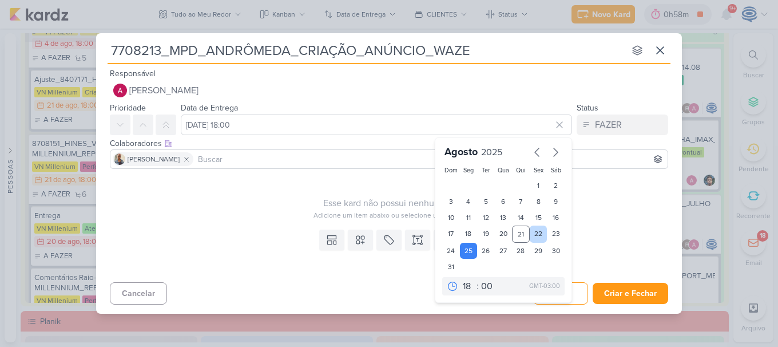
click at [539, 233] on div "22" at bounding box center [539, 233] width 18 height 17
type input "[DATE] 18:00"
click at [267, 220] on div "Esse kard não possui nenhum item Adicione um item abaixo ou selecione um templa…" at bounding box center [389, 198] width 586 height 51
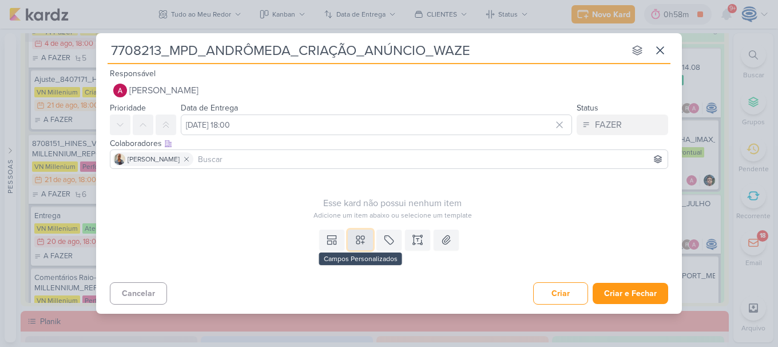
click at [362, 239] on icon at bounding box center [360, 239] width 11 height 11
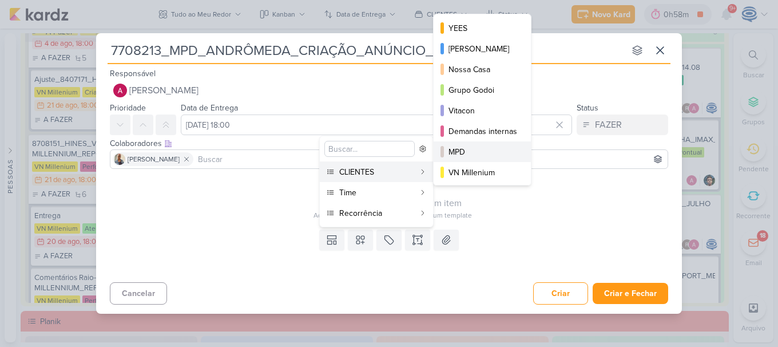
click at [456, 142] on button "MPD" at bounding box center [482, 151] width 97 height 21
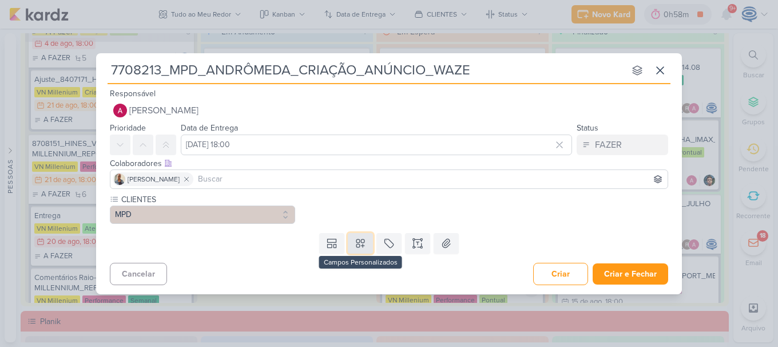
click at [354, 247] on button at bounding box center [360, 243] width 25 height 21
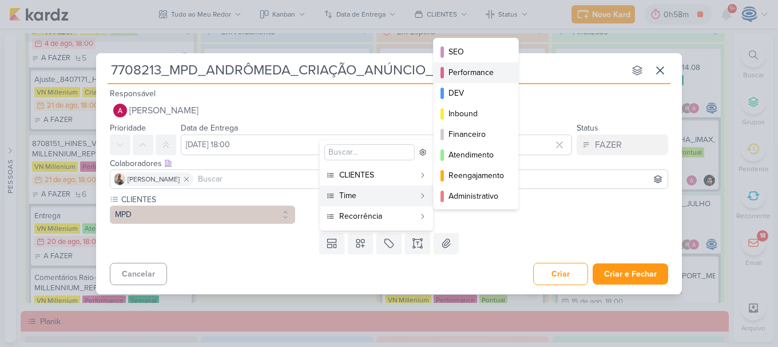
click at [476, 69] on div "Performance" at bounding box center [476, 72] width 56 height 12
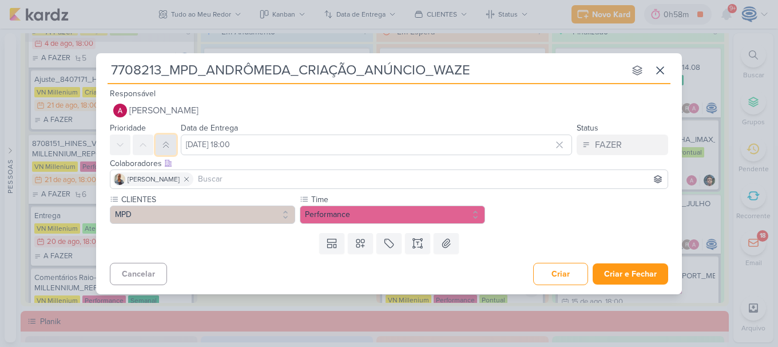
click at [166, 140] on icon at bounding box center [165, 144] width 9 height 9
click at [359, 245] on icon at bounding box center [360, 242] width 11 height 11
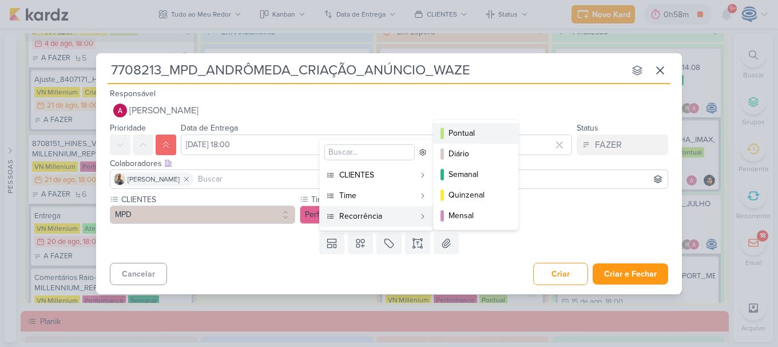
click at [456, 137] on div "Pontual" at bounding box center [476, 133] width 56 height 12
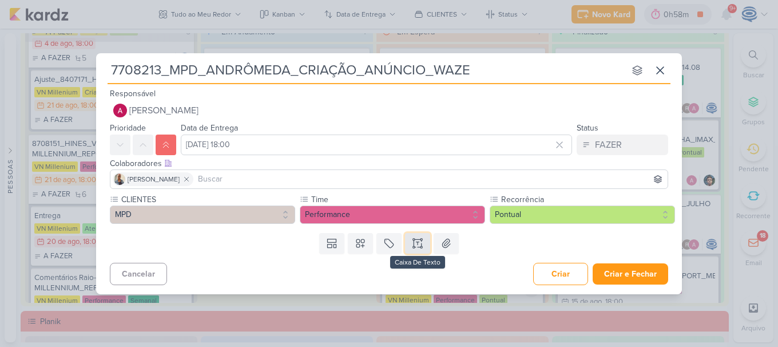
click at [414, 239] on icon at bounding box center [417, 242] width 11 height 11
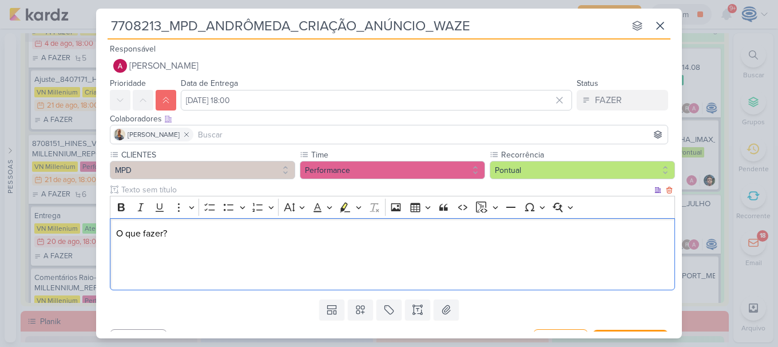
drag, startPoint x: 188, startPoint y: 229, endPoint x: 111, endPoint y: 210, distance: 78.9
click at [111, 210] on div "Rich Text Editor Bold Italic Underline More To-do List Bulleted List Bulleted L…" at bounding box center [392, 243] width 565 height 94
click at [124, 209] on icon "Editor toolbar" at bounding box center [121, 207] width 7 height 8
click at [121, 263] on p "O que fazer?" at bounding box center [392, 254] width 553 height 55
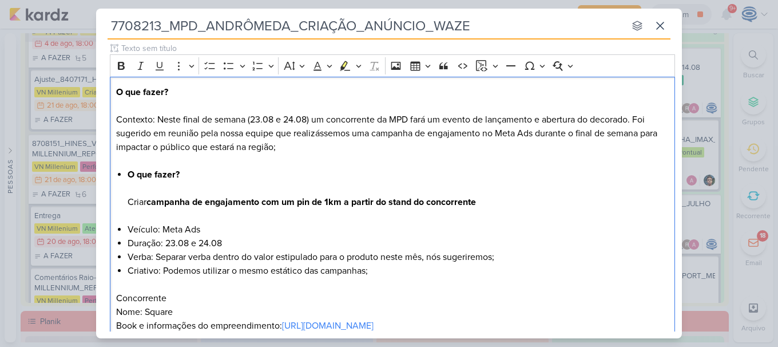
click at [188, 173] on li "O que fazer? Criar campanha de engajamento com um pin de 1km a partir do stand …" at bounding box center [399, 195] width 542 height 55
drag, startPoint x: 214, startPoint y: 133, endPoint x: 273, endPoint y: 130, distance: 58.4
click at [273, 130] on p "O que fazer? Contexto: Neste final de semana (23.08 e 24.08) um concorrente da …" at bounding box center [392, 119] width 553 height 69
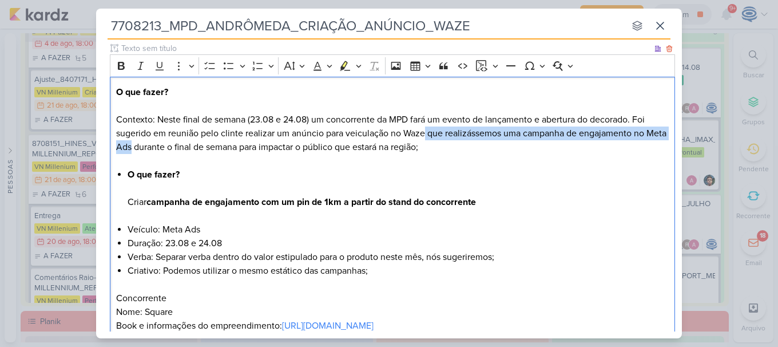
drag, startPoint x: 426, startPoint y: 134, endPoint x: 153, endPoint y: 148, distance: 273.8
click at [153, 148] on p "O que fazer? Contexto: Neste final de semana (23.08 e 24.08) um concorrente da …" at bounding box center [392, 119] width 553 height 69
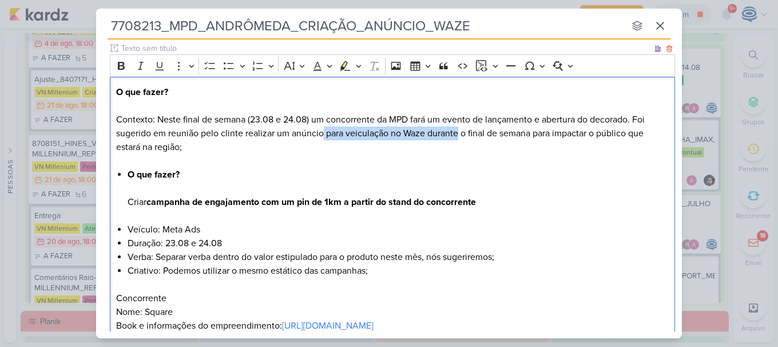
drag, startPoint x: 321, startPoint y: 136, endPoint x: 459, endPoint y: 131, distance: 137.3
click at [459, 131] on p "O que fazer? Contexto: Neste final de semana (23.08 e 24.08) um concorrente da …" at bounding box center [392, 119] width 553 height 69
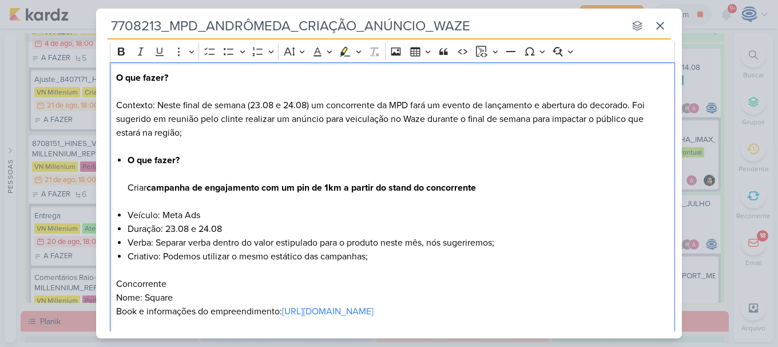
scroll to position [160, 0]
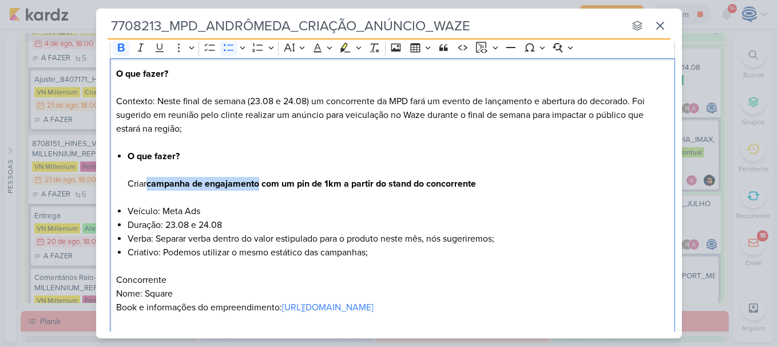
drag, startPoint x: 148, startPoint y: 182, endPoint x: 260, endPoint y: 185, distance: 111.6
click at [260, 185] on span "Criar campanha de engajamento com um pin de 1km a partir do stand do concorrente" at bounding box center [302, 183] width 348 height 11
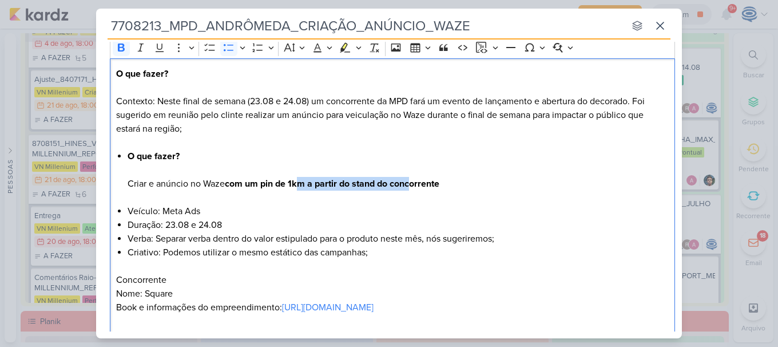
drag, startPoint x: 293, startPoint y: 183, endPoint x: 407, endPoint y: 188, distance: 114.5
click at [407, 188] on strong "com um pin de 1km a partir do stand do concorrente" at bounding box center [332, 183] width 214 height 11
click at [439, 186] on strong "com um pin de 1km a partir do stand do concorrente" at bounding box center [332, 183] width 214 height 11
drag, startPoint x: 442, startPoint y: 186, endPoint x: 227, endPoint y: 186, distance: 215.6
click at [227, 186] on strong "com um pin de 1km a partir do stand do concorrente" at bounding box center [332, 183] width 214 height 11
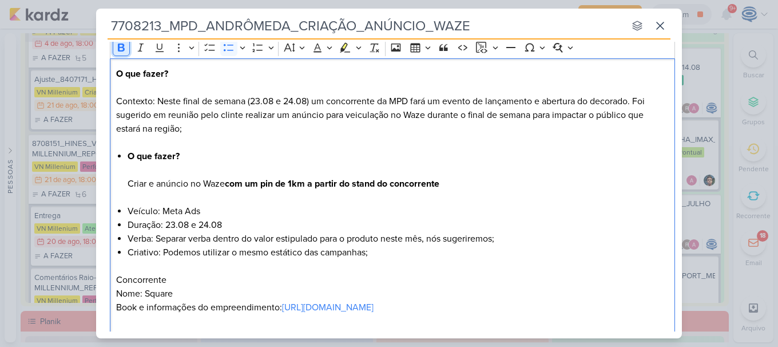
click at [120, 49] on icon "Editor toolbar" at bounding box center [121, 47] width 11 height 11
click at [336, 204] on li "O que fazer? Criar e anúncio no Waze com um pin de 1km a partir do stand do con…" at bounding box center [399, 176] width 542 height 55
drag, startPoint x: 181, startPoint y: 208, endPoint x: 164, endPoint y: 208, distance: 16.6
click at [164, 208] on li "Veículo: Meta Ads" at bounding box center [399, 211] width 542 height 14
click at [393, 249] on li "Criativo: Podemos utilizar o mesmo estático das campanhas;" at bounding box center [399, 252] width 542 height 14
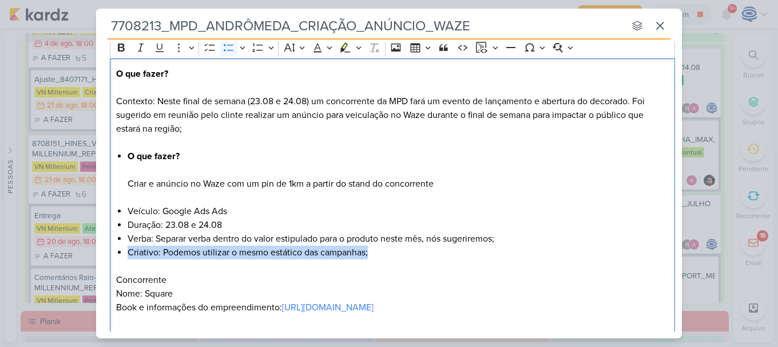
drag, startPoint x: 379, startPoint y: 251, endPoint x: 114, endPoint y: 257, distance: 264.9
click at [114, 257] on div "O que fazer? Contexto: Neste final de semana (23.08 e 24.08) um concorrente da …" at bounding box center [392, 197] width 565 height 279
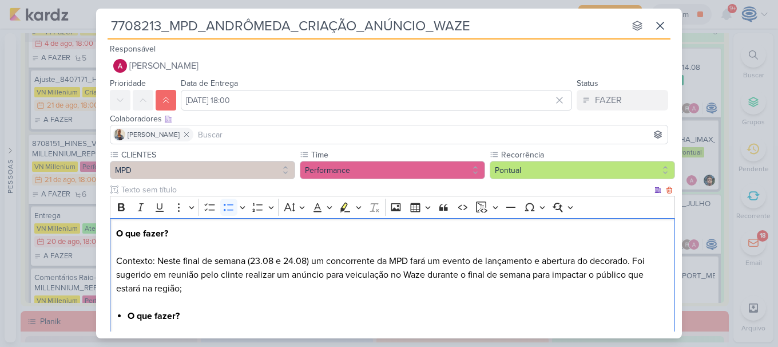
scroll to position [214, 0]
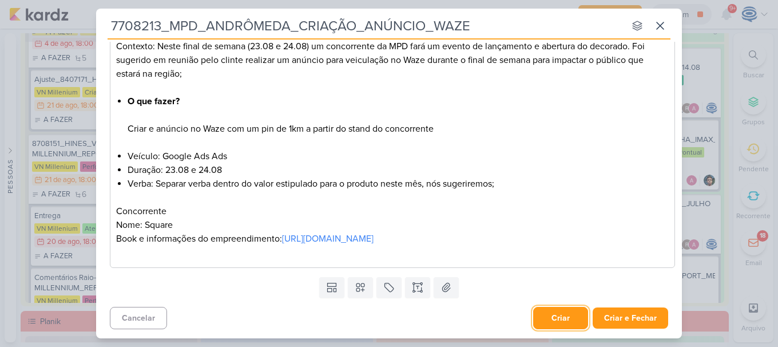
click at [553, 316] on button "Criar" at bounding box center [560, 318] width 55 height 22
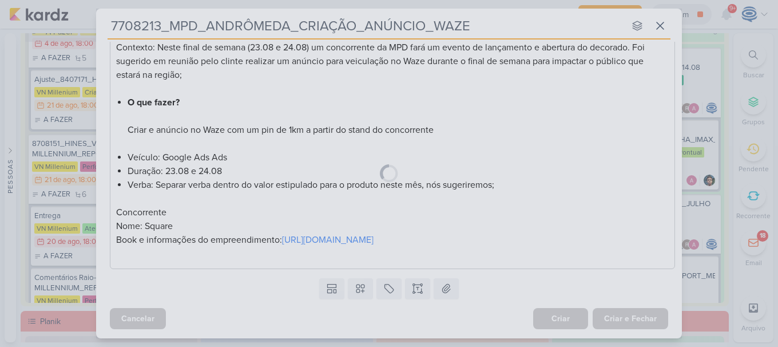
scroll to position [0, 0]
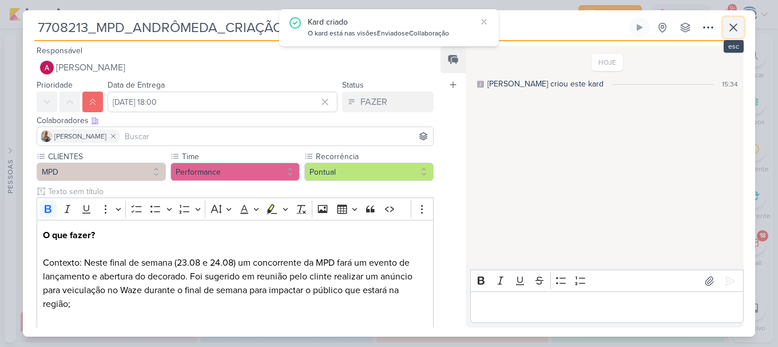
click at [730, 29] on icon at bounding box center [733, 28] width 14 height 14
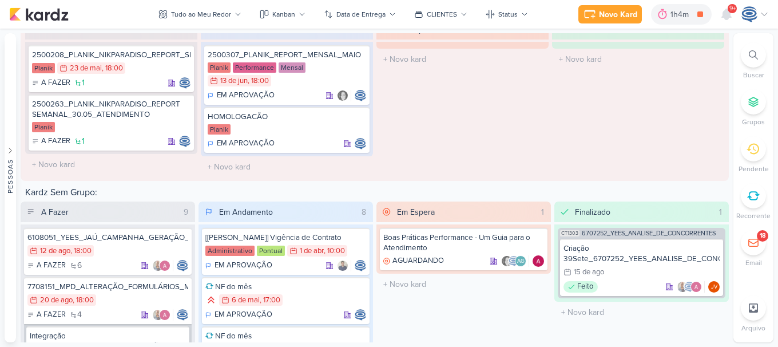
scroll to position [1708, 0]
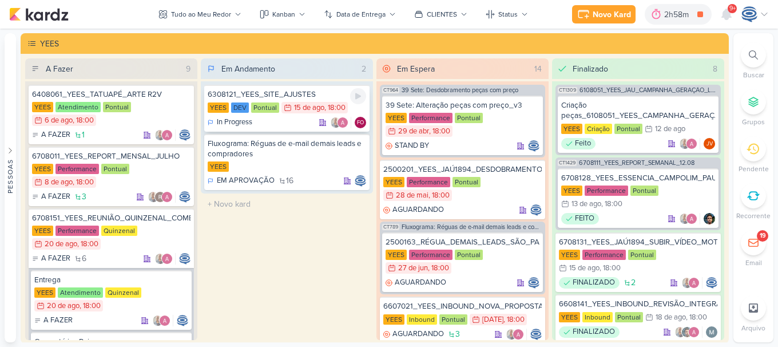
click at [285, 98] on div "6308121_YEES_SITE_AJUSTES" at bounding box center [287, 94] width 158 height 10
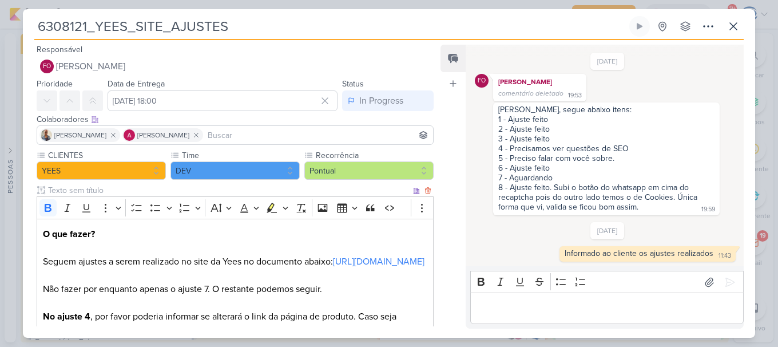
scroll to position [124, 0]
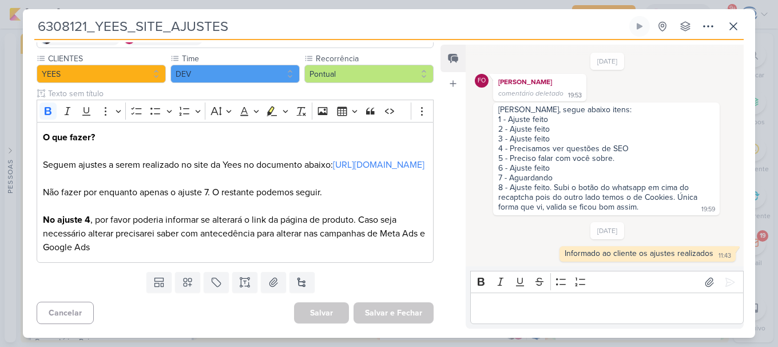
click at [496, 299] on div "Editor editing area: main" at bounding box center [606, 307] width 273 height 31
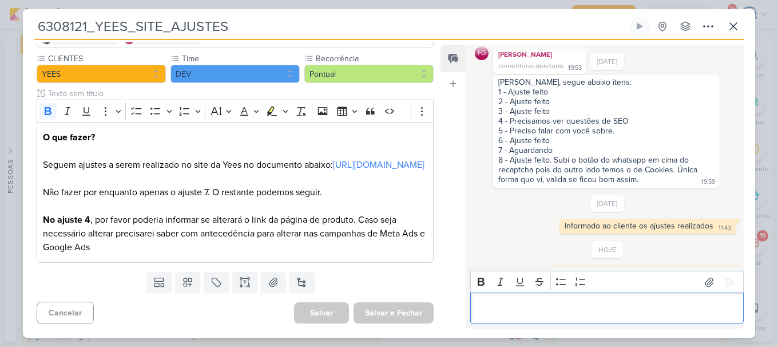
scroll to position [169, 0]
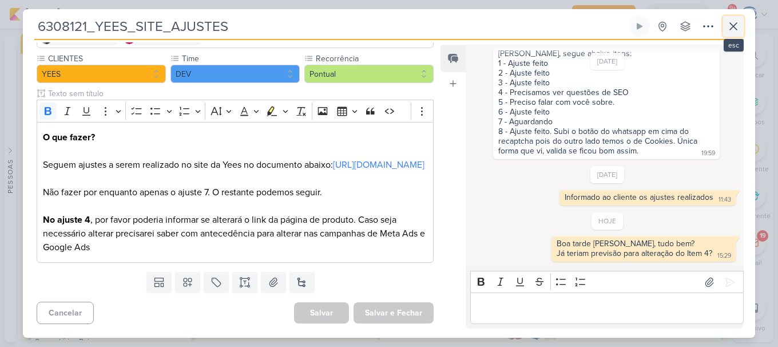
click at [728, 24] on icon at bounding box center [733, 26] width 14 height 14
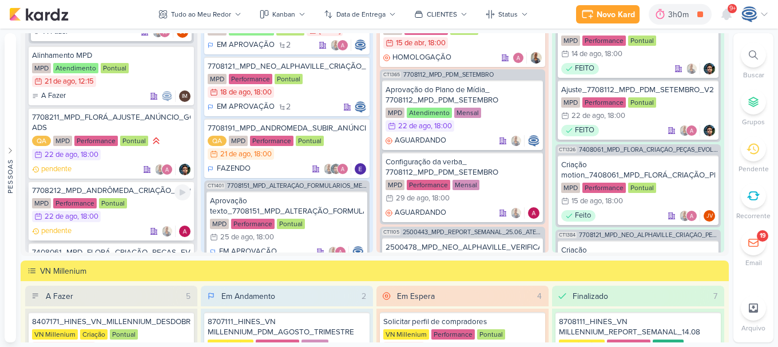
scroll to position [212, 0]
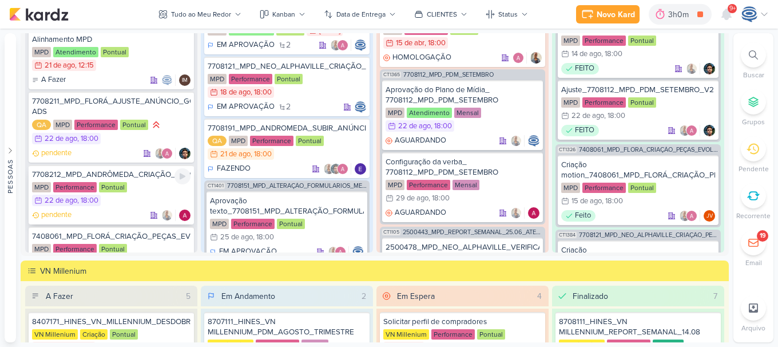
click at [150, 198] on div "MPD Performance Pontual 22/8 [DATE] 18:00" at bounding box center [111, 194] width 158 height 25
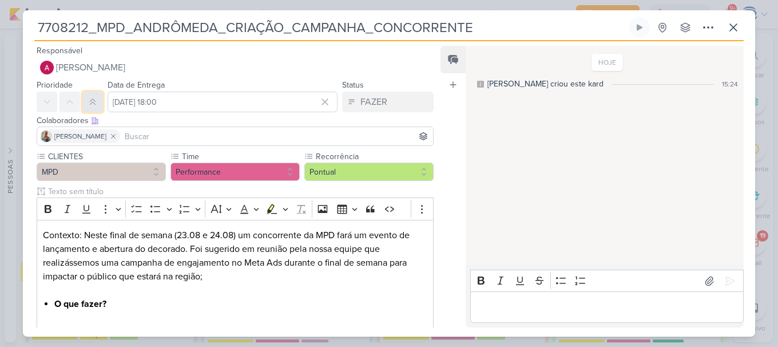
click at [94, 102] on icon at bounding box center [92, 101] width 9 height 9
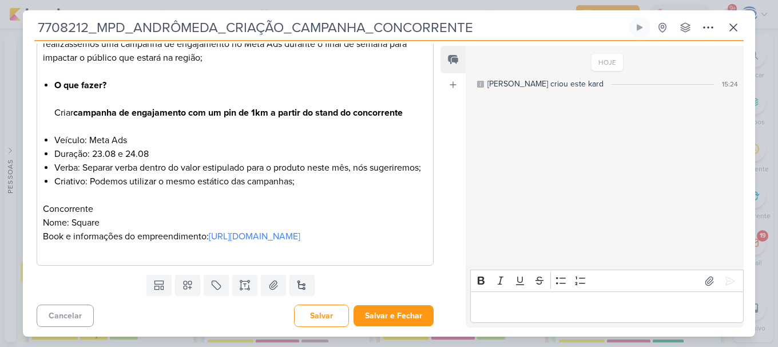
scroll to position [248, 0]
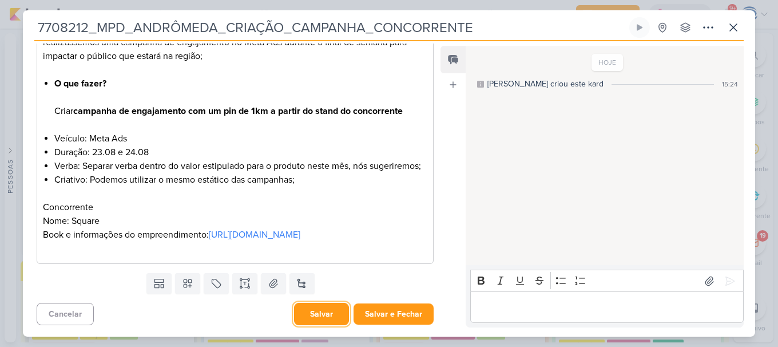
click at [322, 311] on button "Salvar" at bounding box center [321, 314] width 55 height 22
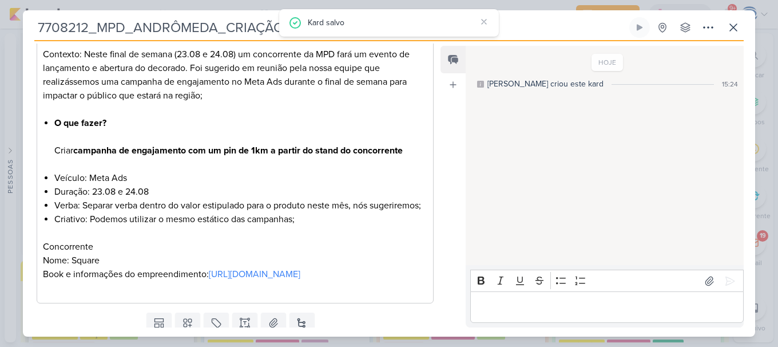
scroll to position [180, 0]
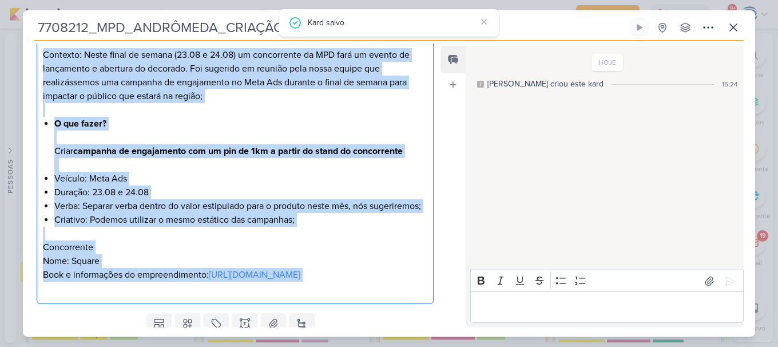
drag, startPoint x: 41, startPoint y: 56, endPoint x: 372, endPoint y: 301, distance: 412.6
click at [372, 301] on div "Contexto: Neste final de semana (23.08 e 24.08) um concorrente da MPD fará um e…" at bounding box center [235, 171] width 397 height 265
copy div "Contexto: Neste final de semana (23.08 e 24.08) um concorrente da MPD fará um e…"
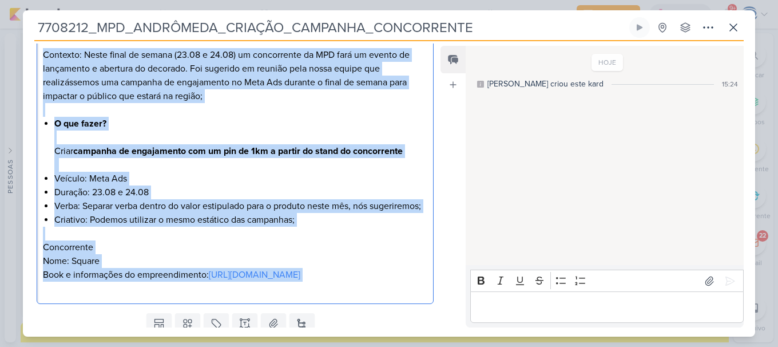
scroll to position [996, 0]
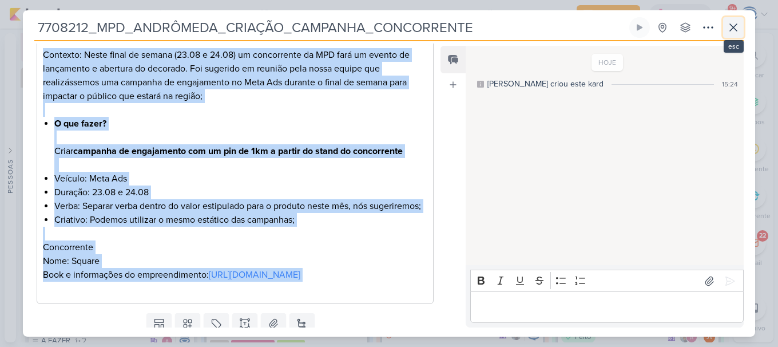
click at [733, 36] on button at bounding box center [733, 27] width 21 height 21
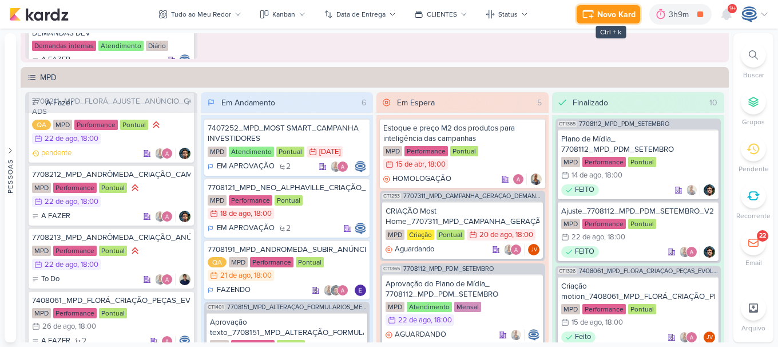
click at [586, 15] on icon at bounding box center [588, 14] width 14 height 14
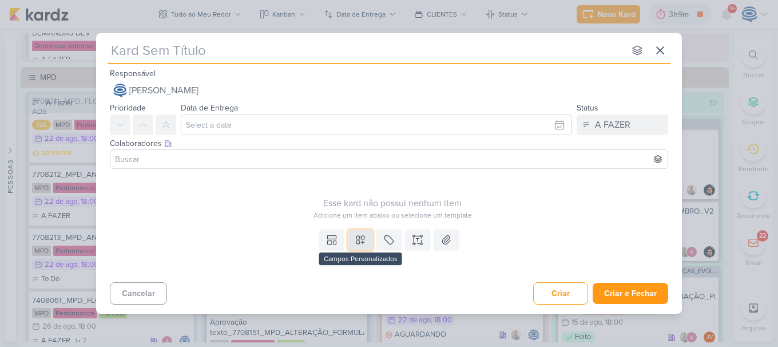
click at [360, 241] on icon at bounding box center [360, 240] width 8 height 8
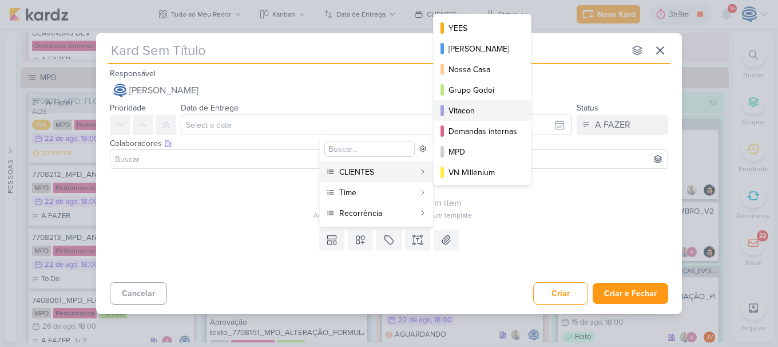
scroll to position [166, 0]
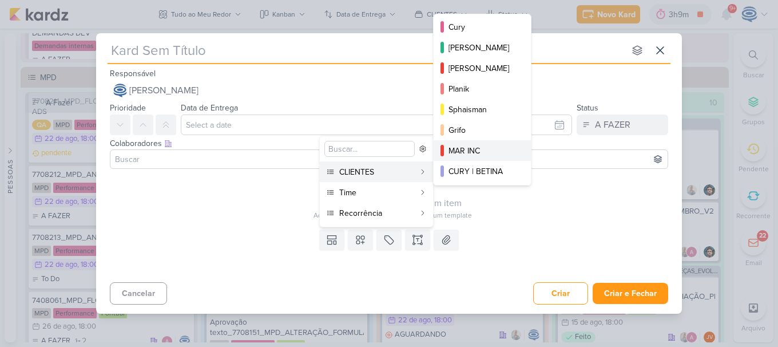
click at [475, 149] on div "MAR INC" at bounding box center [482, 151] width 69 height 12
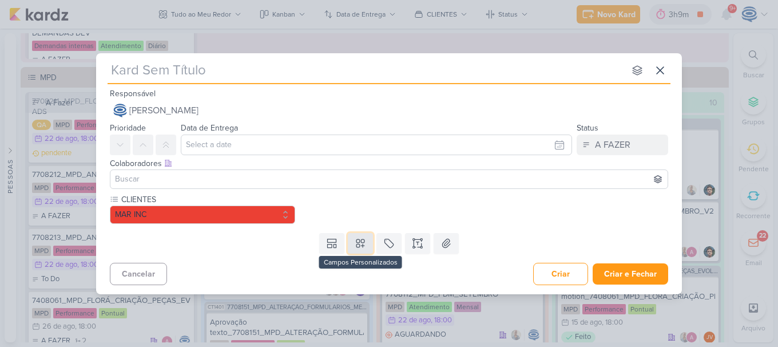
click at [359, 248] on icon at bounding box center [360, 242] width 11 height 11
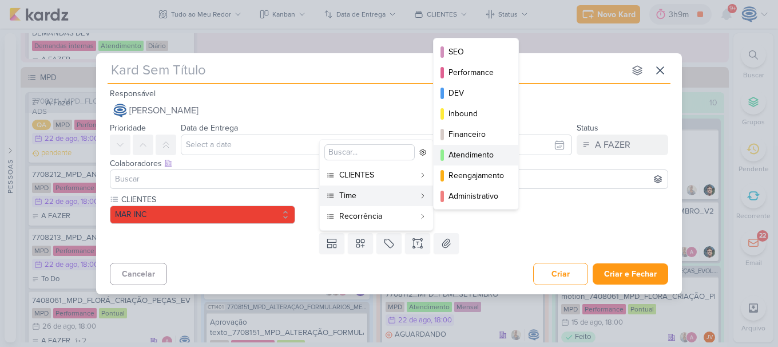
click at [472, 149] on div "Atendimento" at bounding box center [476, 155] width 56 height 12
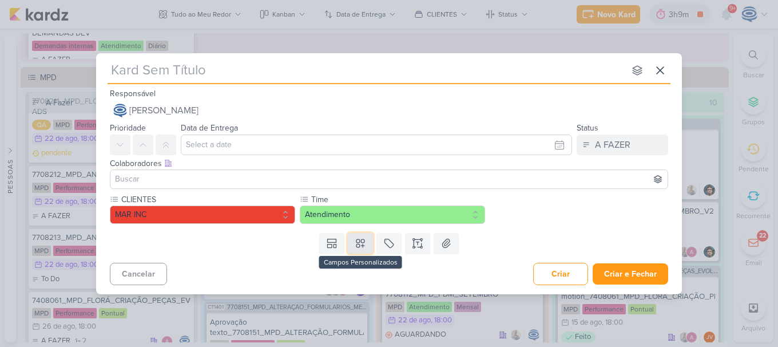
click at [359, 250] on button at bounding box center [360, 243] width 25 height 21
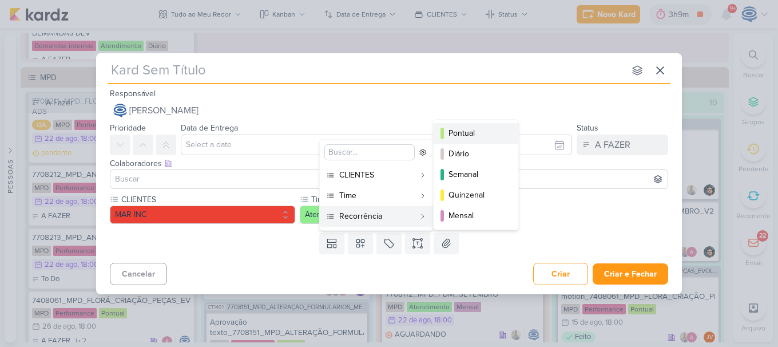
click at [468, 133] on div "Pontual" at bounding box center [476, 133] width 56 height 12
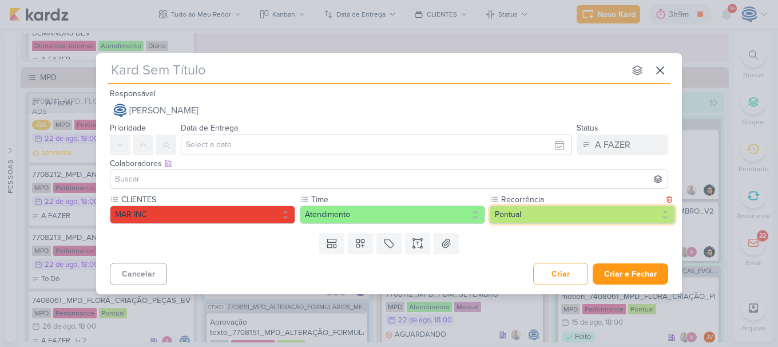
click at [496, 208] on button "Pontual" at bounding box center [582, 214] width 185 height 18
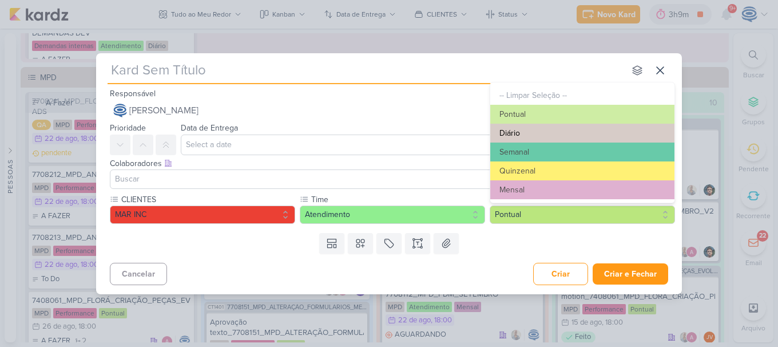
click at [526, 127] on button "Diário" at bounding box center [582, 133] width 184 height 19
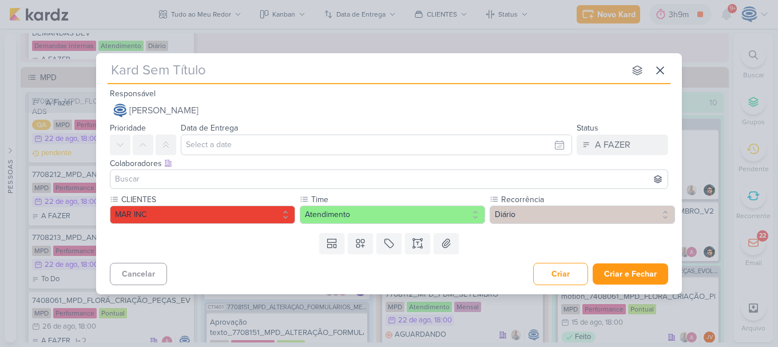
click at [440, 73] on input "text" at bounding box center [366, 70] width 517 height 21
type input "["
type input "[MA"
type input "[MAR INC"
type input "[MAR INC] S"
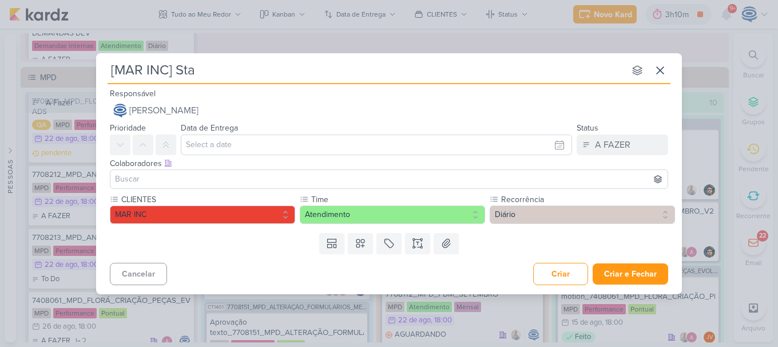
type input "[MAR INC] Stat"
type input "[MAR INC] Statua"
type input "[MAR INC] Statua/"
type input "[MAR INC] Statua/ A"
type input "[MAR INC] Statua/ Al"
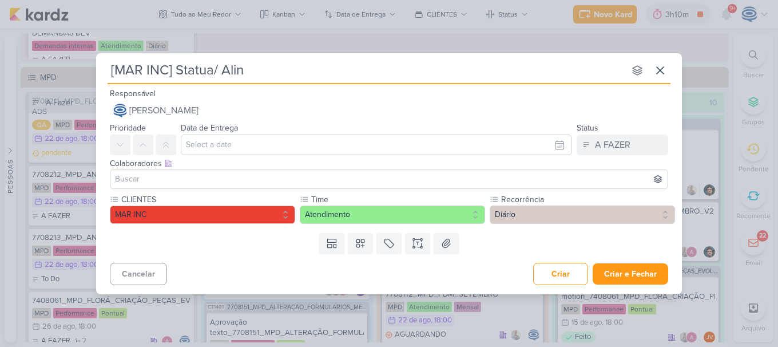
type input "[MAR INC] Statua/ Alina"
type input "[MAR INC] Statua/ [PERSON_NAME]"
type input "[MAR INC] Statua/ Alih"
type input "[MAR INC] Statua/ Alin"
type input "[MAR INC] Statua/ [GEOGRAPHIC_DATA]"
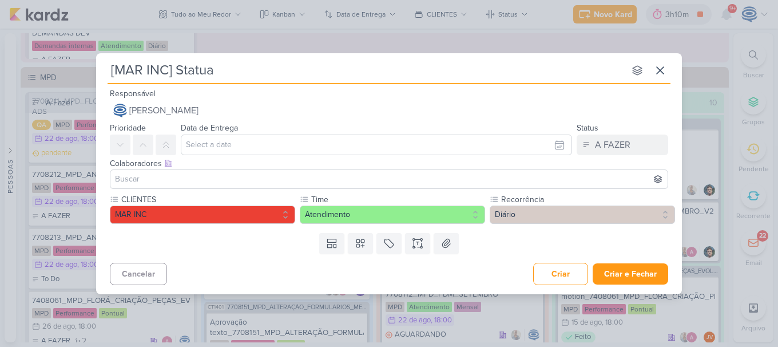
type input "[MAR INC] Statu"
type input "[MAR INC] Status"
click at [569, 272] on button "Criar" at bounding box center [560, 274] width 55 height 22
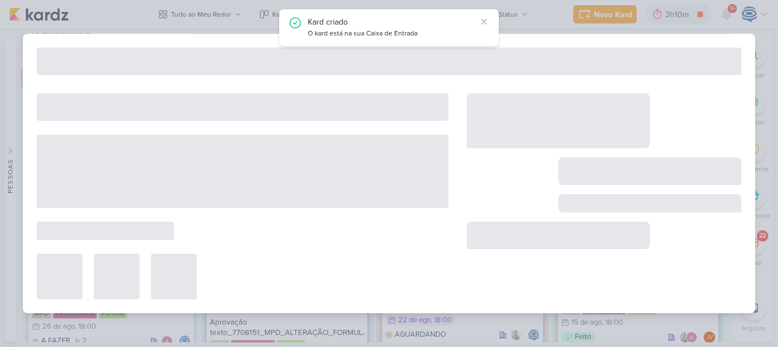
click at [599, 14] on div at bounding box center [389, 173] width 778 height 347
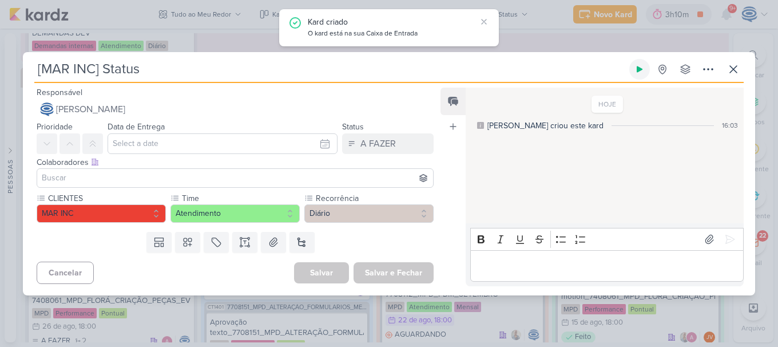
click at [642, 71] on icon at bounding box center [639, 69] width 9 height 9
click at [741, 72] on button at bounding box center [733, 69] width 21 height 21
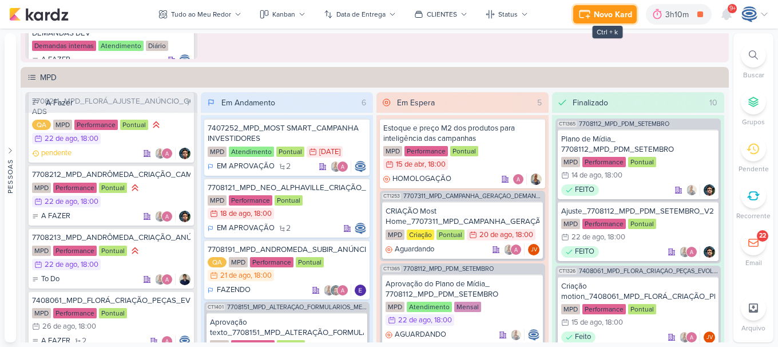
click at [615, 13] on div "Novo Kard" at bounding box center [613, 15] width 38 height 12
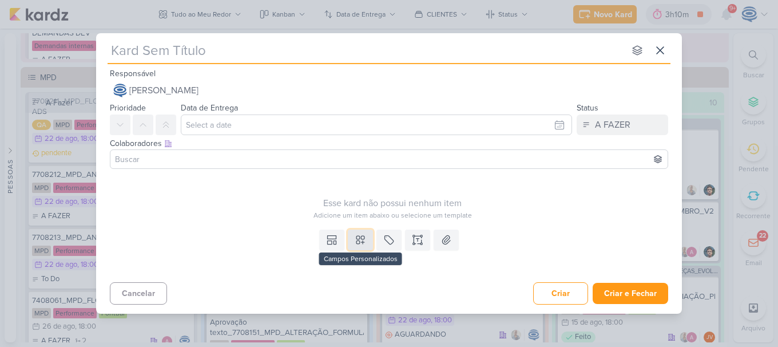
click at [356, 236] on icon at bounding box center [360, 239] width 11 height 11
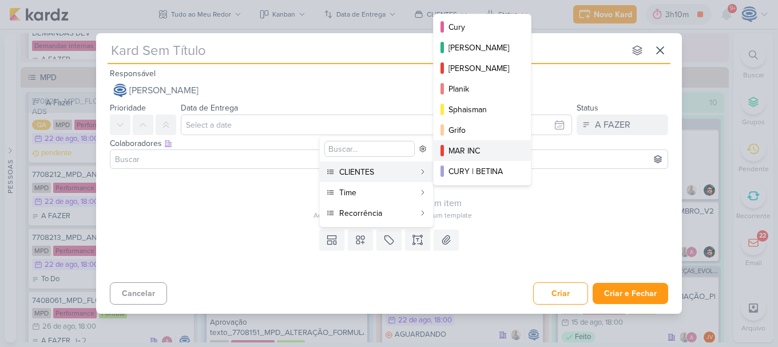
click at [489, 150] on div "MAR INC" at bounding box center [482, 151] width 69 height 12
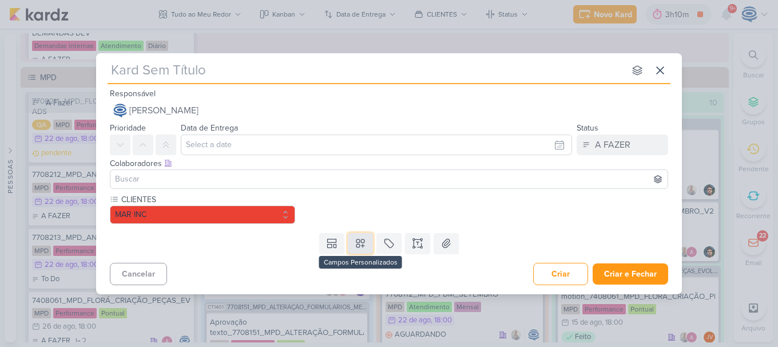
click at [356, 241] on icon at bounding box center [360, 242] width 11 height 11
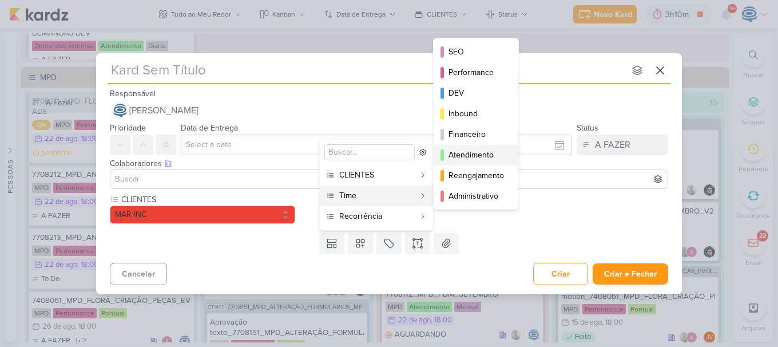
click at [475, 153] on div "Atendimento" at bounding box center [476, 155] width 56 height 12
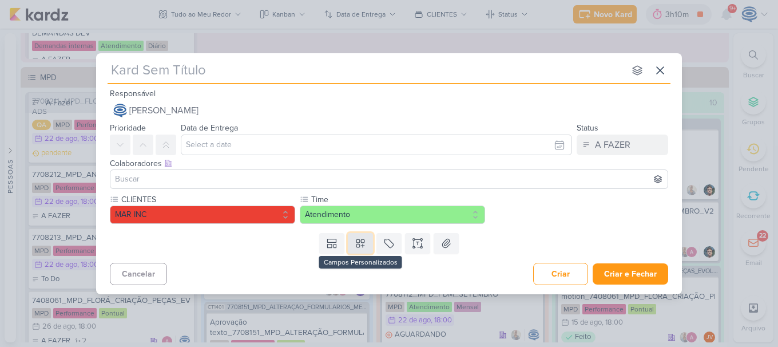
click at [360, 241] on icon at bounding box center [360, 242] width 11 height 11
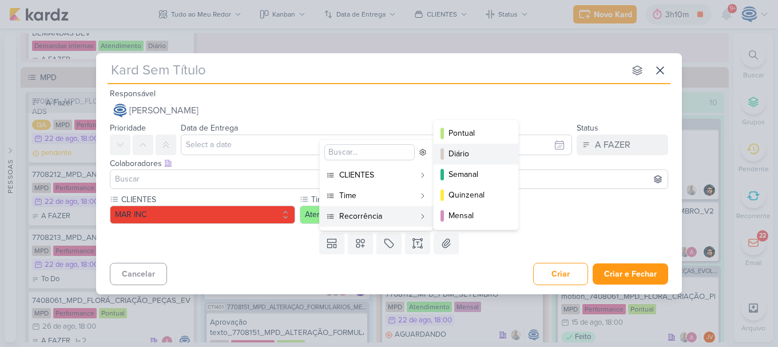
click at [466, 146] on button "Diário" at bounding box center [476, 154] width 85 height 21
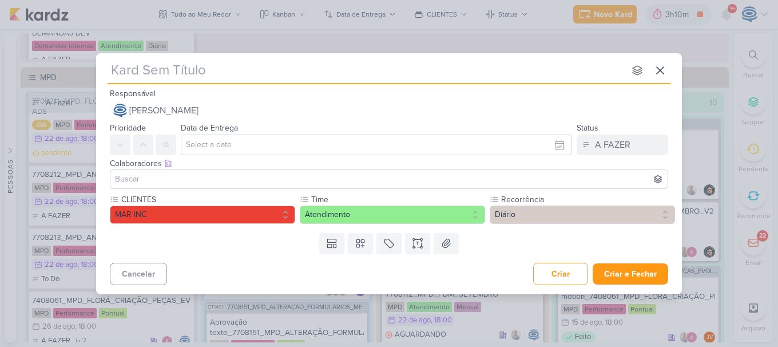
click at [393, 69] on input "text" at bounding box center [366, 70] width 517 height 21
type input "["
type input "[MAR IN"
type input "[MAR INC"
type input "[MAR INC] R"
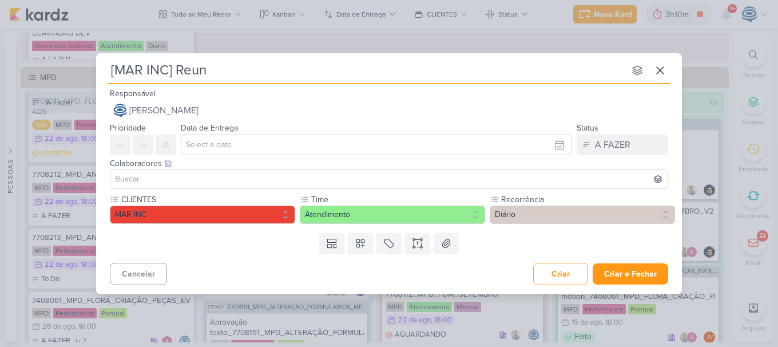
type input "[MAR INC] Reuni"
type input "[MAR INC] Reunião inte"
type input "[MAR INC] Reunião interna"
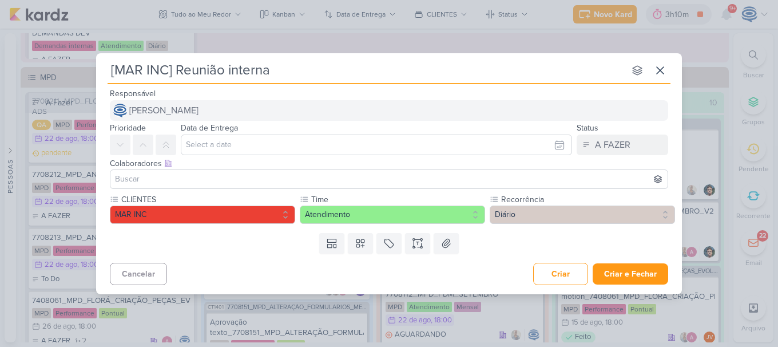
type input "[MAR INC] Reunião interna"
type input "[MAR INC] Reunião interna_"
type input "[MAR INC] Reunião interna_AL"
type input "[MAR INC] Reunião intern"
type input "[MAR INC]"
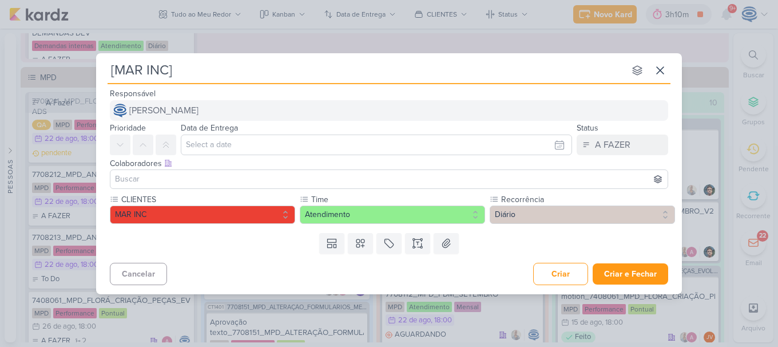
type input "[MAR INC]"
type input "[MAR INC] R"
type input "[MAR INC] REUNI"
type input "[MAR INC] REUNIÃ"
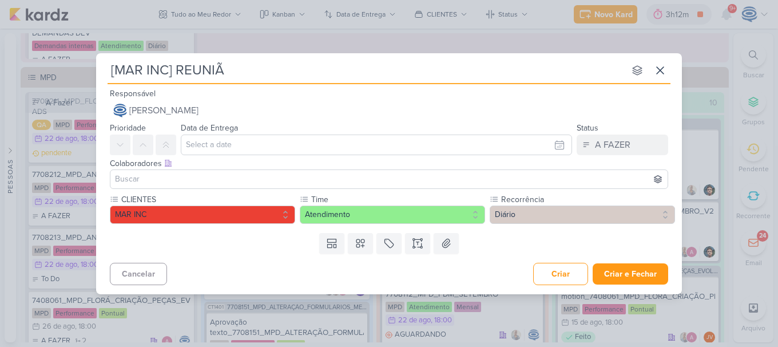
type input "[MAR INC] REUNIÃo"
type input "[MAR INC] REUNIÃO"
type input "[MAR INC] REUNIÃO I"
type input "[MAR INC] REUNIÃO INTE"
type input "[MAR INC] REUNIÃO INTEE"
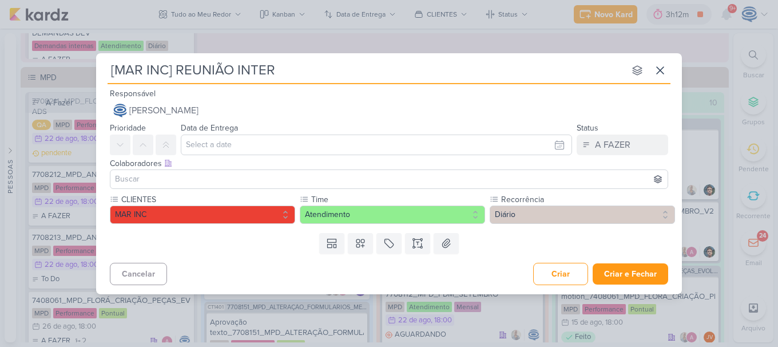
type input "[MAR INC] REUNIÃO INTERN"
type input "[MAR INC] REUNIÃO INTERNA"
type input "[MAR INC] REUNIÃO INTERNA |"
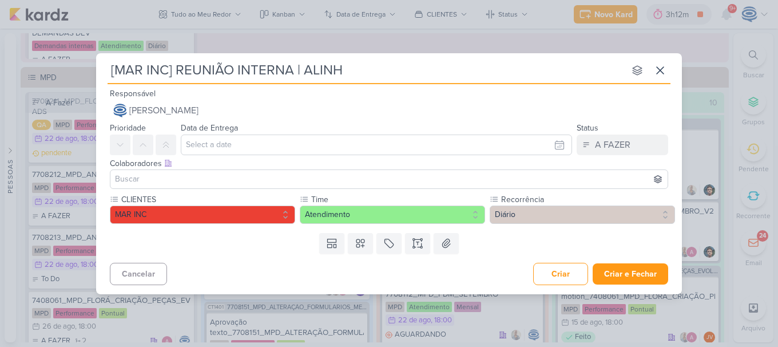
type input "[MAR INC] REUNIÃO INTERNA | ALINHA"
type input "[MAR INC] REUNIÃO INTERNA | ALINHAMENT"
type input "[MAR INC] REUNIÃO INTERNA | ALINHAMENTO"
click at [559, 277] on button "Criar" at bounding box center [560, 274] width 55 height 22
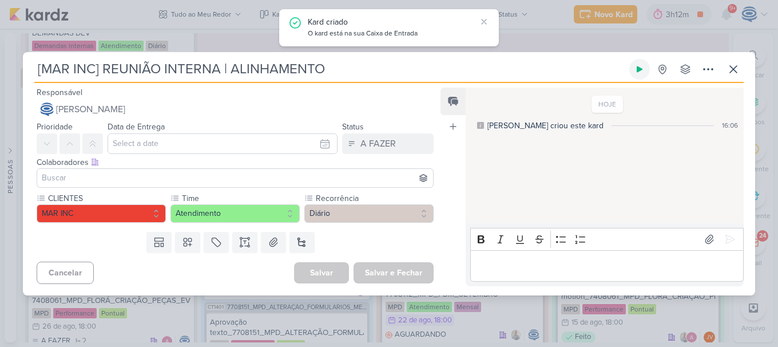
click at [645, 69] on button at bounding box center [639, 69] width 21 height 21
click at [734, 68] on icon at bounding box center [733, 69] width 7 height 7
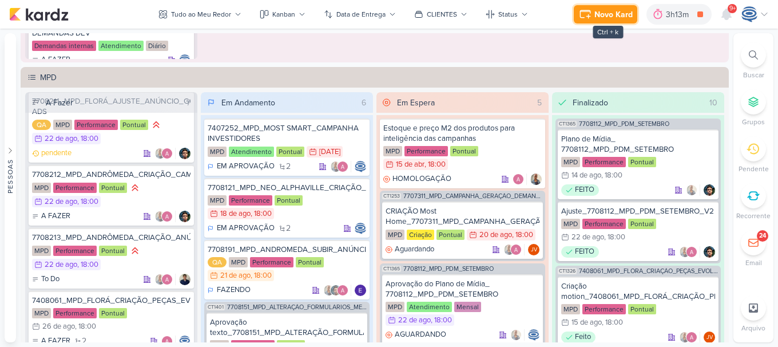
click at [597, 12] on div "Novo Kard" at bounding box center [613, 15] width 38 height 12
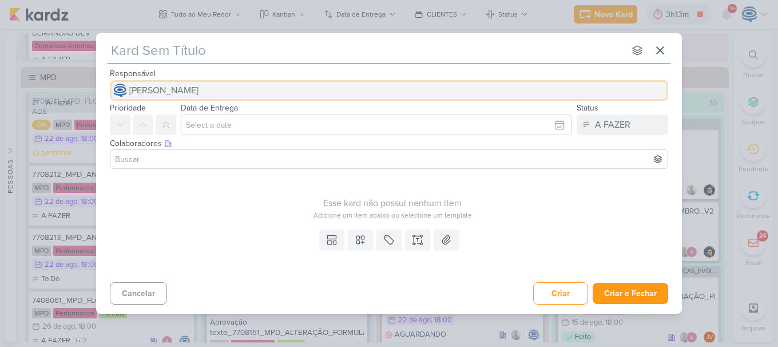
click at [198, 89] on span "[PERSON_NAME]" at bounding box center [163, 91] width 69 height 14
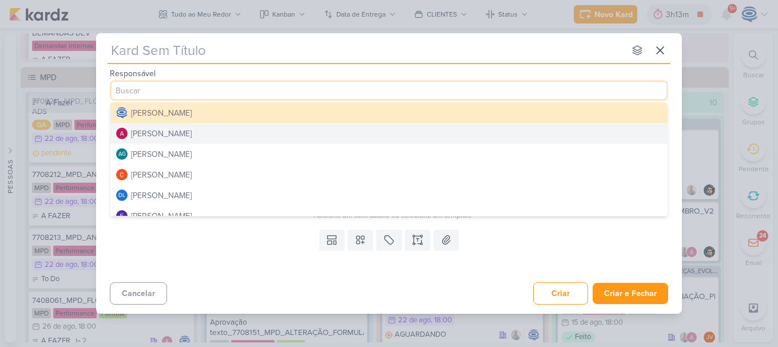
click at [185, 140] on button "[PERSON_NAME]" at bounding box center [388, 133] width 557 height 21
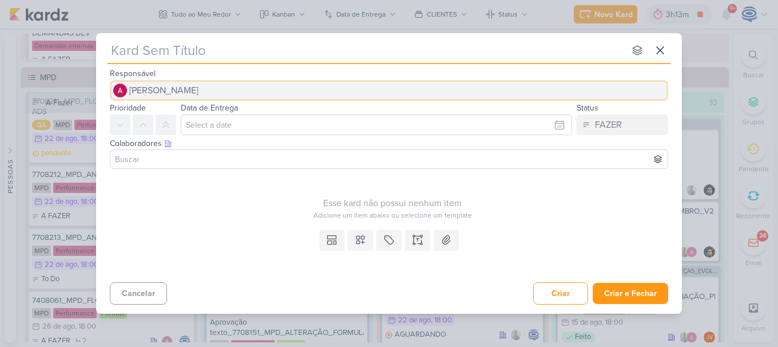
click at [223, 93] on button "[PERSON_NAME]" at bounding box center [389, 90] width 558 height 21
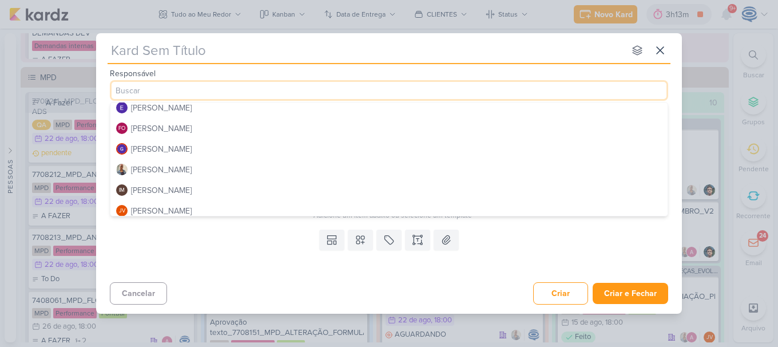
scroll to position [109, 0]
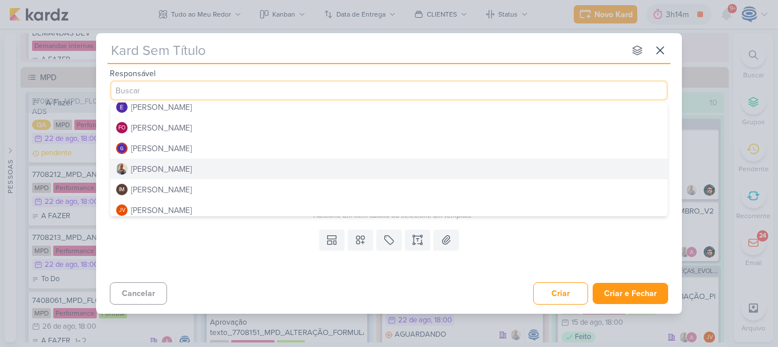
click at [203, 58] on input "text" at bounding box center [366, 50] width 517 height 21
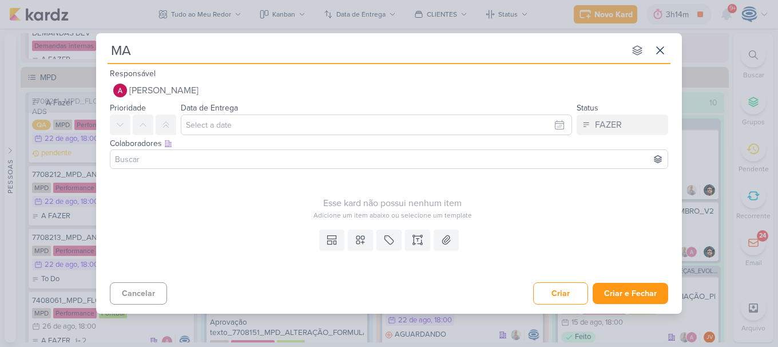
type input "MAR"
type input "MAR INC"
type input "MAR INC_"
type input "MAR INC_PROPOSTA"
type input "MAR INC_PROPOSTA_"
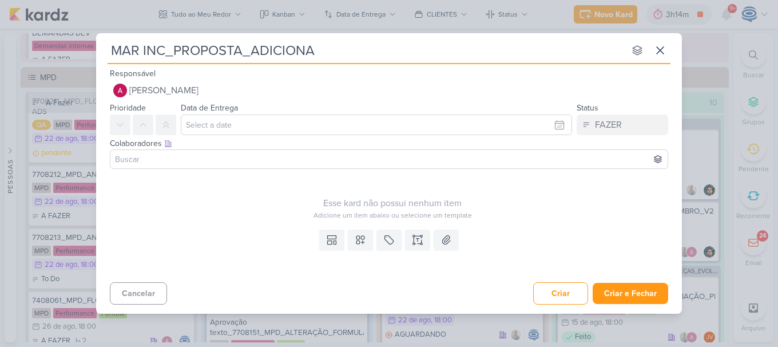
type input "MAR INC_PROPOSTA_ADICIONAR"
type input "MAR INC_PROPOSTA_ADICIONAR_I"
type input "MAR INC_PROPOSTA_ADICIONAR_IMPLANTA"
type input "MAR INC_PROPOSTA_ADICIONAR_IMPLANTAÇÃO"
type input "MAR INC_PROPOSTA_ADICIONAR_IMPLANTAÇÃO_S"
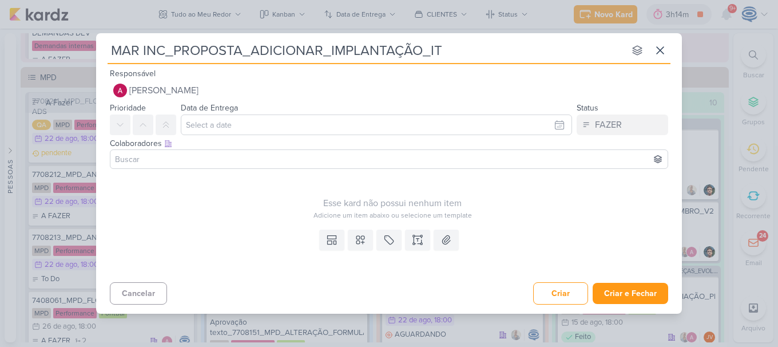
type input "MAR INC_PROPOSTA_ADICIONAR_IMPLANTAÇÃO_ITE"
type input "MAR INC_PROPOSTA_ADICIONAR_IMPLANTAÇÃO_SITE"
click at [241, 156] on input at bounding box center [389, 159] width 553 height 14
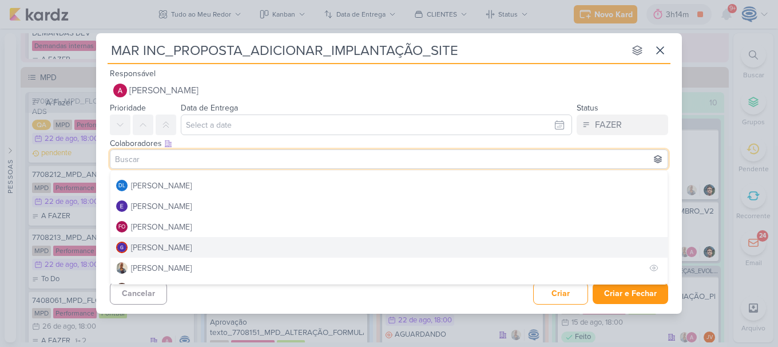
scroll to position [77, 0]
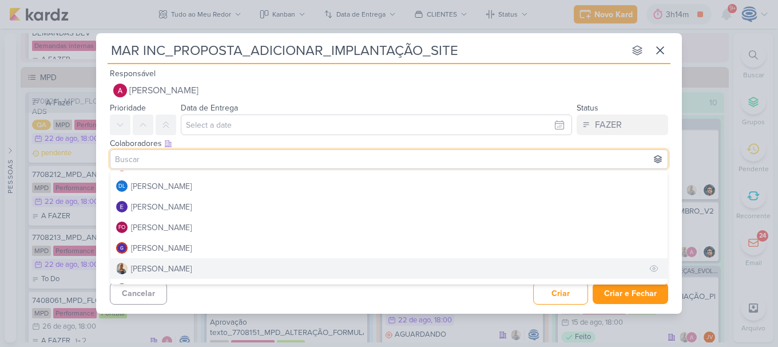
click at [162, 269] on div "[PERSON_NAME]" at bounding box center [161, 269] width 61 height 12
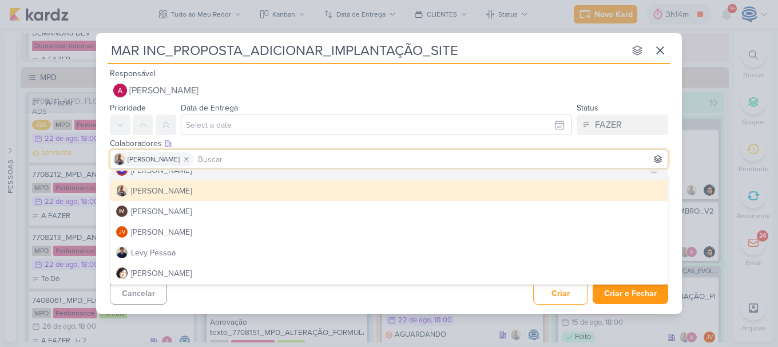
scroll to position [162, 0]
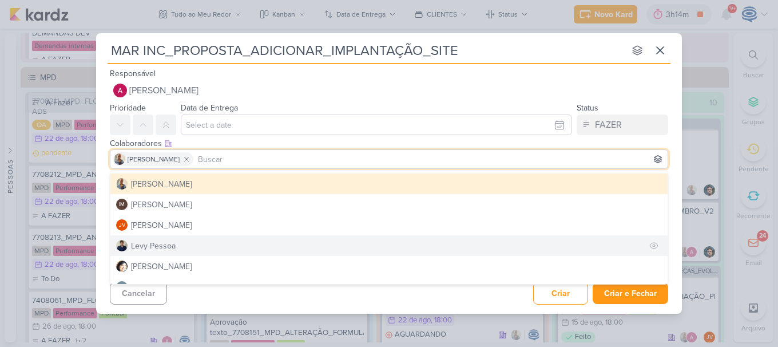
click at [190, 237] on button "Levy Pessoa" at bounding box center [388, 245] width 557 height 21
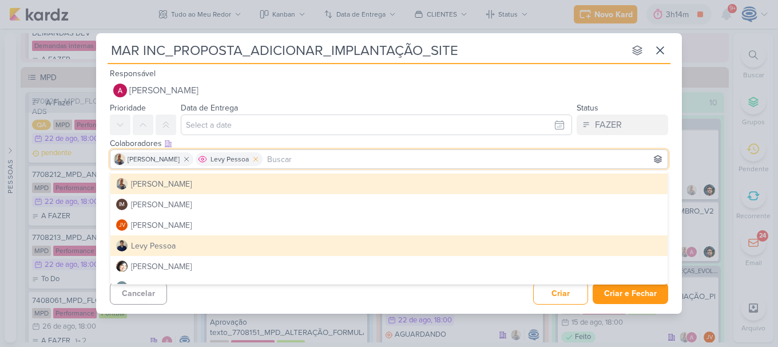
click at [252, 160] on icon at bounding box center [256, 159] width 8 height 8
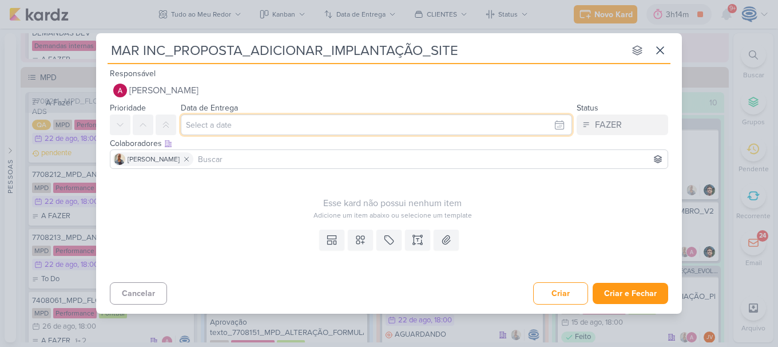
click at [244, 124] on input "text" at bounding box center [376, 124] width 391 height 21
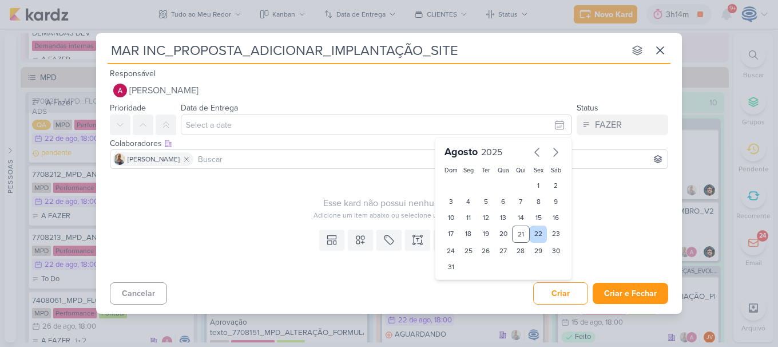
click at [537, 235] on div "22" at bounding box center [539, 233] width 18 height 17
type input "[DATE] 23:59"
click at [471, 286] on select "00 01 02 03 04 05 06 07 08 09 10 11 12 13 14 15 16 17 18 19 20 21 22 23" at bounding box center [468, 286] width 16 height 14
select select "18"
click at [460, 279] on select "00 01 02 03 04 05 06 07 08 09 10 11 12 13 14 15 16 17 18 19 20 21 22 23" at bounding box center [468, 286] width 16 height 14
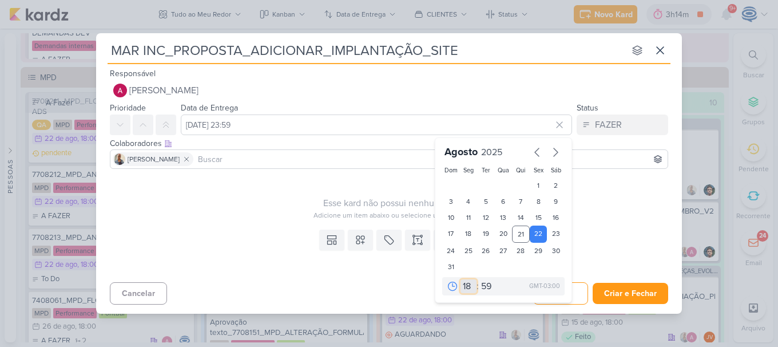
type input "[DATE] 18:59"
click at [492, 280] on select "00 05 10 15 20 25 30 35 40 45 50 55 59" at bounding box center [487, 286] width 16 height 14
select select "0"
click at [479, 279] on select "00 05 10 15 20 25 30 35 40 45 50 55 59" at bounding box center [487, 286] width 16 height 14
type input "[DATE] 18:00"
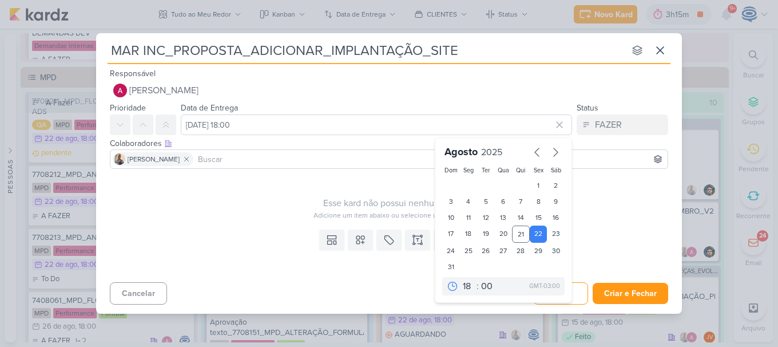
click at [269, 201] on div "Esse kard não possui nenhum item" at bounding box center [392, 203] width 565 height 14
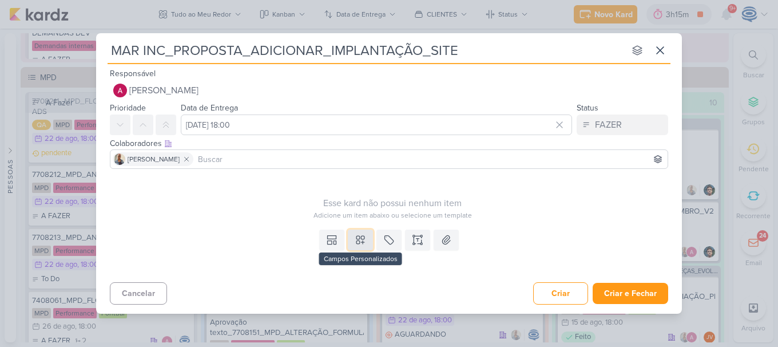
click at [362, 238] on icon at bounding box center [360, 239] width 11 height 11
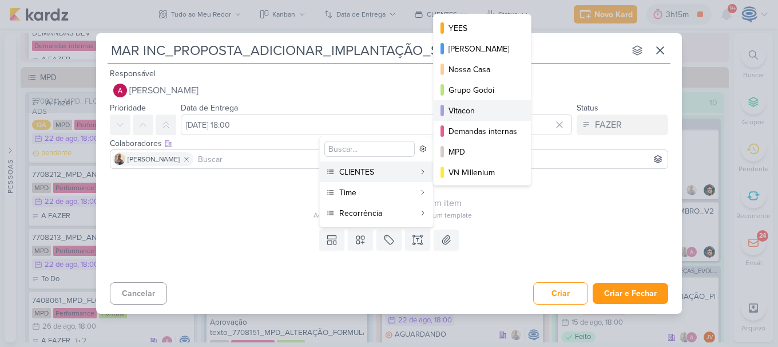
scroll to position [166, 0]
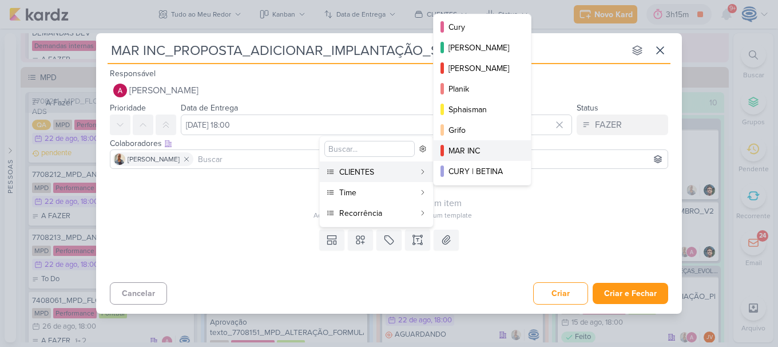
click at [486, 146] on div "MAR INC" at bounding box center [482, 151] width 69 height 12
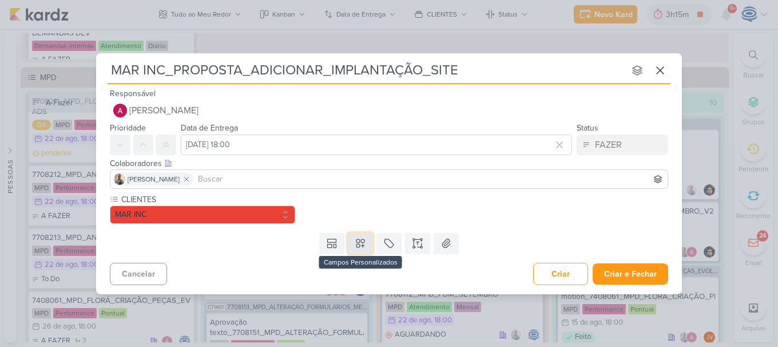
click at [360, 239] on icon at bounding box center [360, 242] width 11 height 11
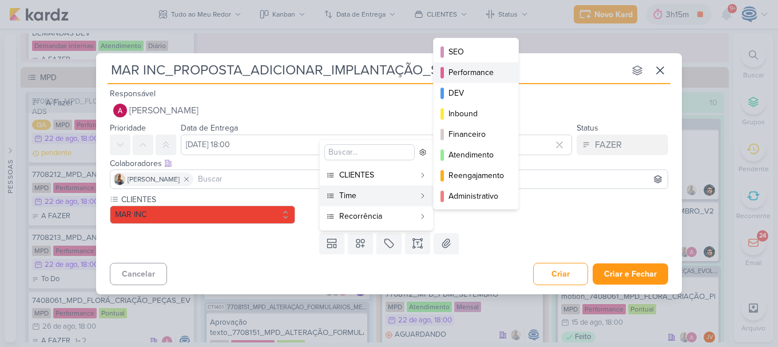
click at [459, 73] on div "Performance" at bounding box center [476, 72] width 56 height 12
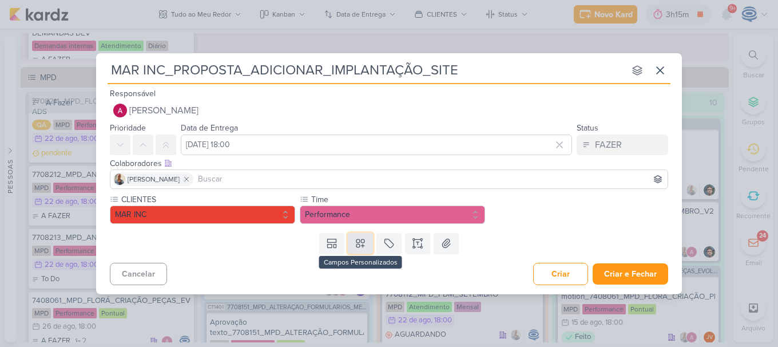
click at [357, 244] on icon at bounding box center [360, 242] width 11 height 11
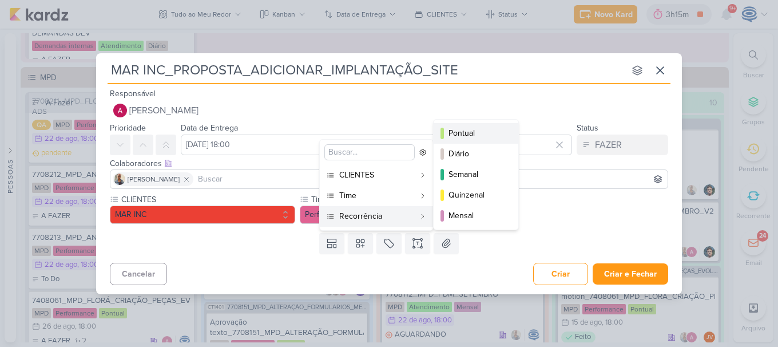
click at [459, 128] on div "Pontual" at bounding box center [476, 133] width 56 height 12
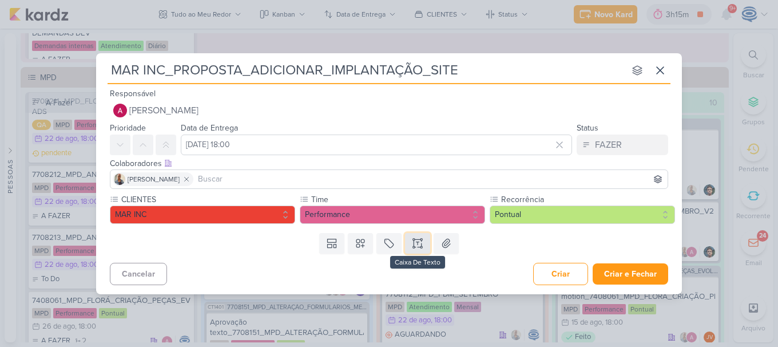
click at [422, 243] on icon at bounding box center [422, 243] width 0 height 6
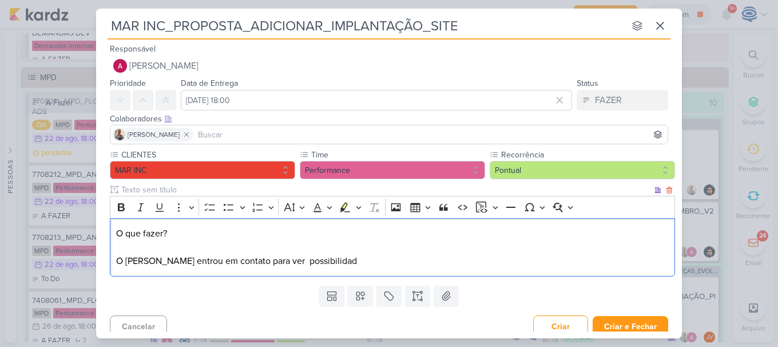
click at [263, 260] on p "O que fazer? O clinte entrou em contato para ver possibilidad" at bounding box center [392, 247] width 553 height 41
click at [317, 261] on p "O que fazer? O clinte entrou em contato para ver possibilidad" at bounding box center [392, 247] width 553 height 41
drag, startPoint x: 177, startPoint y: 235, endPoint x: 93, endPoint y: 213, distance: 86.8
click at [93, 213] on div "MAR INC_PROPOSTA_ADICIONAR_IMPLANTAÇÃO_SITE nenhum grupo disponível esc Respons…" at bounding box center [389, 173] width 778 height 347
click at [117, 206] on icon "Editor toolbar" at bounding box center [121, 206] width 11 height 11
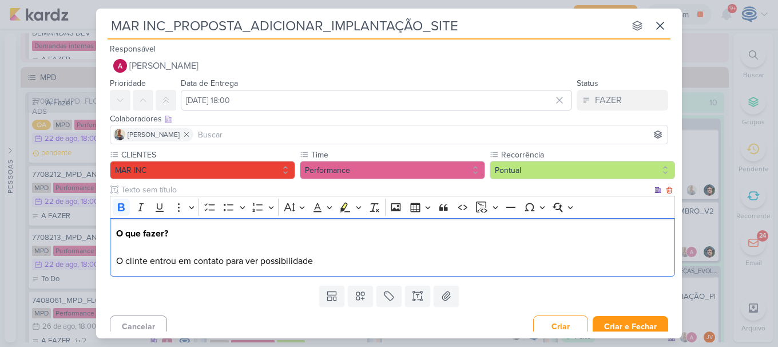
click at [134, 257] on p "O que fazer? O clinte entrou em contato para ver possibilidade" at bounding box center [392, 247] width 553 height 41
click at [341, 262] on p "O que fazer? O cliente entrou em contato para ver possibilidade" at bounding box center [392, 247] width 553 height 41
click at [634, 256] on p "O que fazer? O cliente entrou em contato para ver possibilidade de adicionar a …" at bounding box center [392, 247] width 553 height 41
click at [649, 261] on p "O que fazer? O cliente entrou em contato para ver possibilidade de adicionar a …" at bounding box center [392, 247] width 553 height 41
drag, startPoint x: 662, startPoint y: 260, endPoint x: 609, endPoint y: 261, distance: 52.6
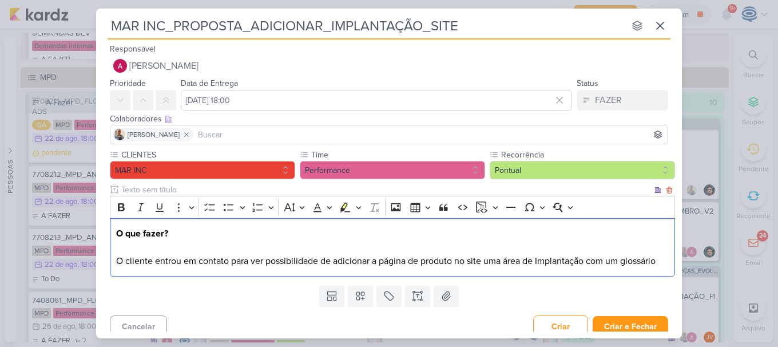
click at [609, 261] on p "O que fazer? O cliente entrou em contato para ver possibilidade de adicionar a …" at bounding box center [392, 247] width 553 height 41
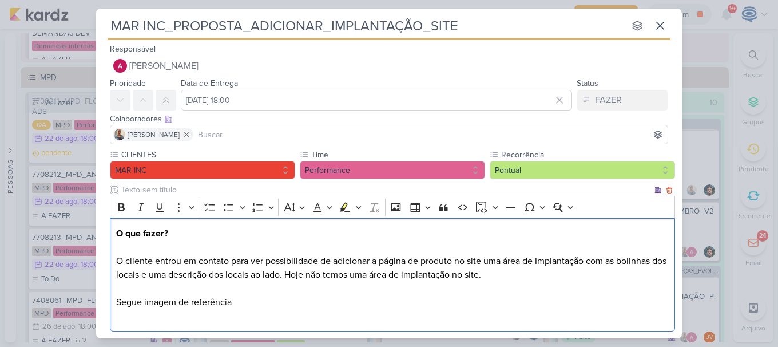
scroll to position [5, 0]
